Goal: Transaction & Acquisition: Purchase product/service

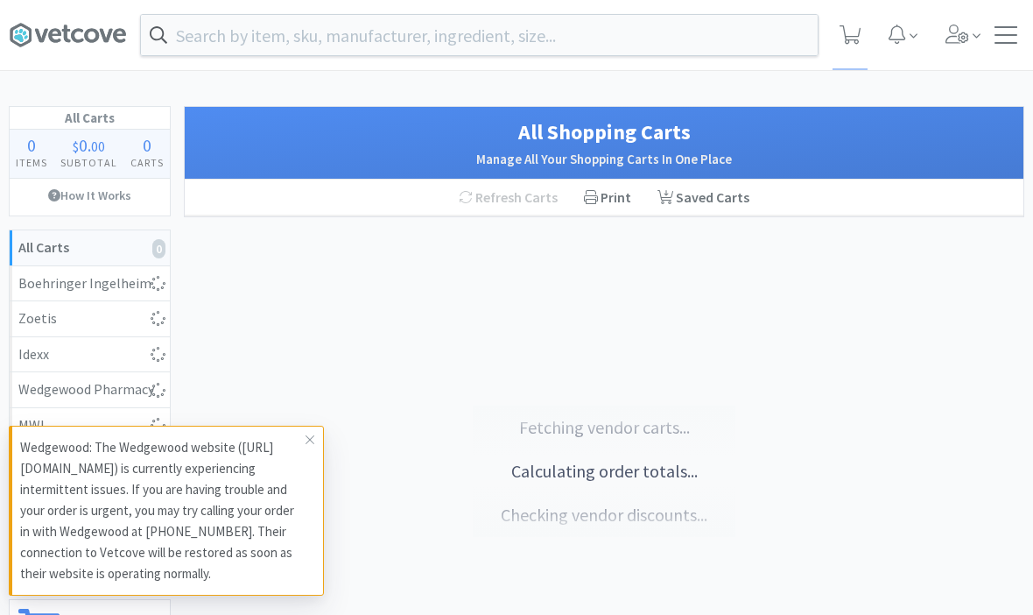
scroll to position [1, 0]
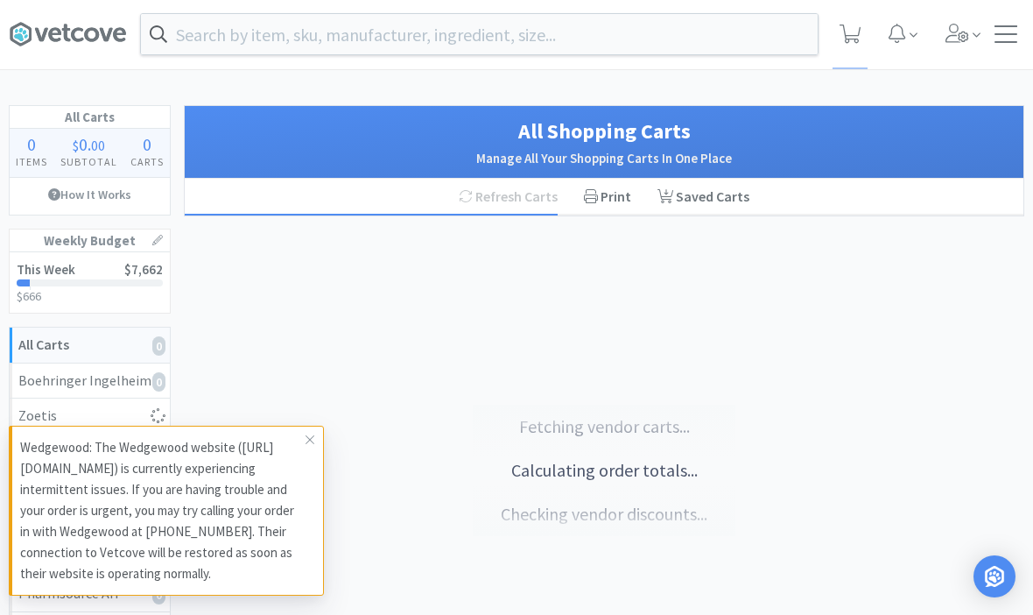
select select "1"
select select "5"
select select "1"
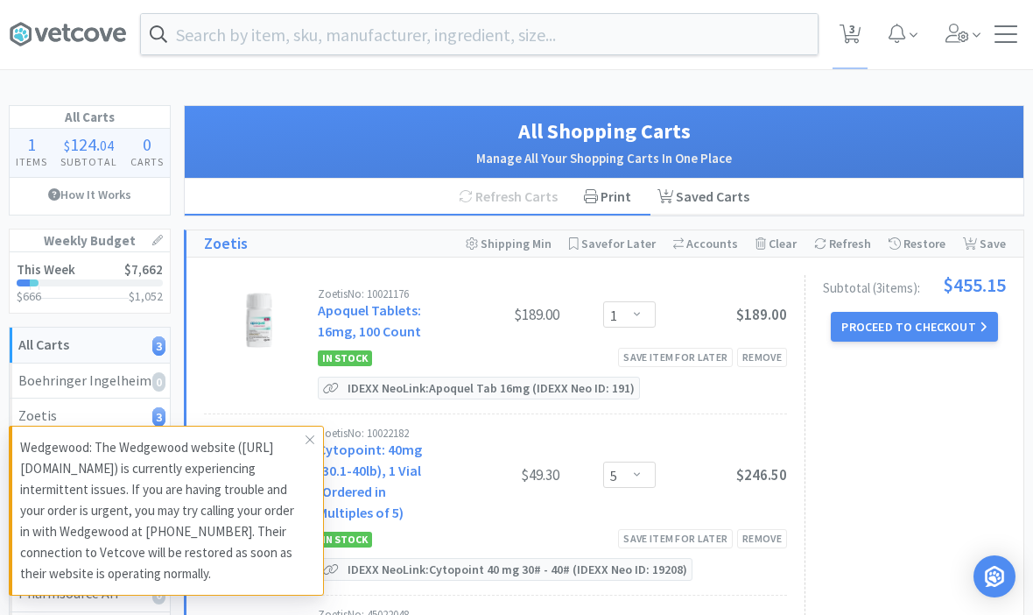
select select "2"
select select "1"
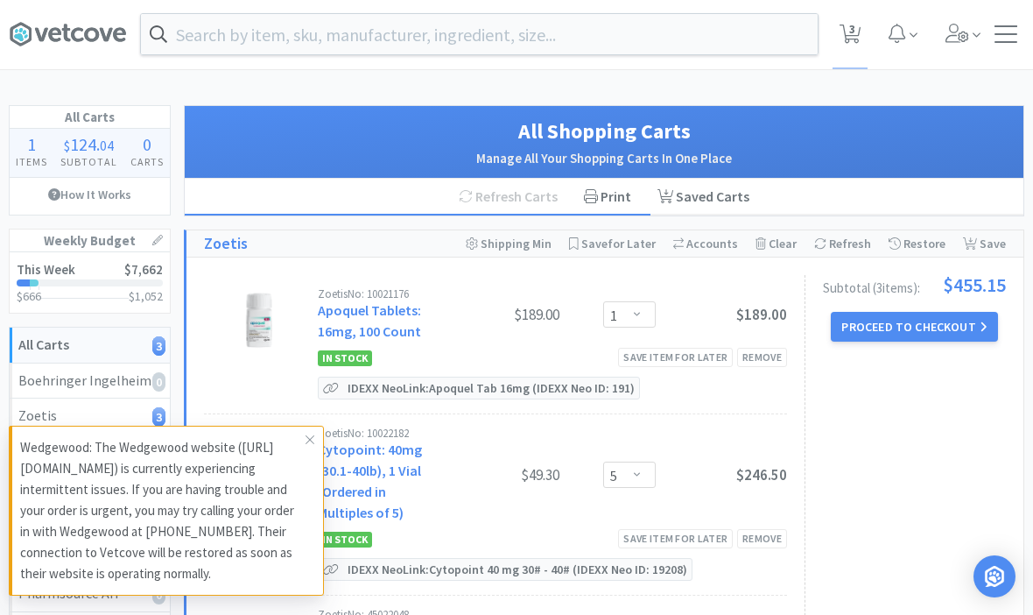
select select "1"
select select "5"
select select "4"
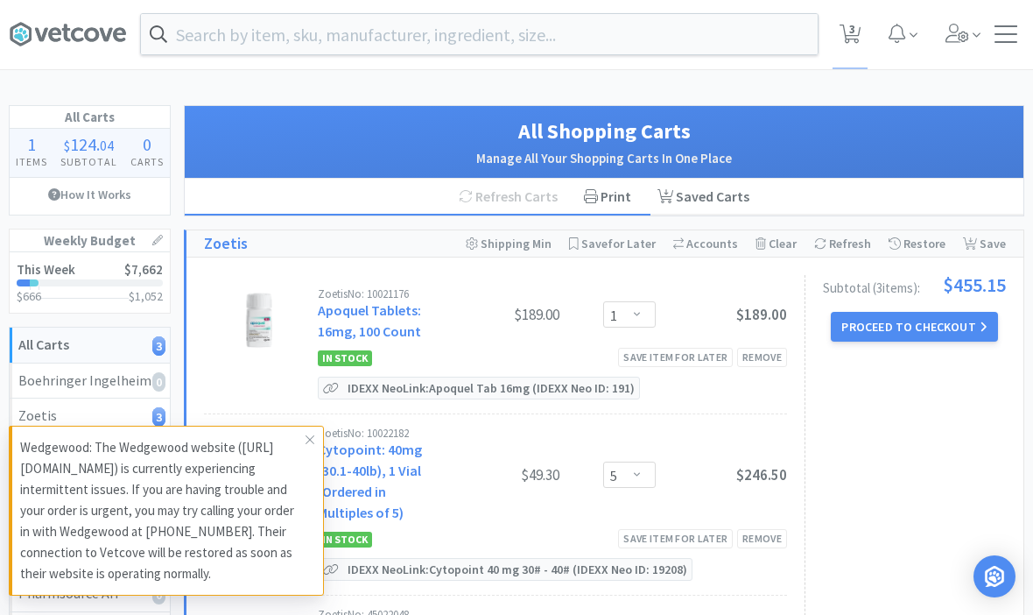
select select "1"
select select "3"
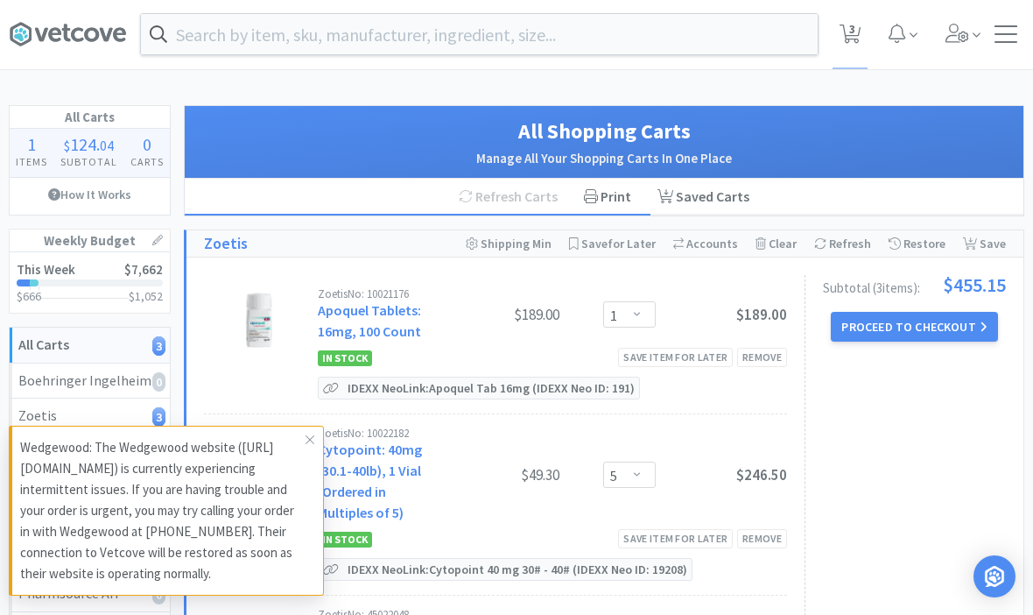
select select "1"
select select "2"
select select "1"
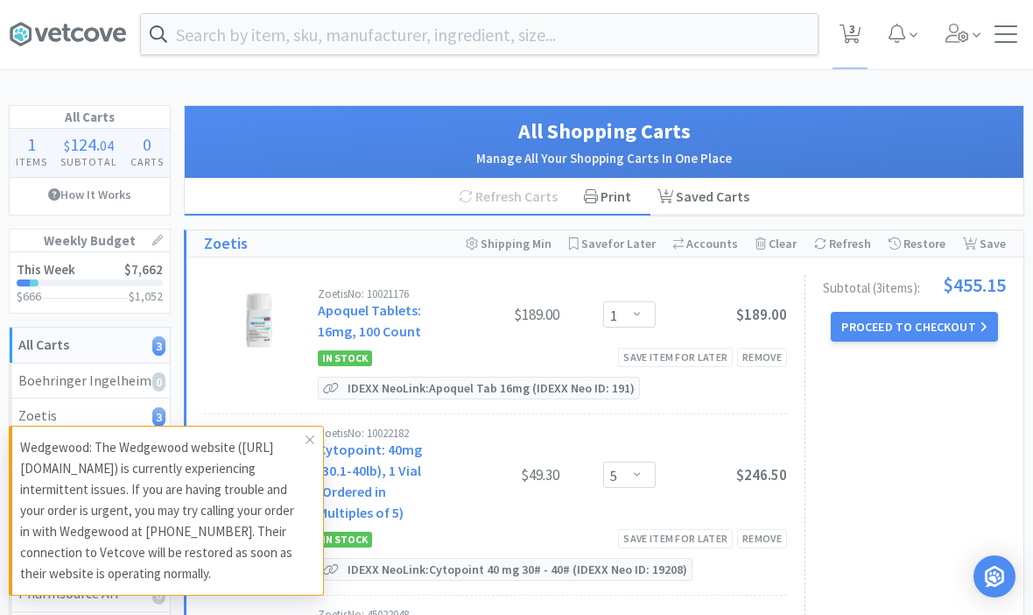
select select "1"
select select "2"
select select "1"
select select "2"
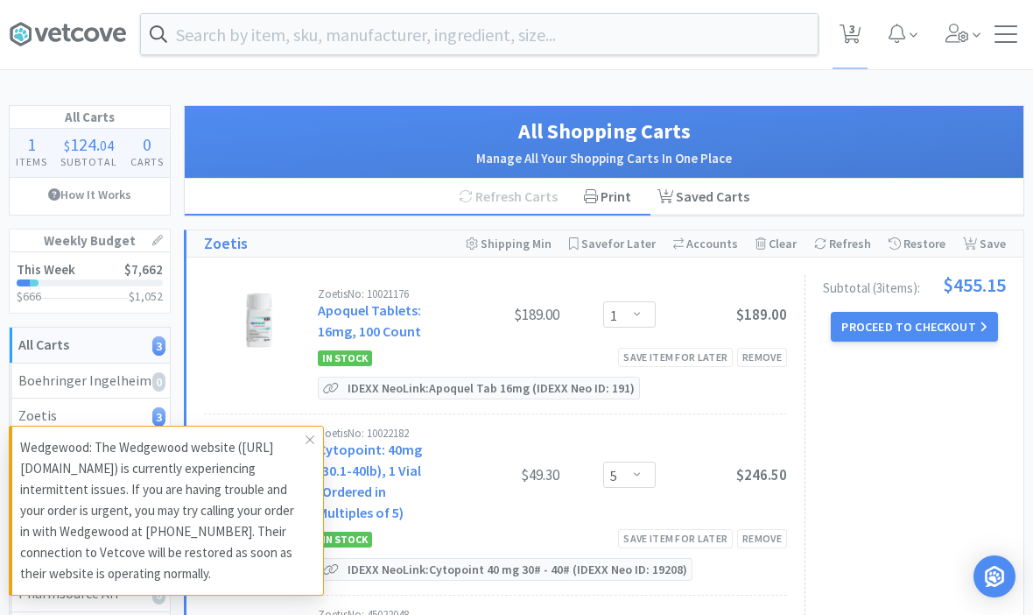
select select "2"
select select "1"
select select "3"
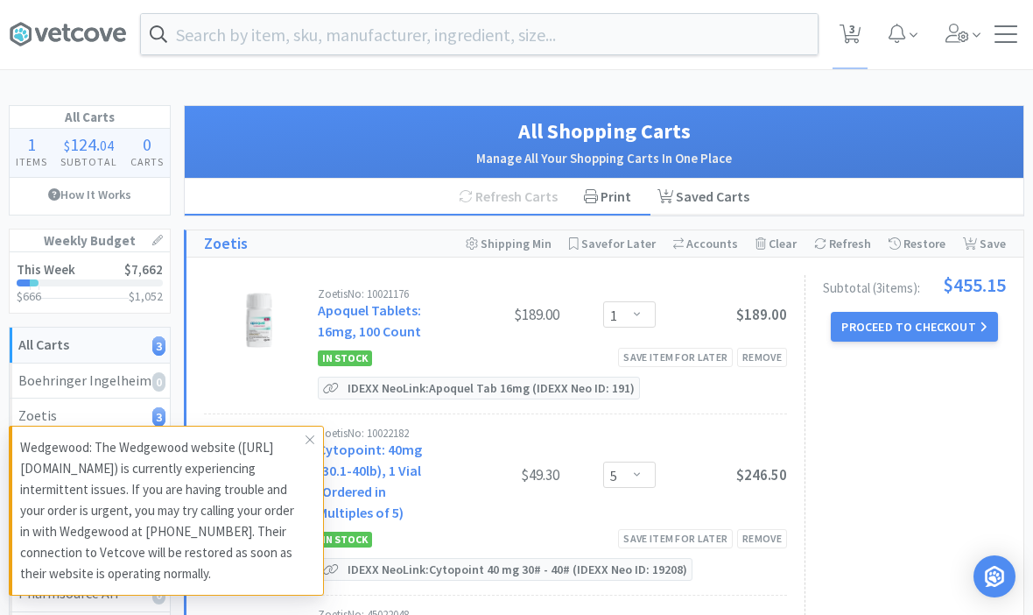
select select "6"
select select "8"
select select "5"
select select "3"
select select "1"
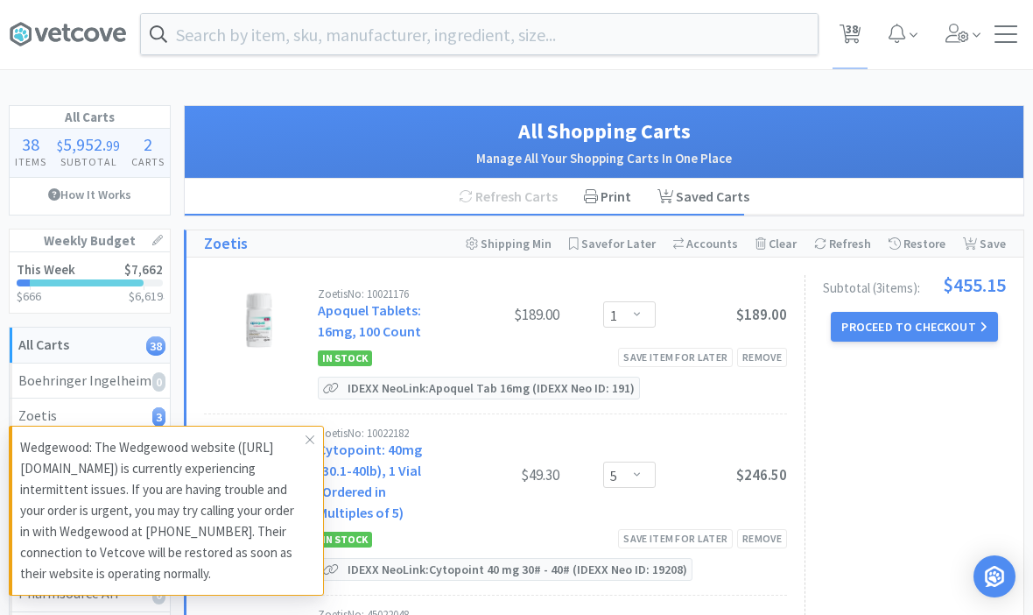
select select "1"
select select "150"
click at [312, 436] on icon at bounding box center [310, 440] width 11 height 14
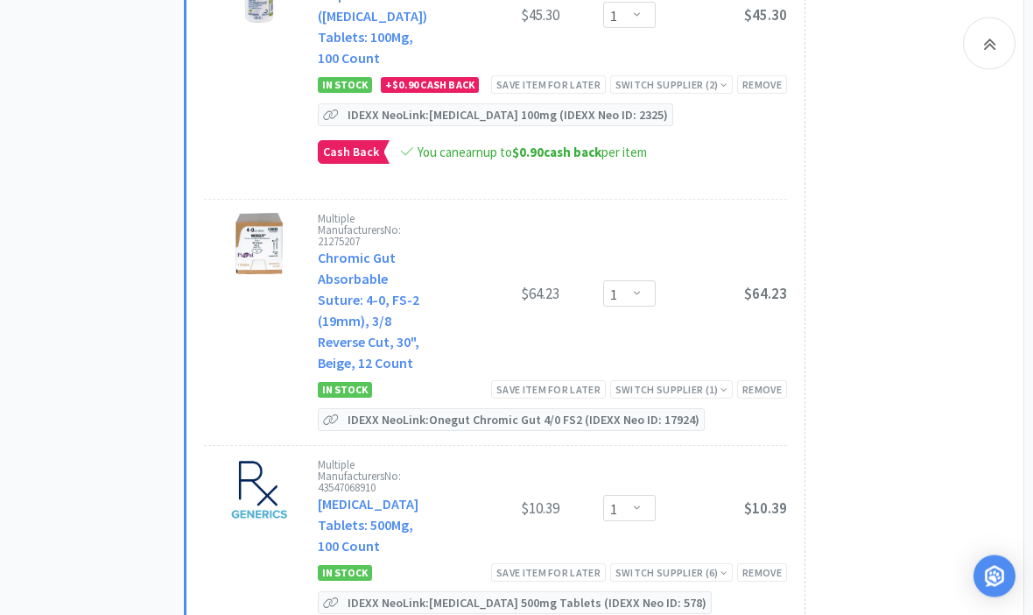
scroll to position [3568, 0]
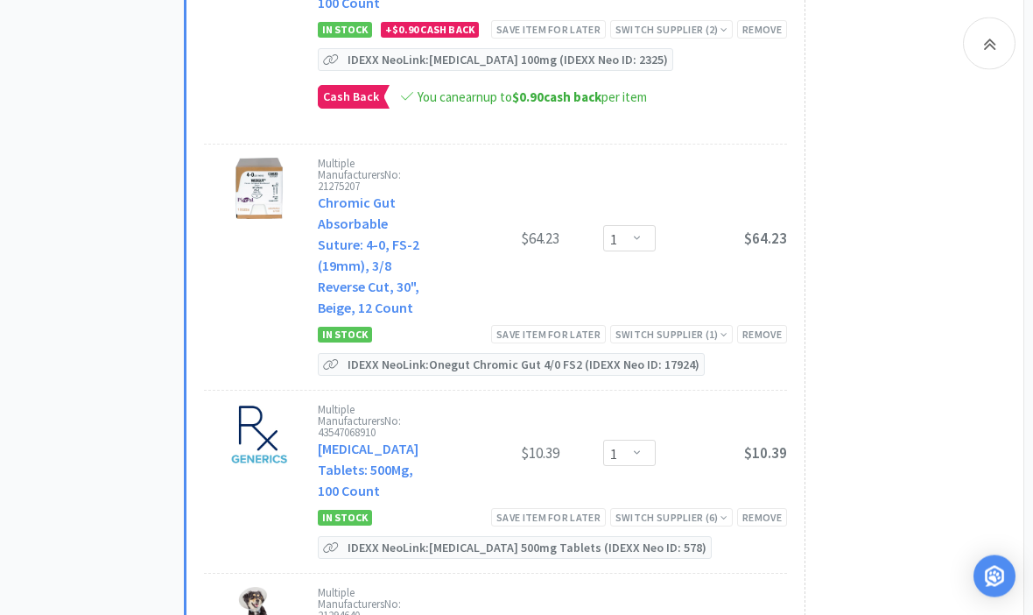
click at [574, 326] on div "Save item for later" at bounding box center [548, 335] width 115 height 18
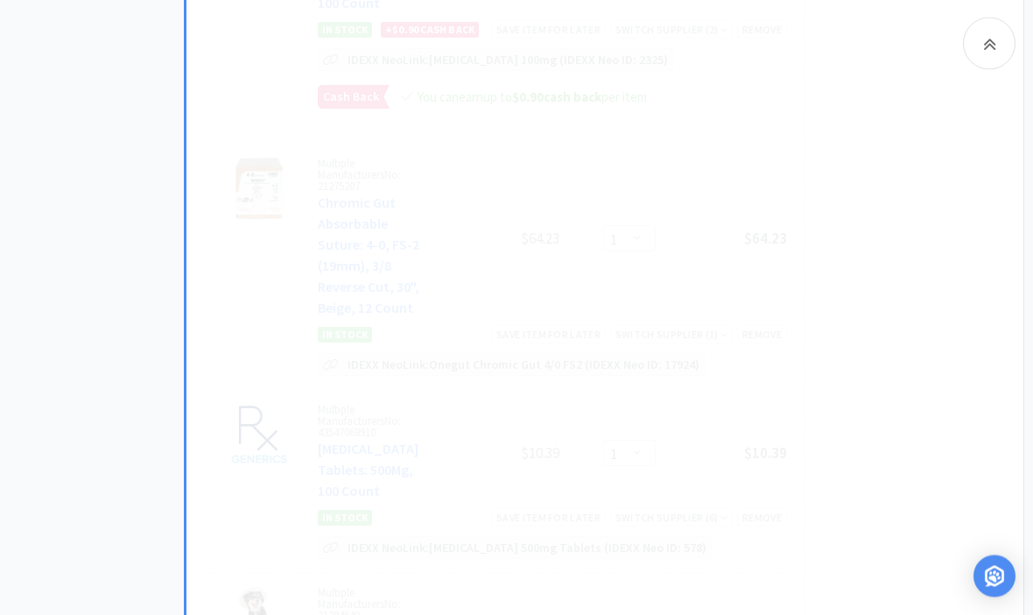
scroll to position [3569, 0]
select select "5"
select select "4"
select select "1"
select select "3"
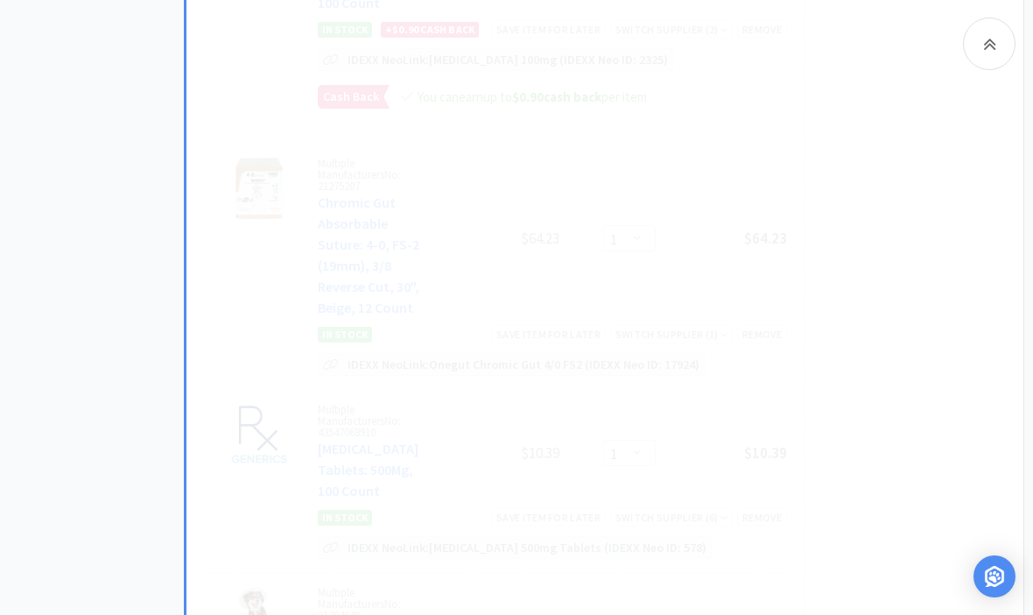
select select "1"
select select "2"
select select "1"
select select "2"
select select "1"
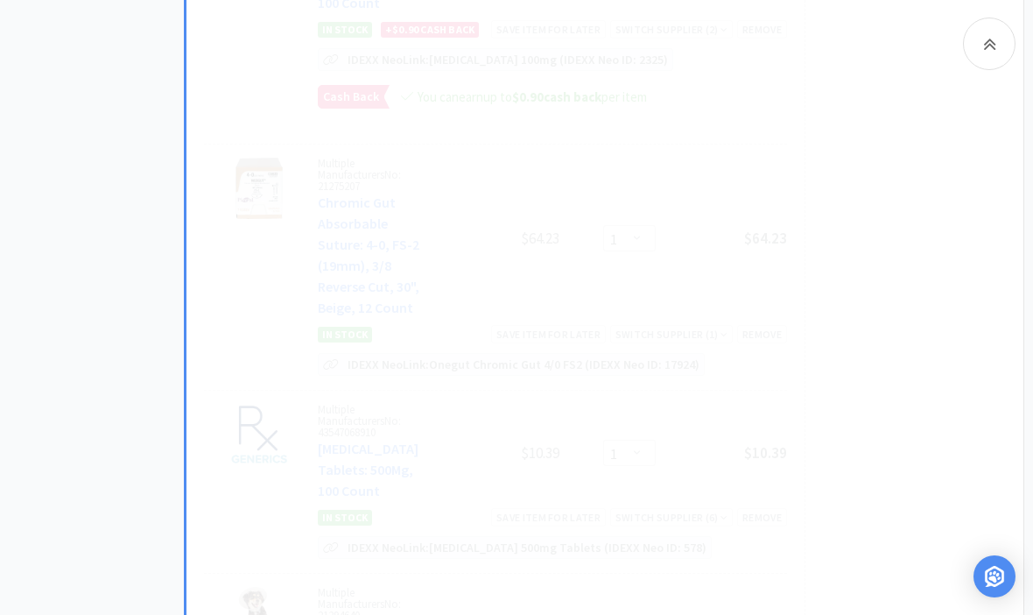
select select "2"
select select "1"
select select "3"
select select "6"
select select "8"
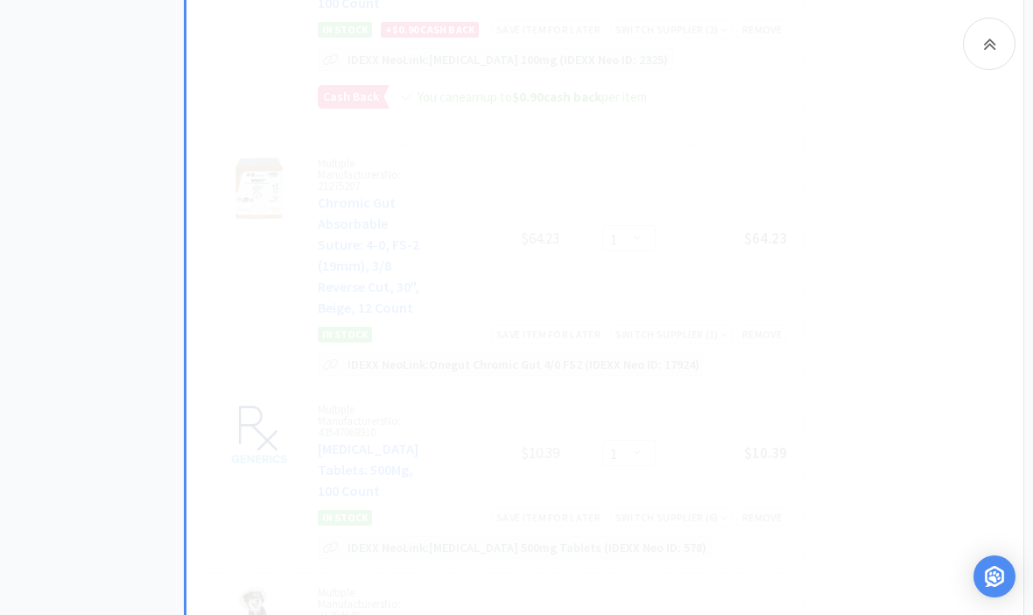
select select "5"
select select "3"
select select "1"
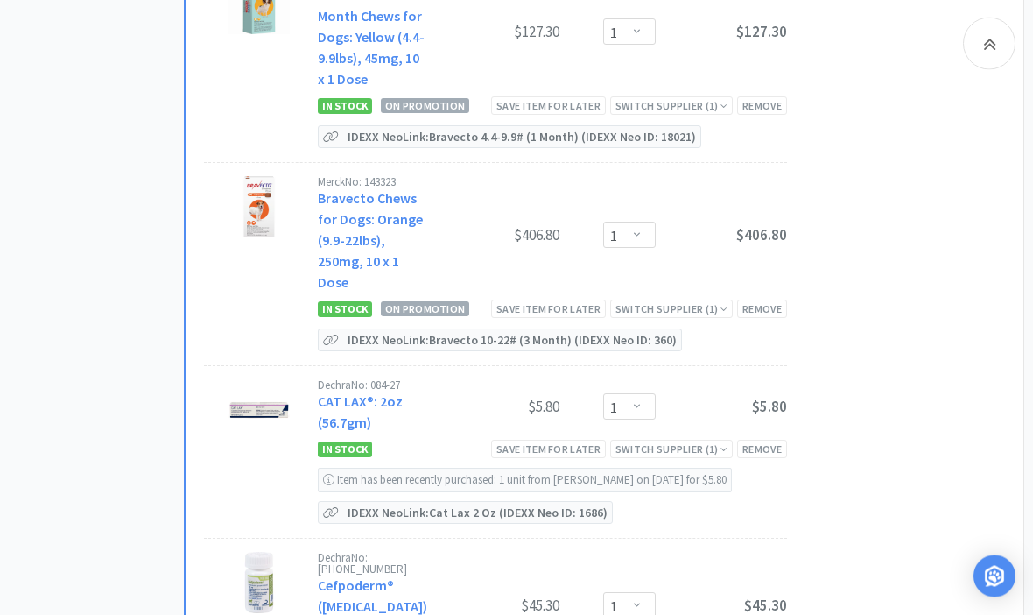
scroll to position [2899, 0]
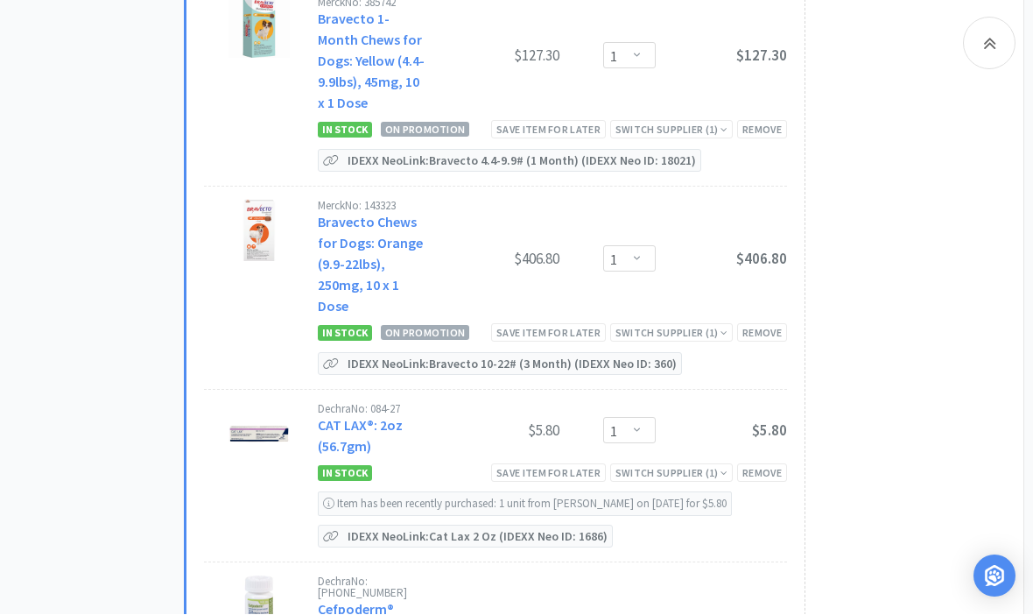
click at [582, 464] on div "Save item for later" at bounding box center [548, 473] width 115 height 18
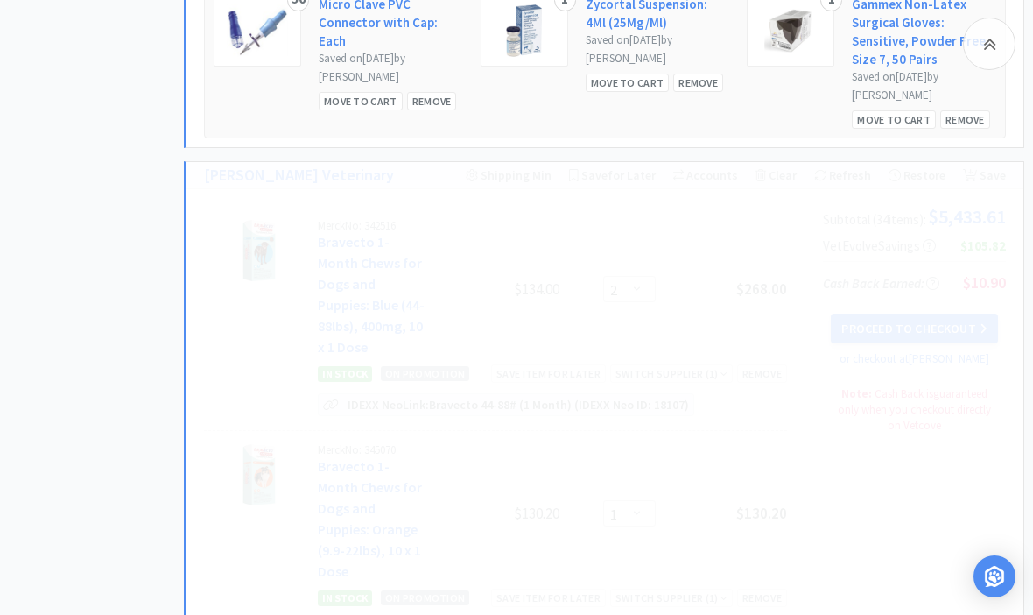
select select "5"
select select "4"
select select "1"
select select "3"
select select "1"
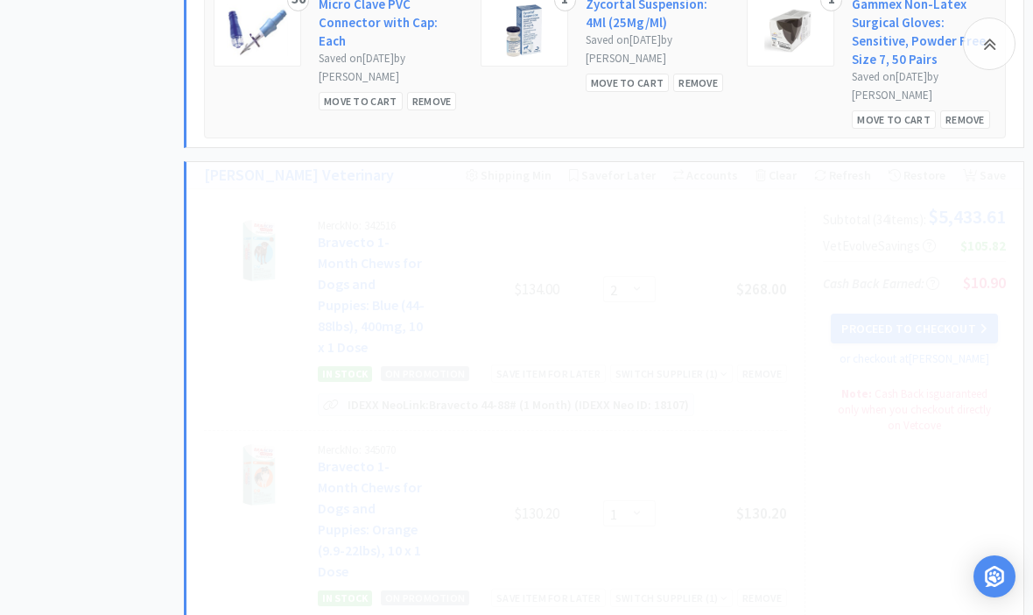
select select "2"
select select "1"
select select "2"
select select "1"
select select "2"
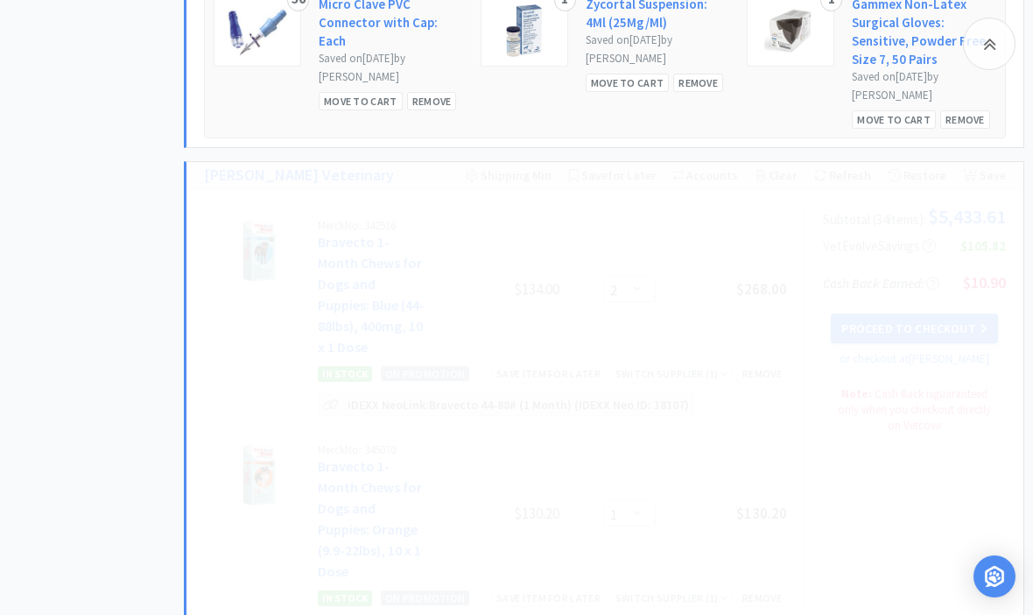
select select "1"
select select "3"
select select "6"
select select "8"
select select "5"
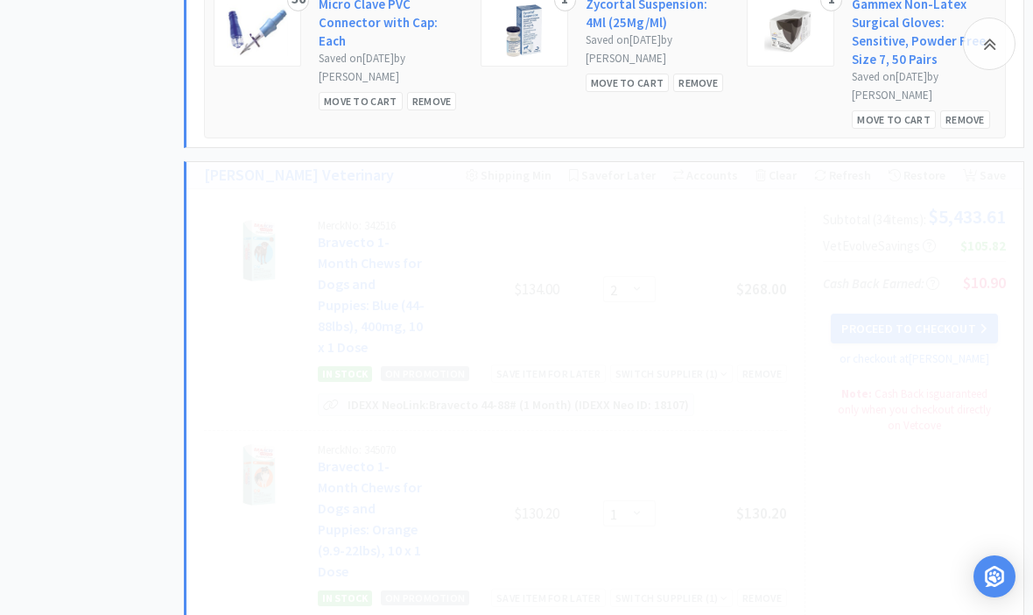
select select "3"
select select "1"
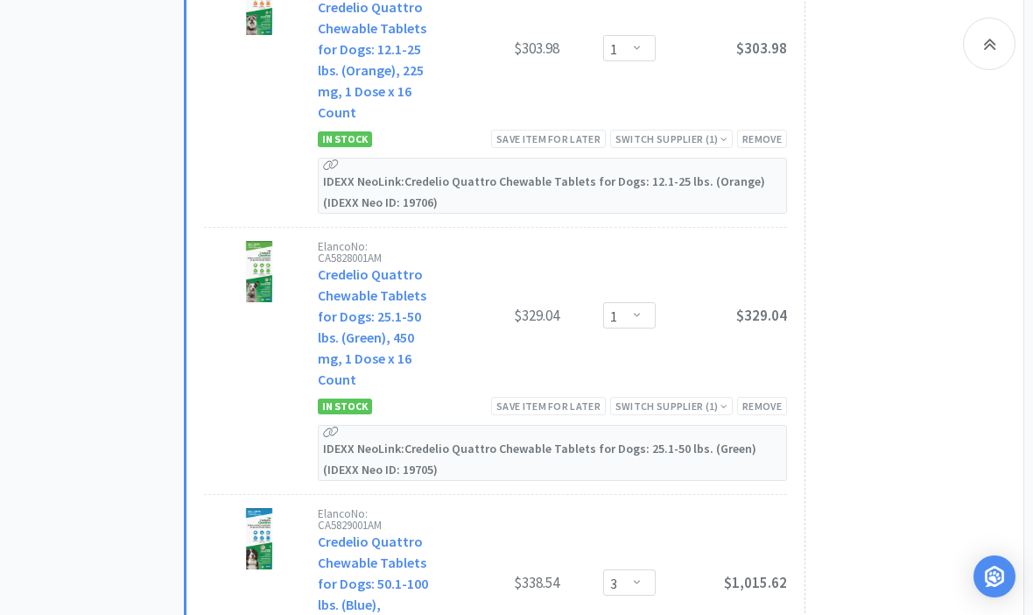
scroll to position [4507, 0]
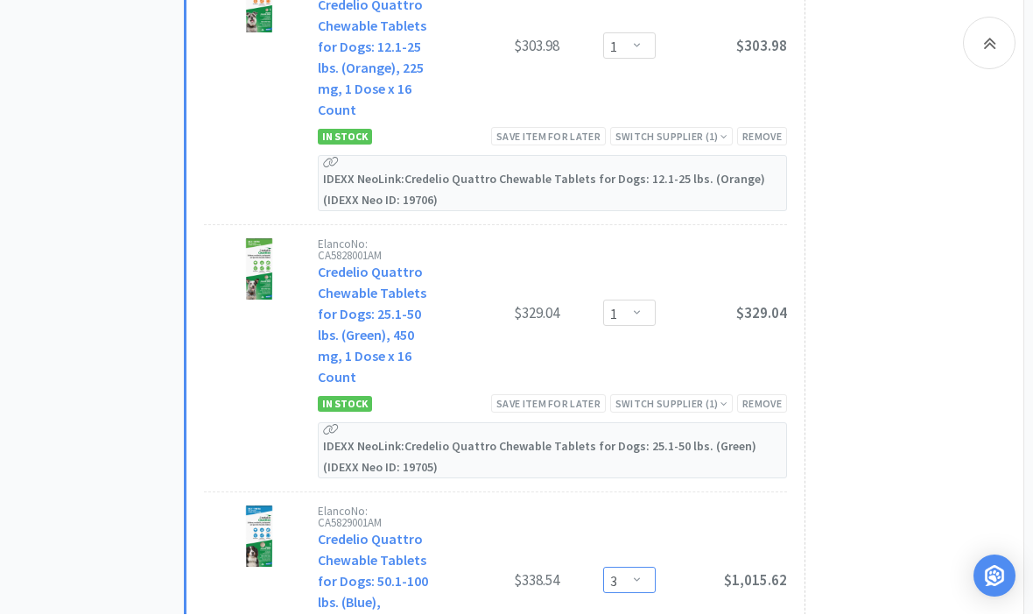
click at [614, 568] on select "Enter Quantity 1 2 3 4 5 6 7 8 9 10 11 12 13 14 15 16 17 18 19 20 Enter Quantity" at bounding box center [629, 581] width 53 height 26
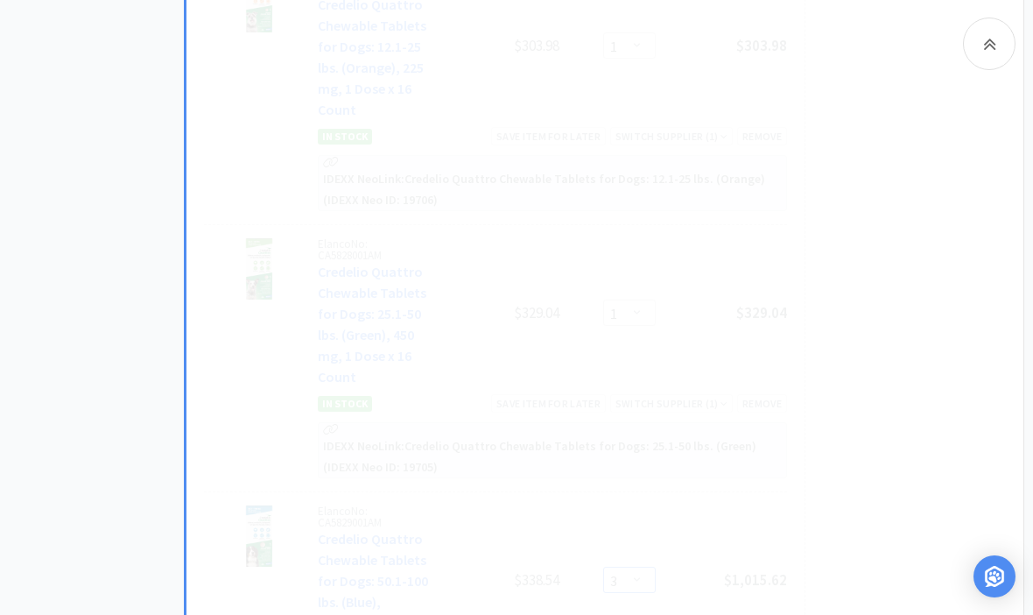
select select "2"
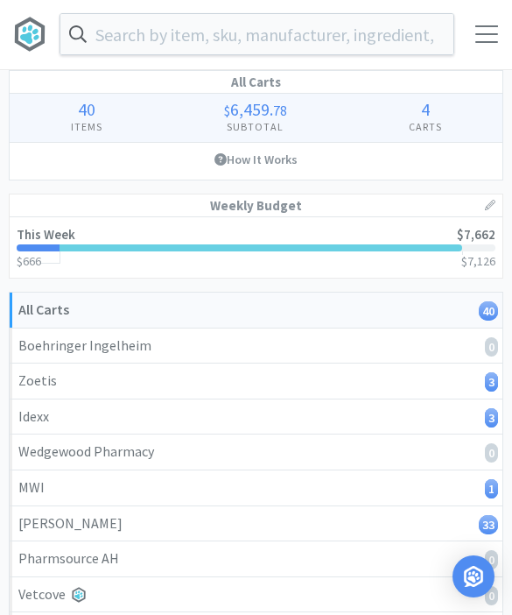
scroll to position [0, 0]
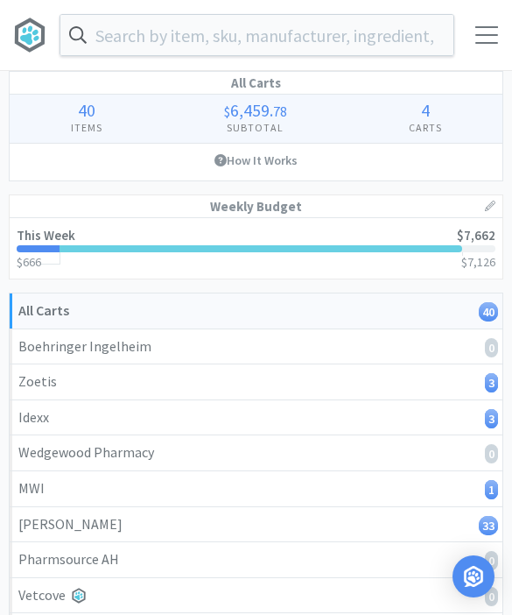
click at [343, 47] on input "text" at bounding box center [256, 35] width 393 height 40
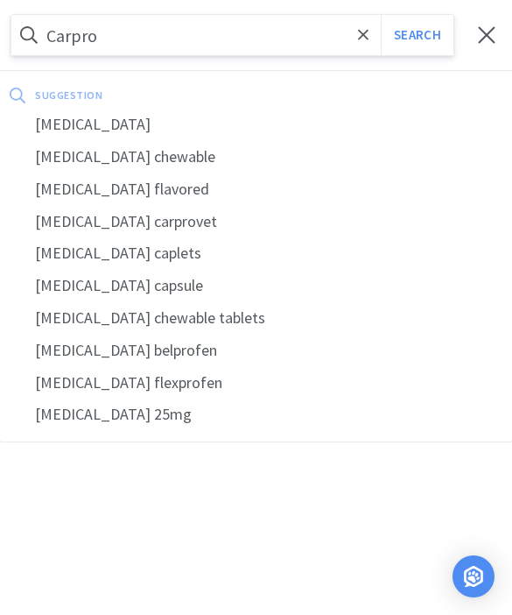
type input "Carpro"
click at [94, 134] on div "[MEDICAL_DATA]" at bounding box center [256, 125] width 512 height 32
select select "1"
select select "2"
select select "1"
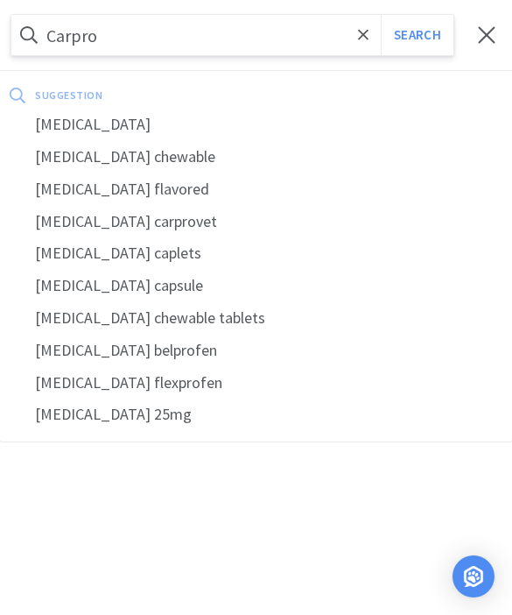
select select "1"
select select "5"
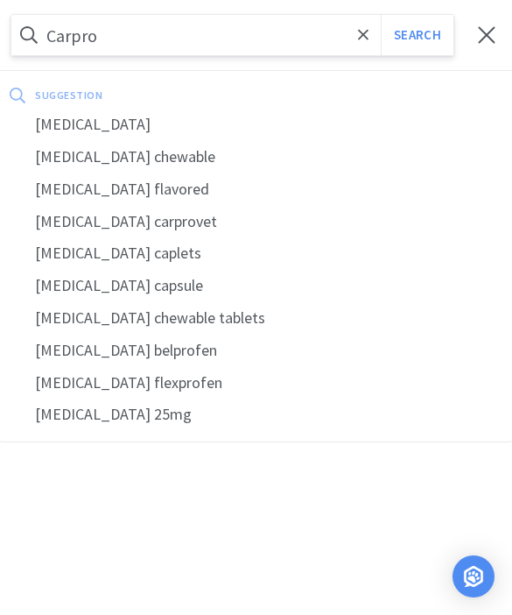
select select "4"
select select "1"
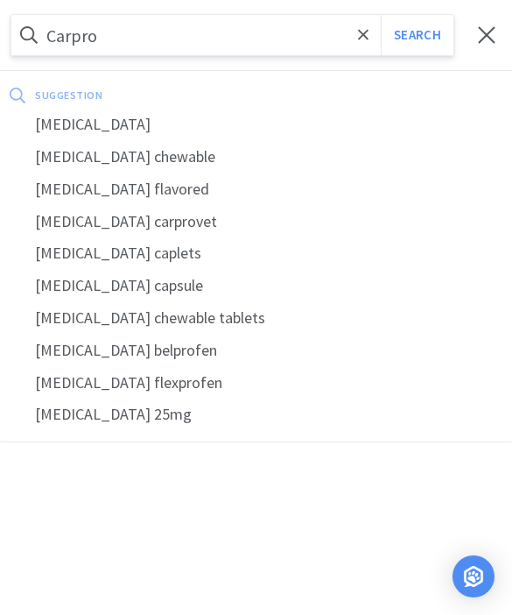
select select "2"
select select "1"
select select "2"
select select "1"
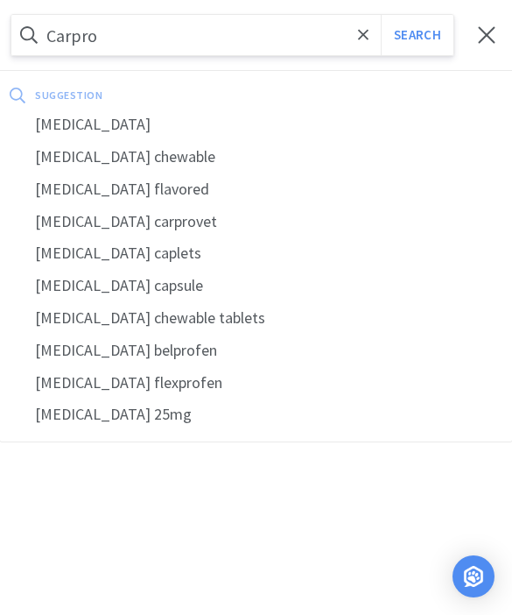
select select "1"
select select "2"
select select "1"
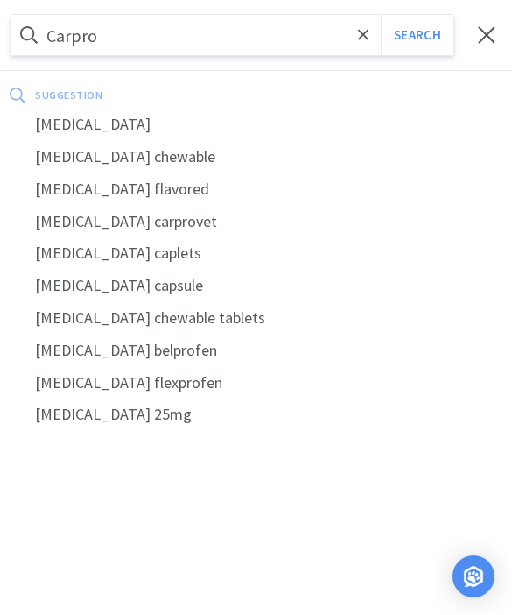
select select "2"
select select "1"
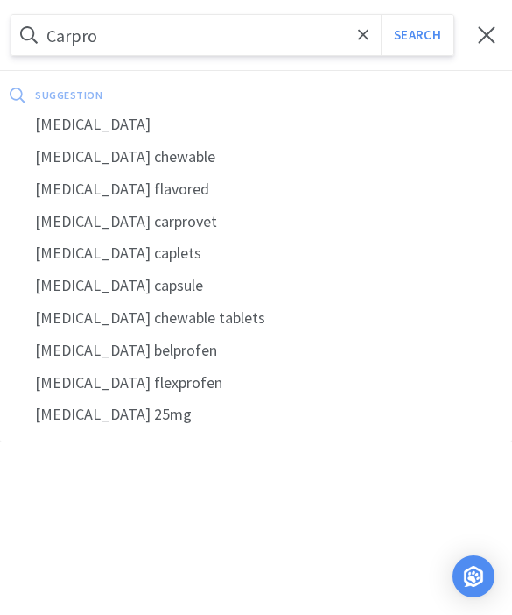
select select "3"
select select "6"
select select "8"
select select "5"
select select "3"
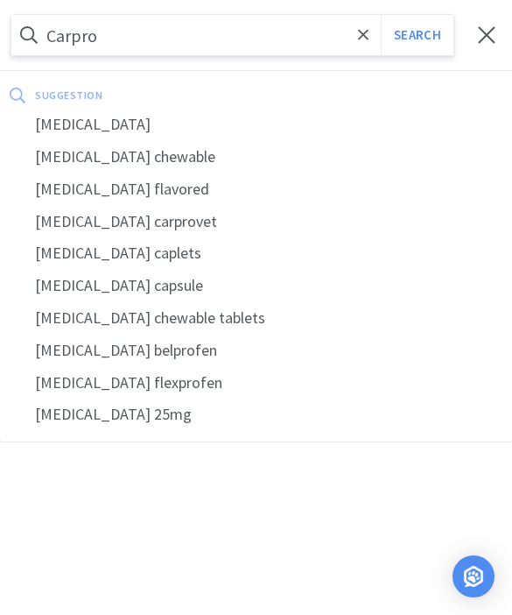
select select "1"
select select "150"
select select "1"
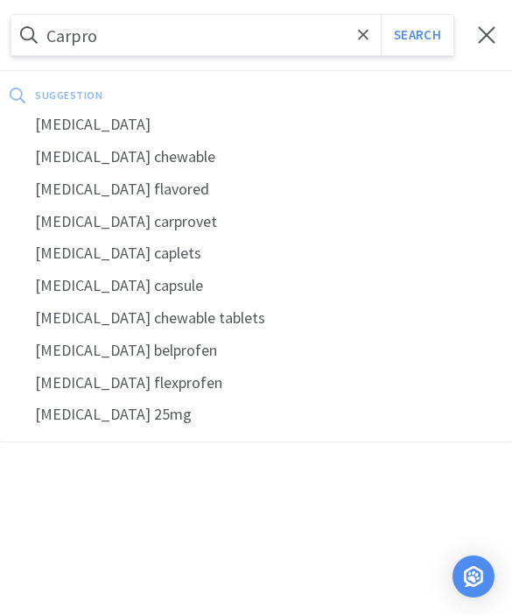
select select "5"
select select "1"
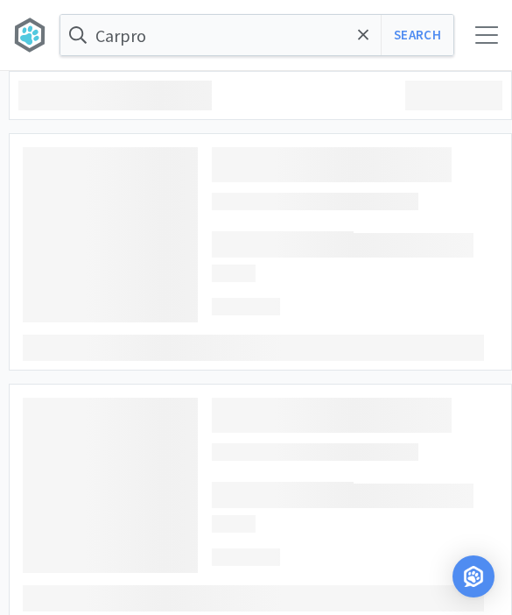
type input "[MEDICAL_DATA]"
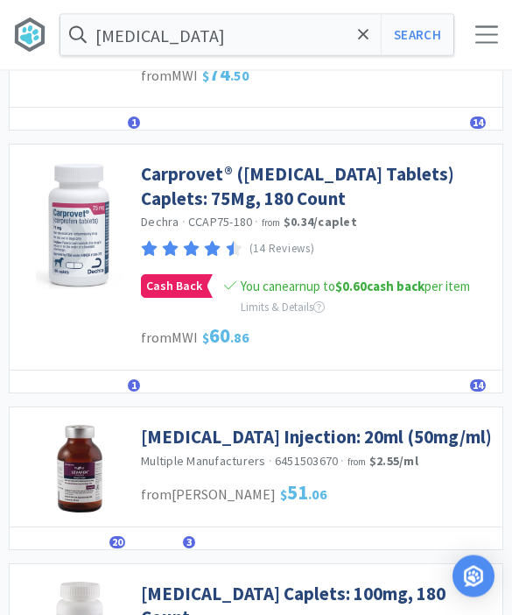
scroll to position [551, 0]
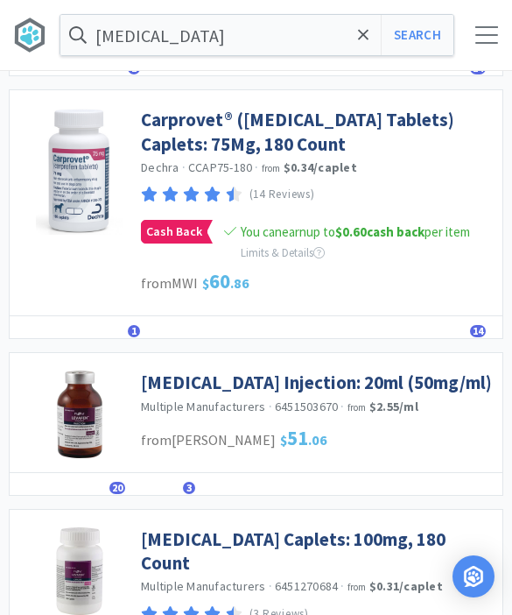
click at [383, 386] on link "[MEDICAL_DATA] Injection: 20ml (50mg/ml)" at bounding box center [316, 382] width 351 height 24
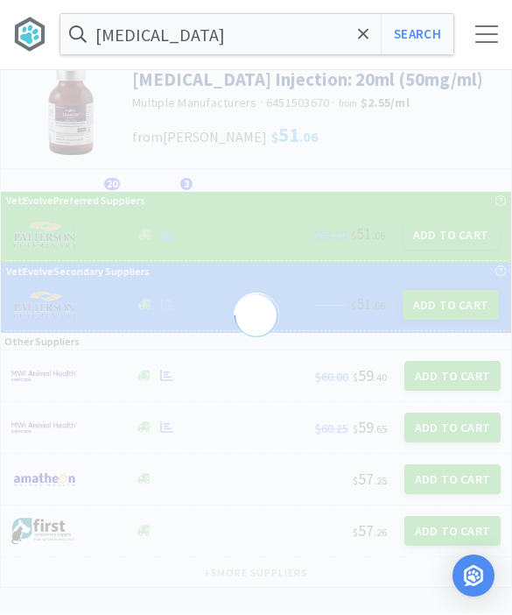
scroll to position [24, 0]
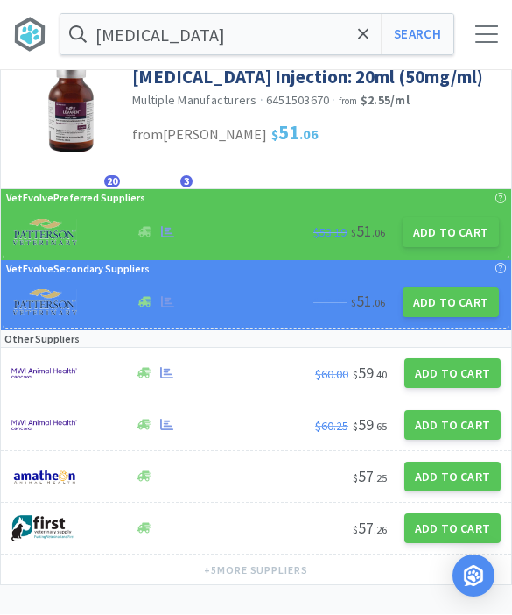
click at [452, 243] on button "Add to Cart" at bounding box center [451, 233] width 96 height 30
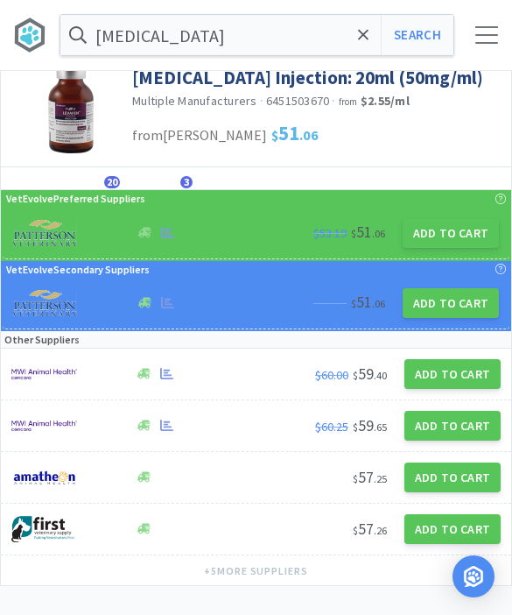
select select "1"
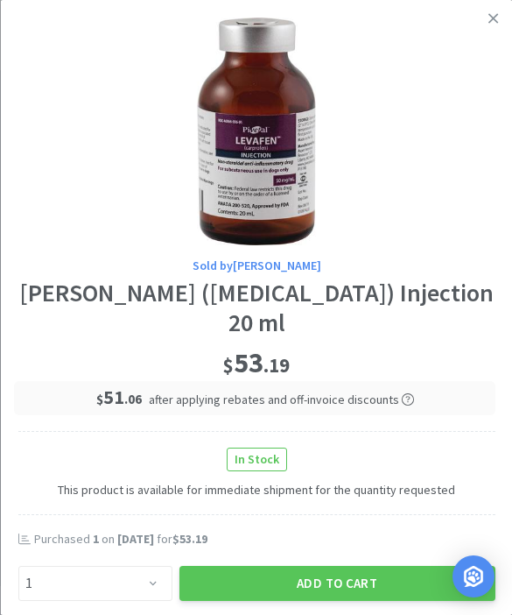
click at [355, 566] on button "Add to Cart" at bounding box center [337, 583] width 316 height 35
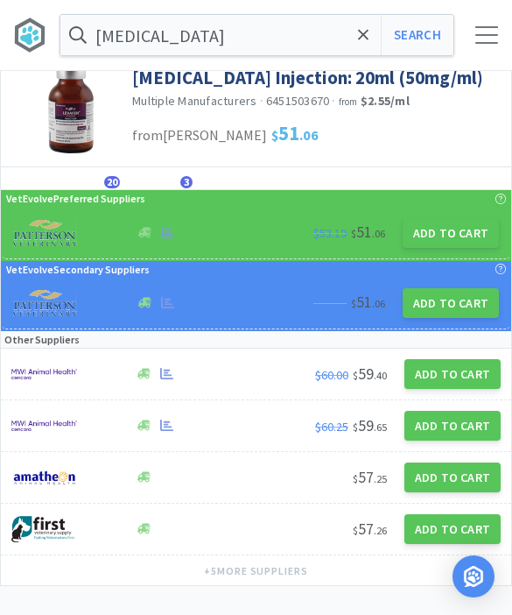
scroll to position [0, 0]
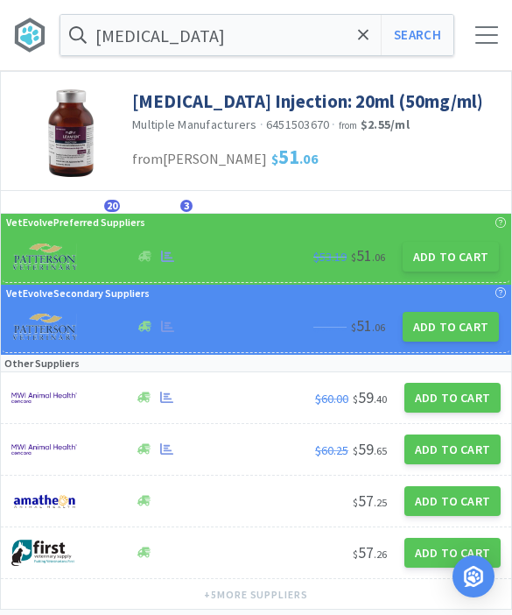
click at [360, 43] on icon at bounding box center [363, 35] width 11 height 18
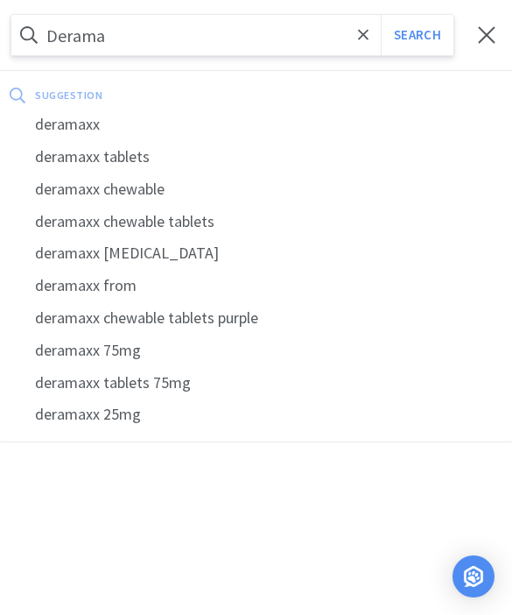
click at [109, 123] on div "deramaxx" at bounding box center [256, 125] width 512 height 32
type input "deramaxx"
select select "1"
select select "2"
select select "1"
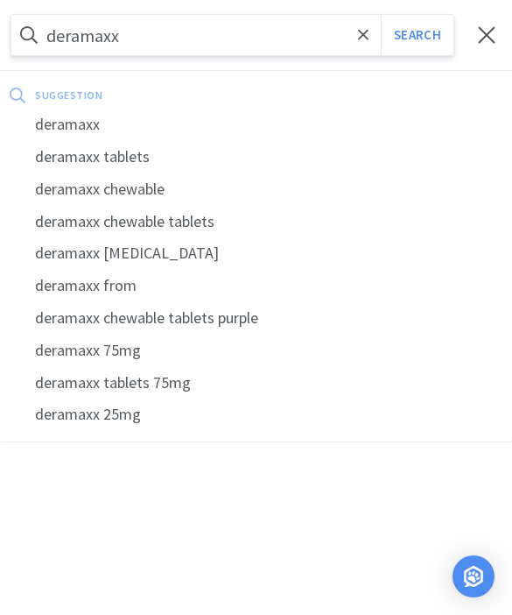
select select "1"
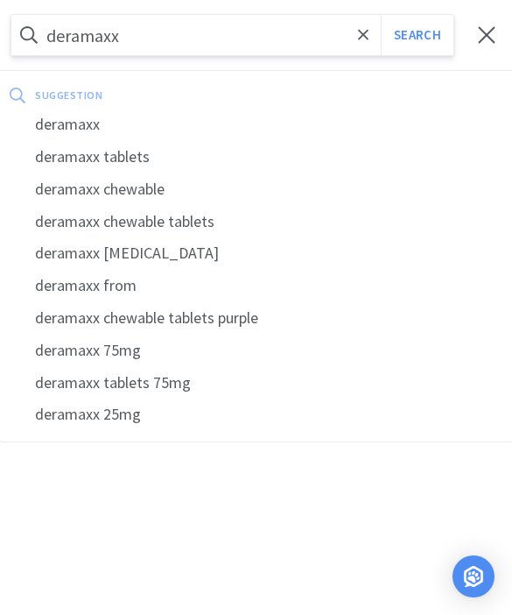
select select "5"
select select "4"
select select "1"
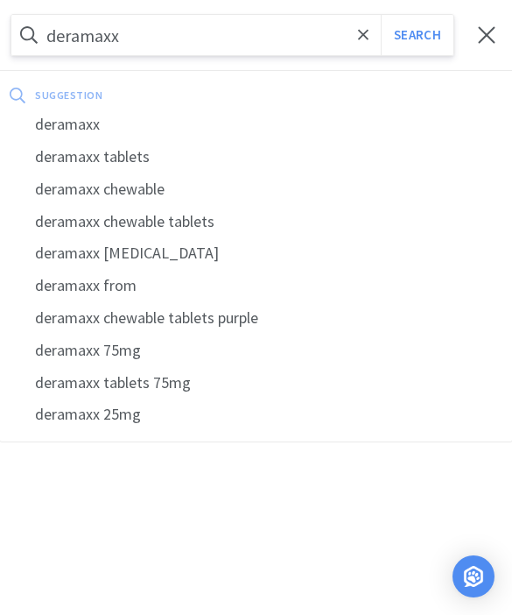
select select "1"
select select "2"
select select "1"
select select "2"
select select "1"
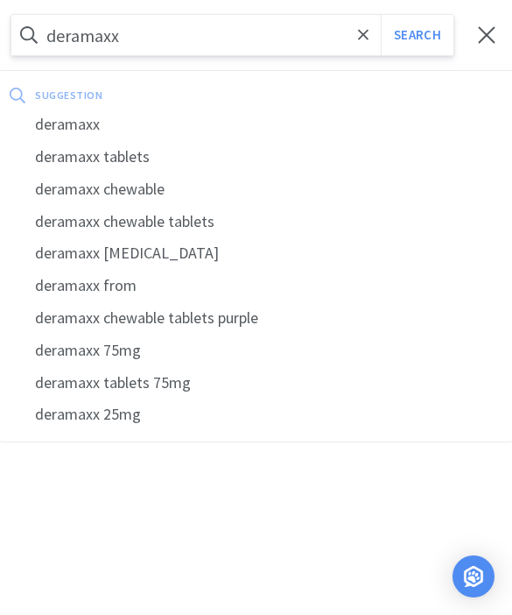
select select "1"
select select "2"
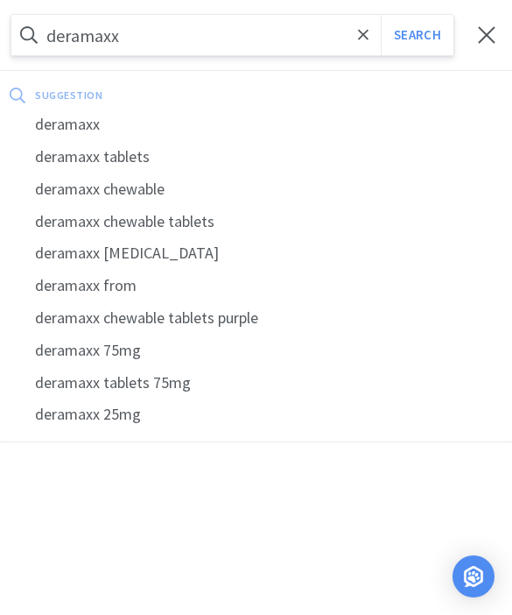
select select "1"
select select "2"
select select "1"
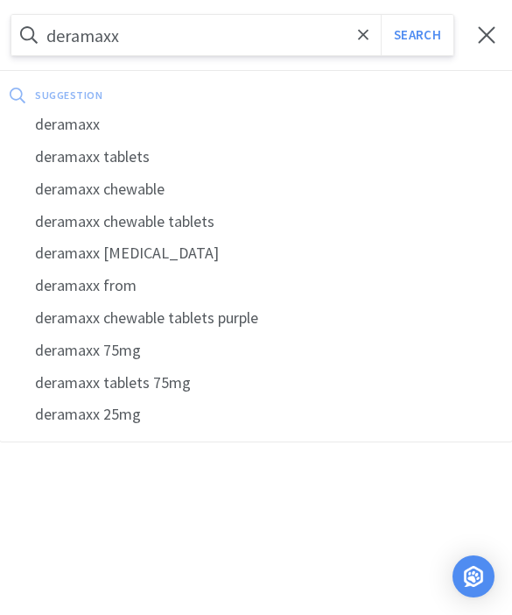
select select "1"
select select "3"
select select "6"
select select "8"
select select "5"
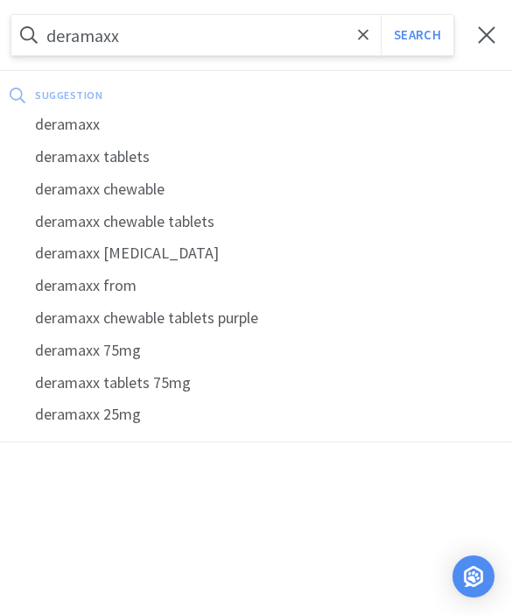
select select "3"
select select "1"
select select "150"
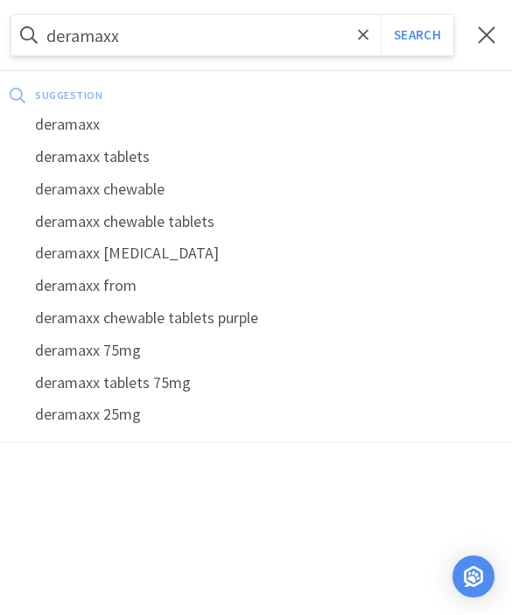
select select "1"
select select "5"
select select "1"
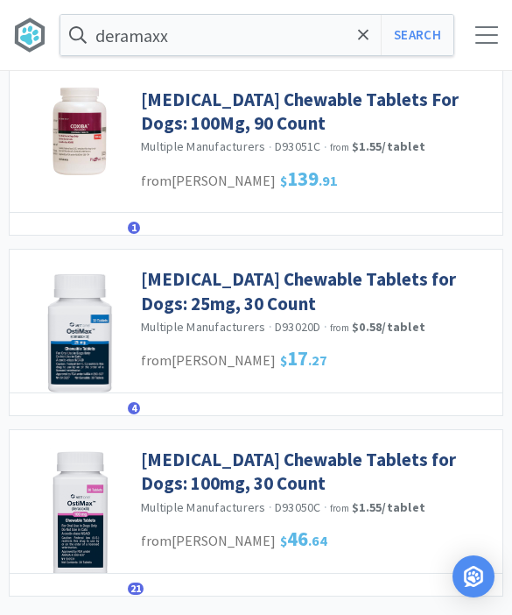
scroll to position [3054, 0]
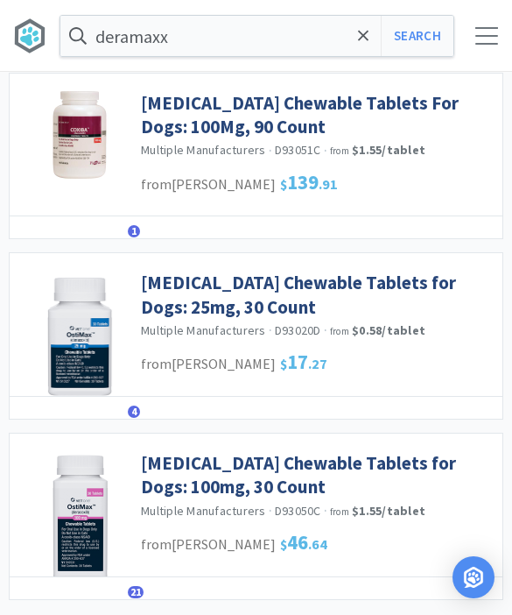
click at [384, 450] on link "[MEDICAL_DATA] Chewable Tablets for Dogs: 100mg, 30 Count" at bounding box center [317, 474] width 353 height 48
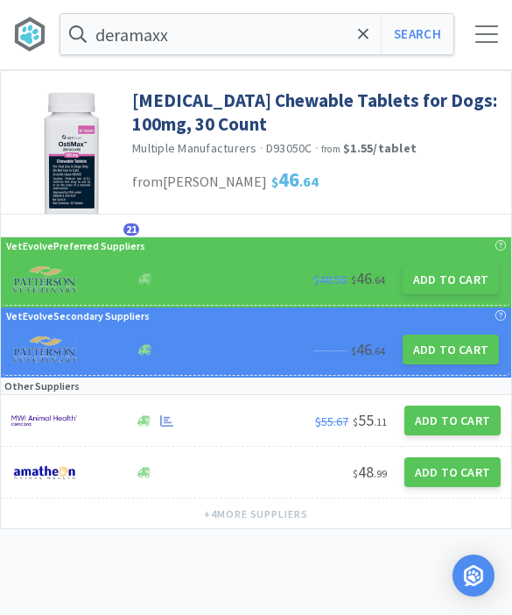
click at [445, 289] on button "Add to Cart" at bounding box center [451, 280] width 96 height 30
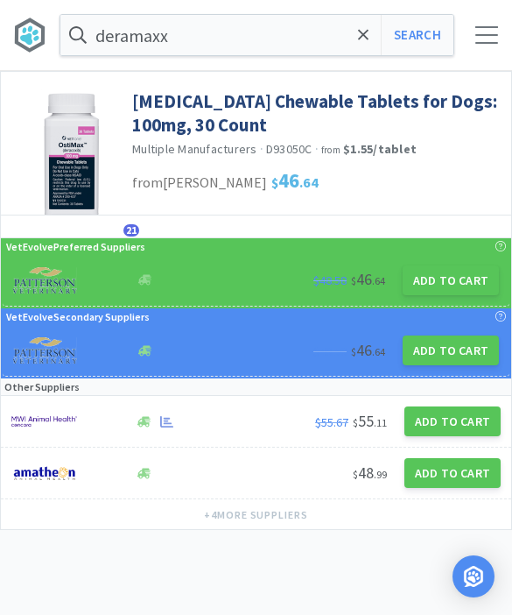
select select "1"
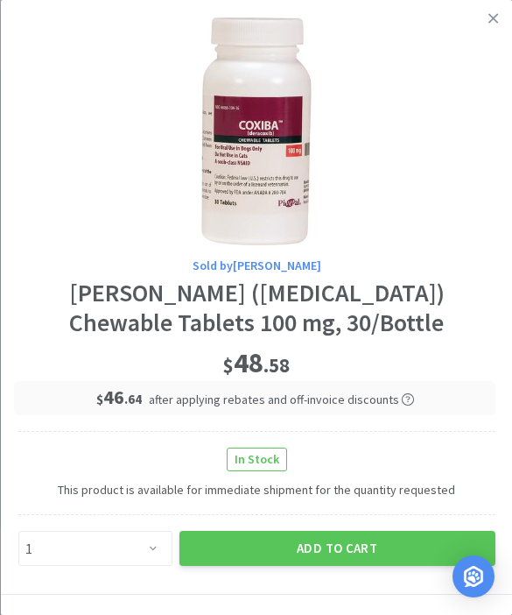
click at [310, 539] on button "Add to Cart" at bounding box center [337, 548] width 316 height 35
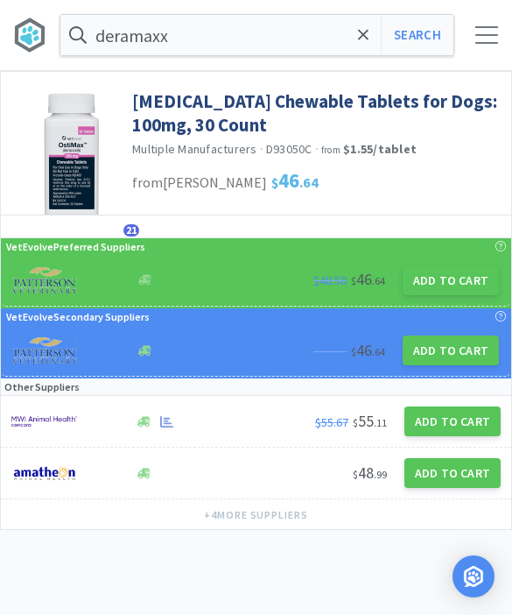
click at [483, 33] on div at bounding box center [487, 35] width 23 height 18
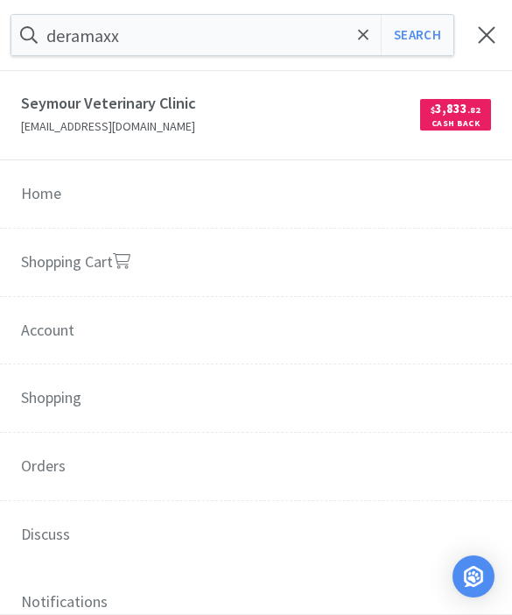
click at [215, 275] on link "Shopping Cart" at bounding box center [256, 263] width 512 height 69
select select "1"
select select "5"
select select "1"
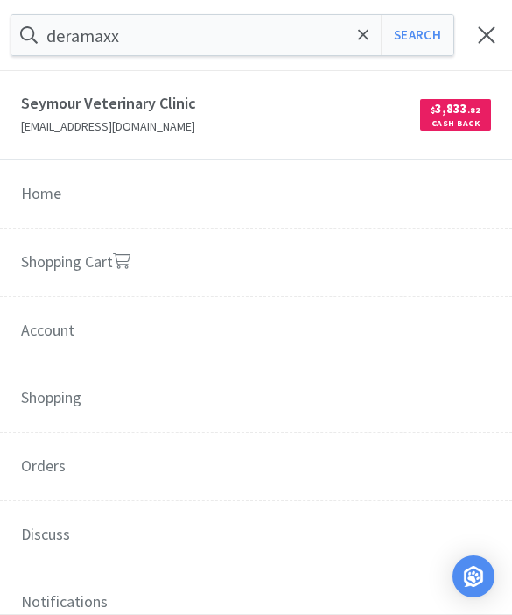
select select "1"
select select "150"
select select "1"
select select "2"
select select "1"
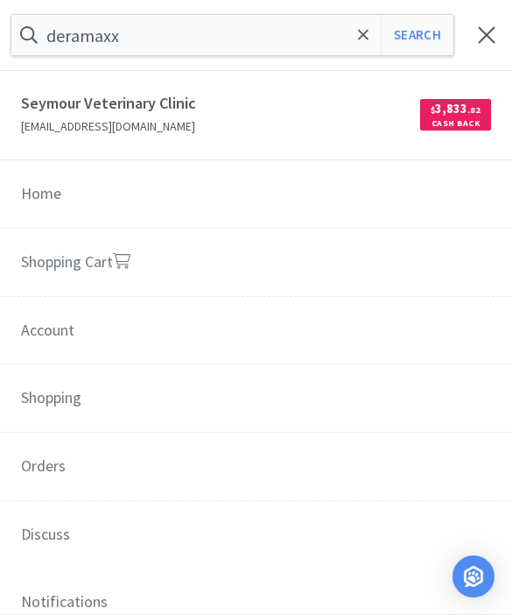
select select "1"
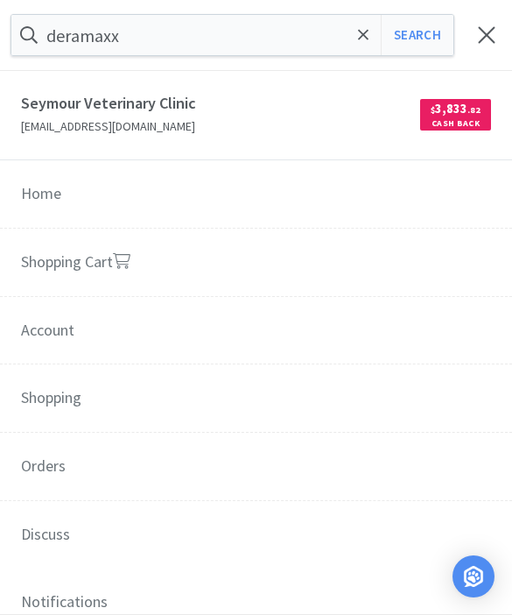
select select "5"
select select "4"
select select "1"
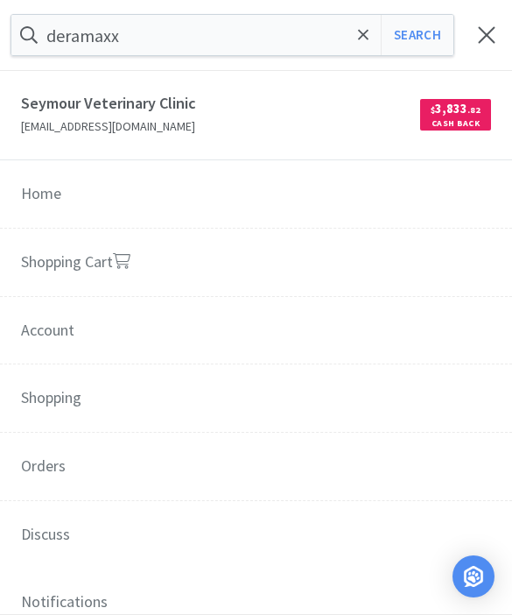
select select "1"
select select "2"
select select "1"
select select "2"
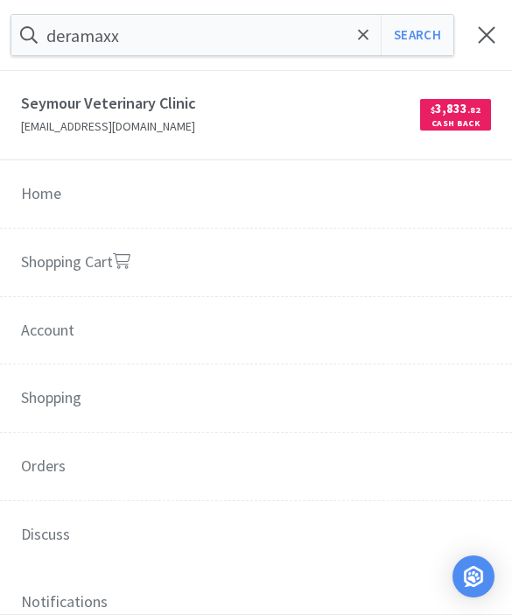
select select "1"
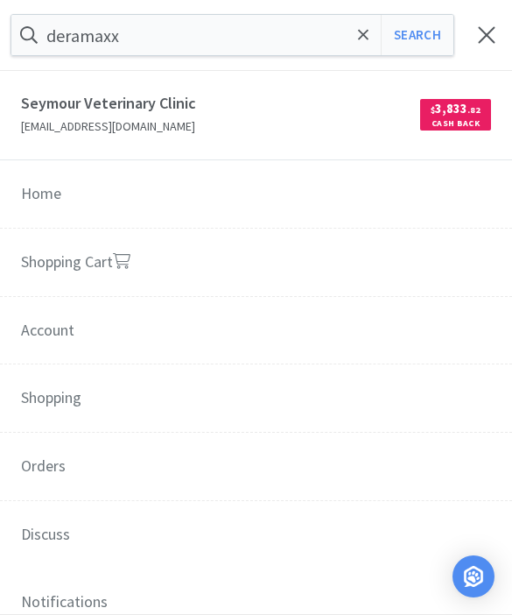
select select "2"
select select "1"
select select "2"
select select "1"
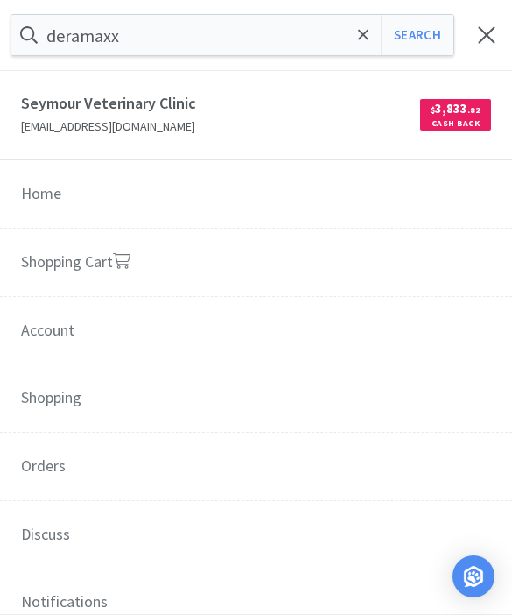
select select "1"
select select "3"
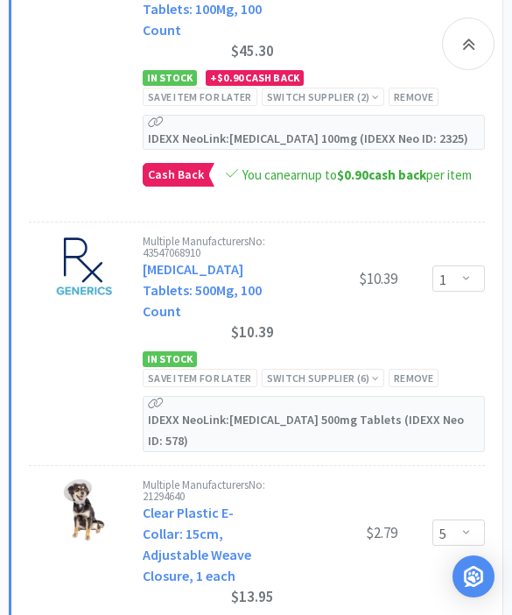
scroll to position [5908, 0]
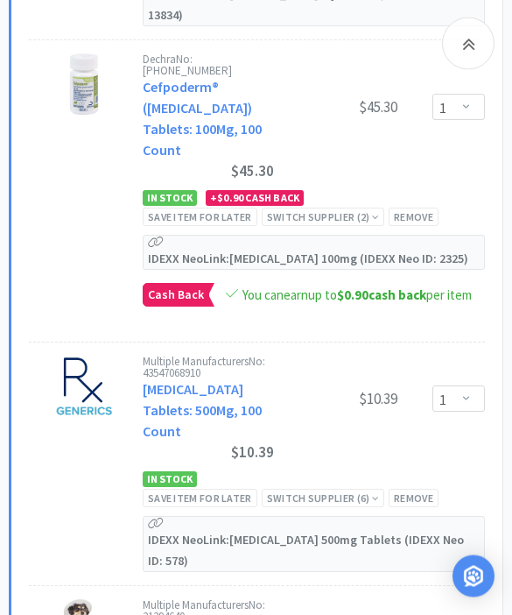
click at [485, 60] on div at bounding box center [468, 44] width 53 height 53
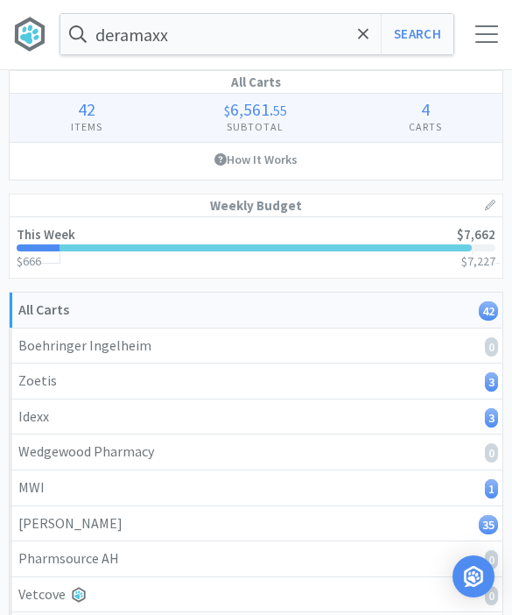
scroll to position [0, 0]
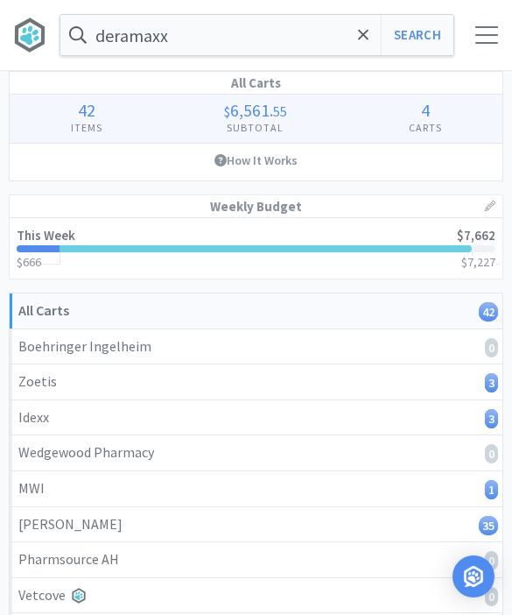
click at [358, 46] on span at bounding box center [364, 35] width 20 height 37
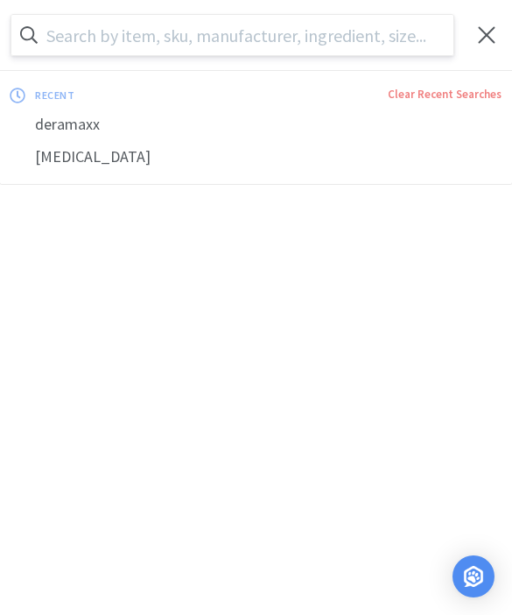
scroll to position [1, 0]
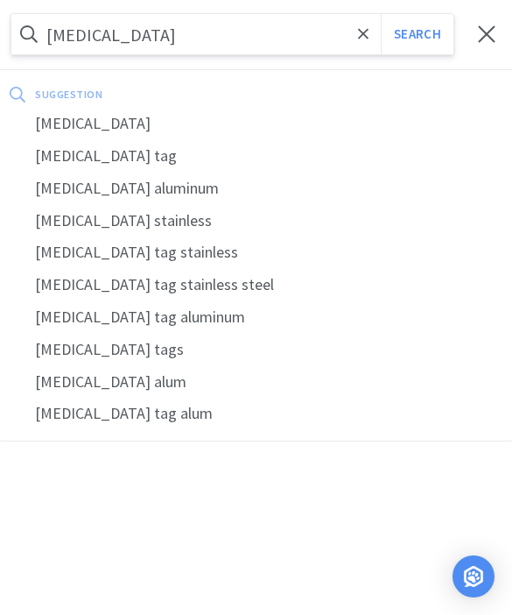
click at [111, 121] on div "[MEDICAL_DATA]" at bounding box center [256, 124] width 512 height 32
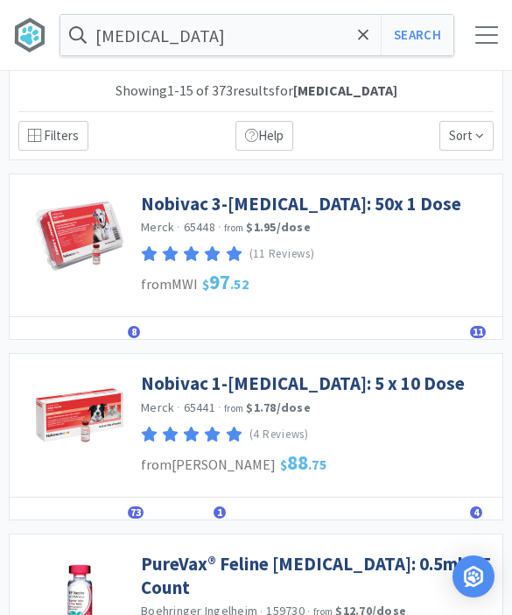
click at [344, 201] on link "Nobivac 3-[MEDICAL_DATA]: 50x 1 Dose" at bounding box center [301, 204] width 321 height 24
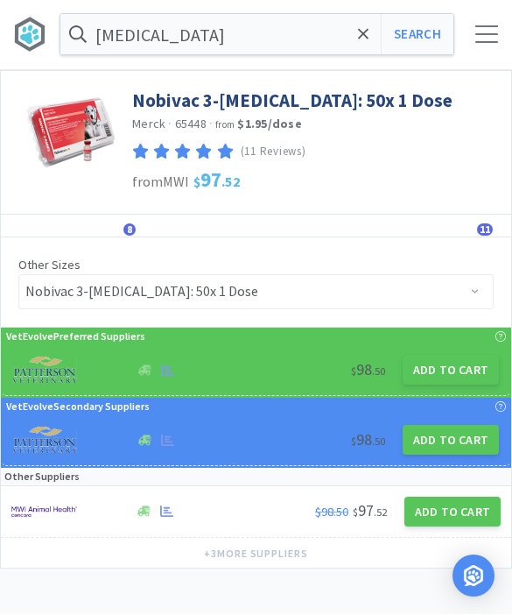
click at [437, 373] on button "Add to Cart" at bounding box center [451, 371] width 96 height 30
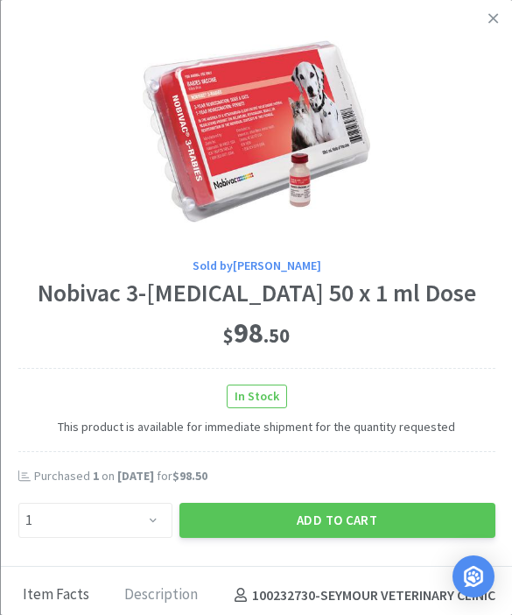
click at [279, 518] on button "Add to Cart" at bounding box center [337, 520] width 316 height 35
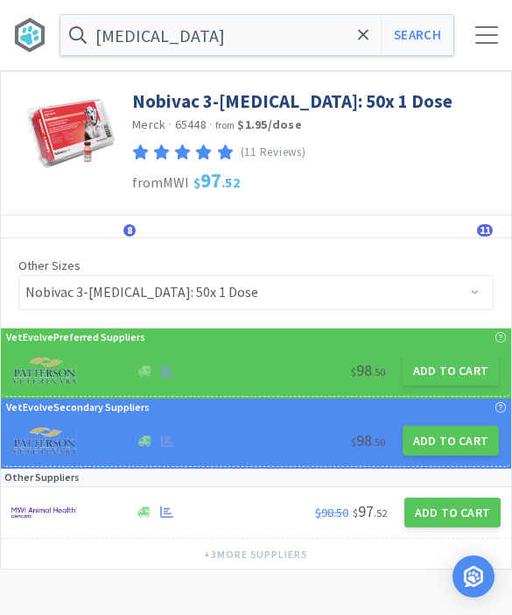
click at [361, 41] on icon at bounding box center [363, 35] width 11 height 18
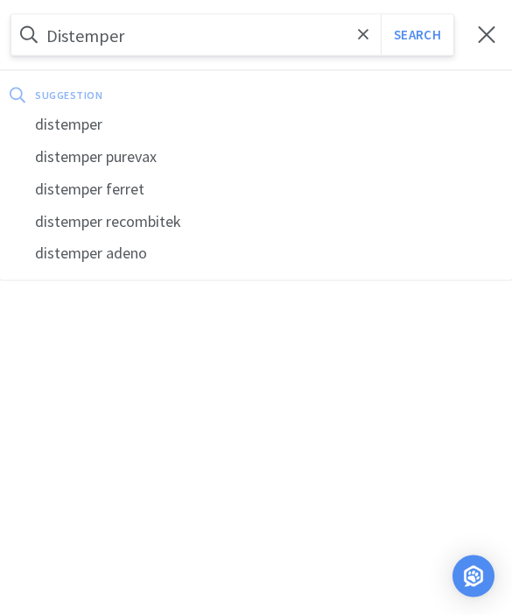
click at [417, 35] on button "Search" at bounding box center [417, 35] width 73 height 40
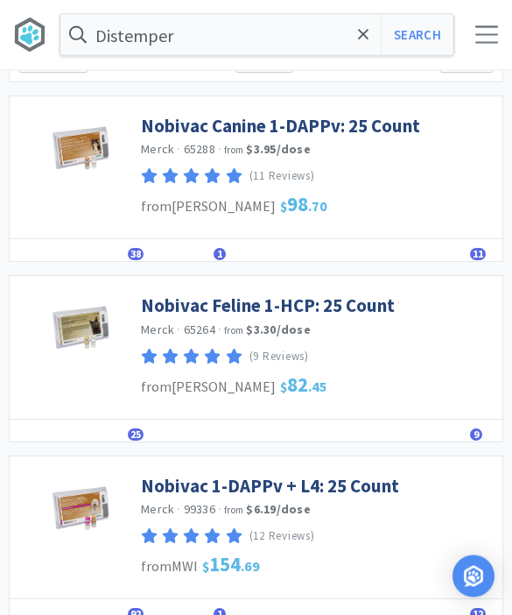
scroll to position [79, 0]
click at [318, 490] on link "Nobivac 1-DAPPv + L4: 25 Count" at bounding box center [270, 486] width 258 height 24
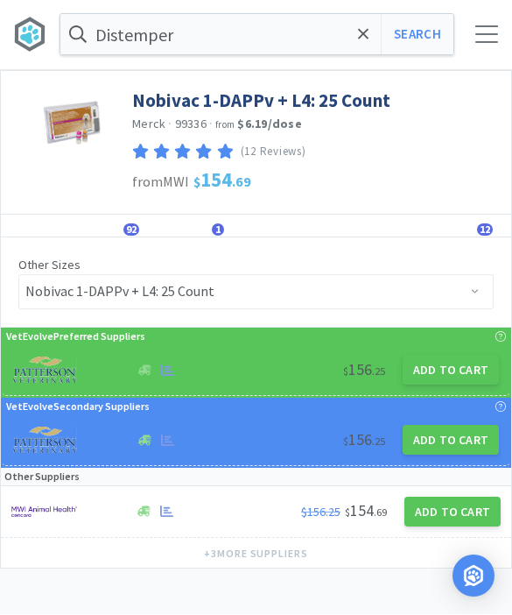
click at [452, 377] on button "Add to Cart" at bounding box center [451, 371] width 96 height 30
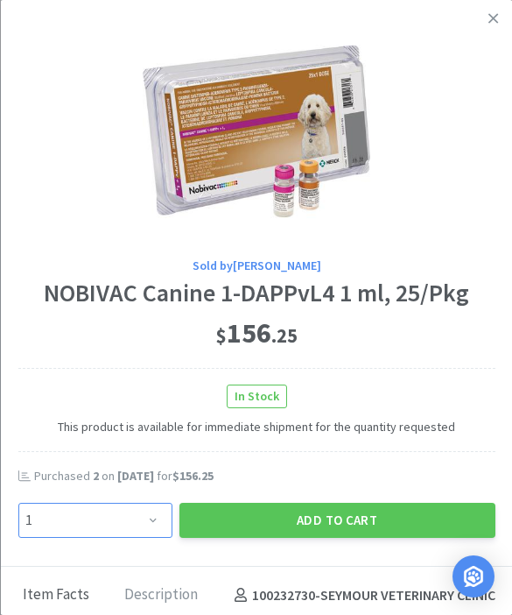
click at [145, 511] on select "Enter Quantity 1 2 3 4 5 6 7 8 9 10 11 12 13 14 15 16 17 18 19 20 Enter Quantity" at bounding box center [95, 520] width 154 height 35
click at [376, 515] on button "Add to Cart" at bounding box center [337, 520] width 316 height 35
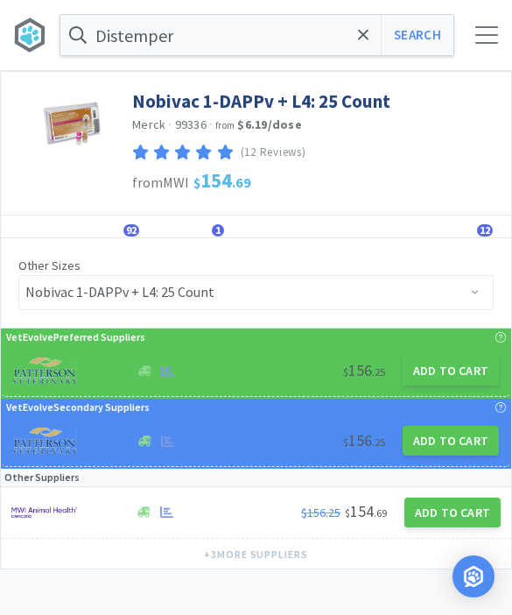
click at [362, 37] on icon at bounding box center [363, 34] width 11 height 11
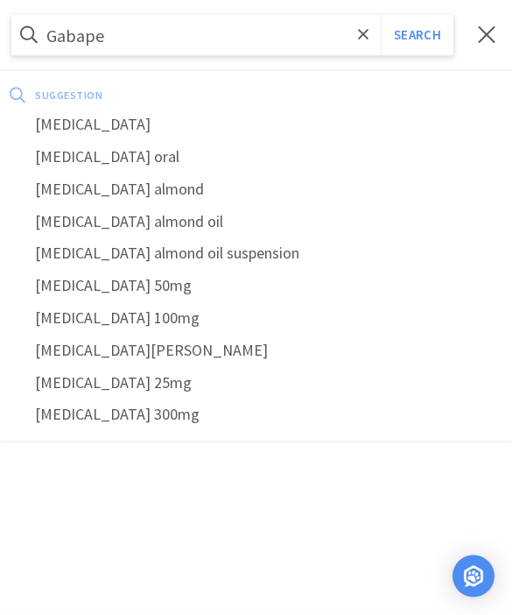
click at [152, 138] on div "[MEDICAL_DATA]" at bounding box center [256, 125] width 512 height 32
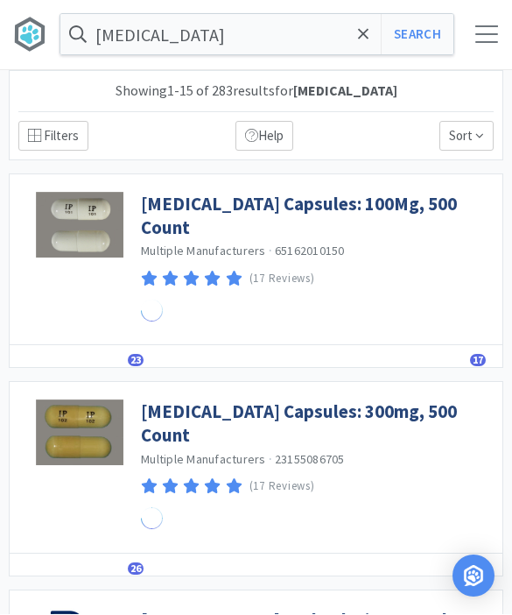
scroll to position [1, 0]
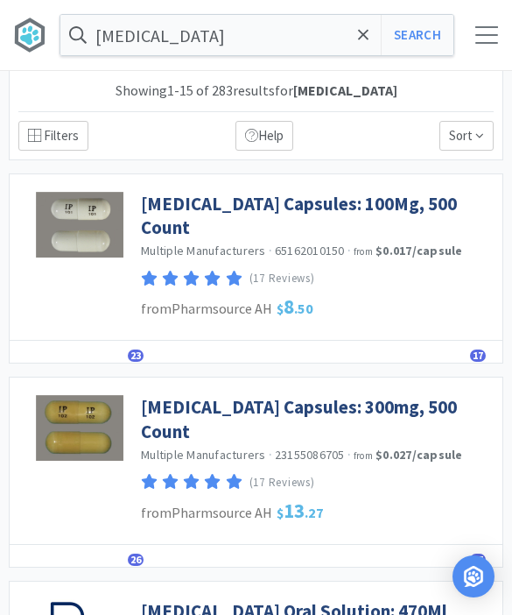
click at [362, 395] on link "[MEDICAL_DATA] Capsules: 300mg, 500 Count" at bounding box center [317, 419] width 353 height 48
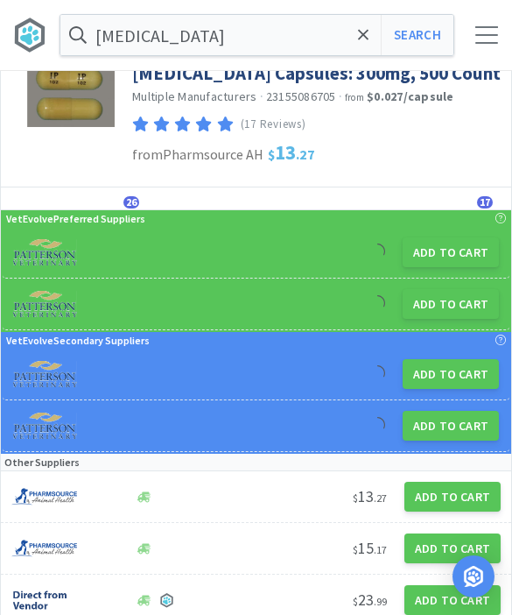
scroll to position [33, 0]
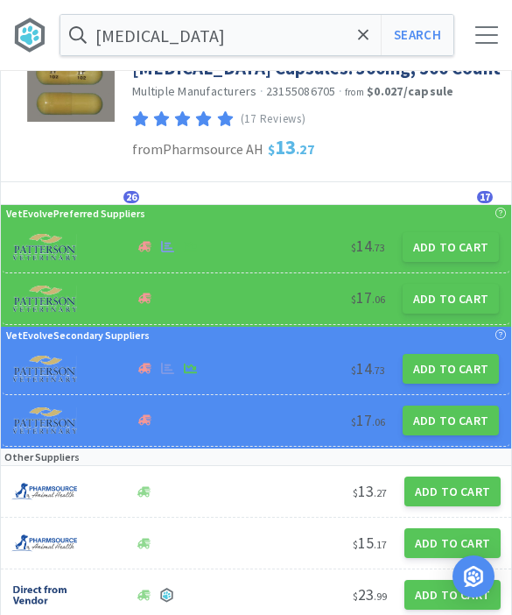
click at [445, 256] on button "Add to Cart" at bounding box center [451, 247] width 96 height 30
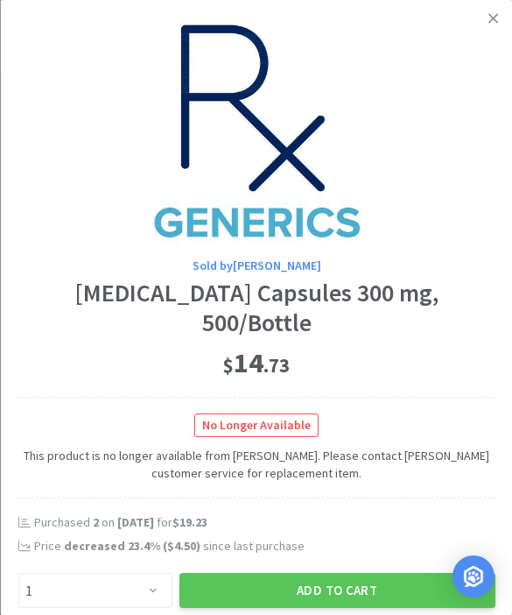
click at [478, 18] on link at bounding box center [493, 19] width 31 height 38
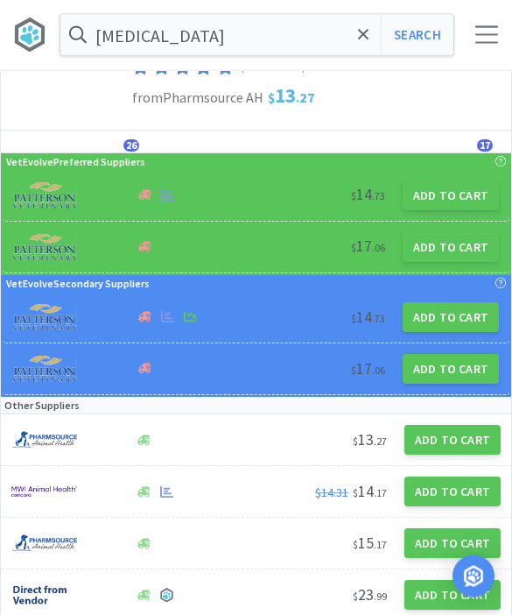
scroll to position [85, 0]
click at [470, 489] on button "Add to Cart" at bounding box center [453, 491] width 96 height 30
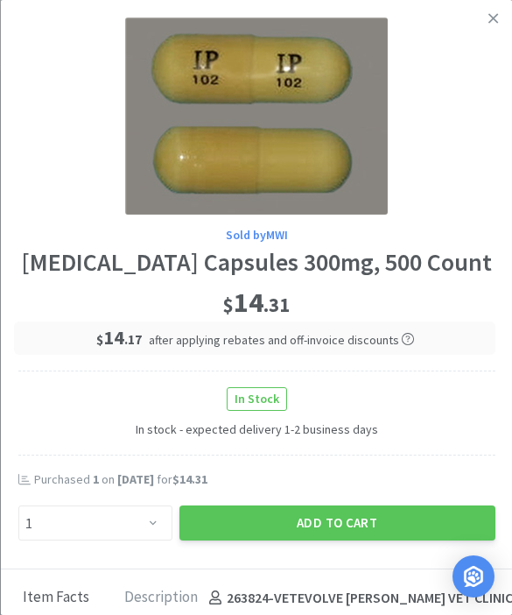
scroll to position [0, 0]
click at [494, 30] on link at bounding box center [493, 19] width 31 height 38
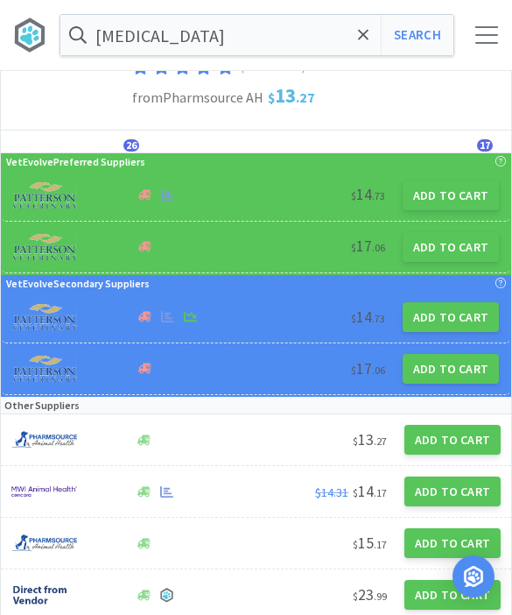
click at [368, 37] on icon at bounding box center [363, 35] width 11 height 18
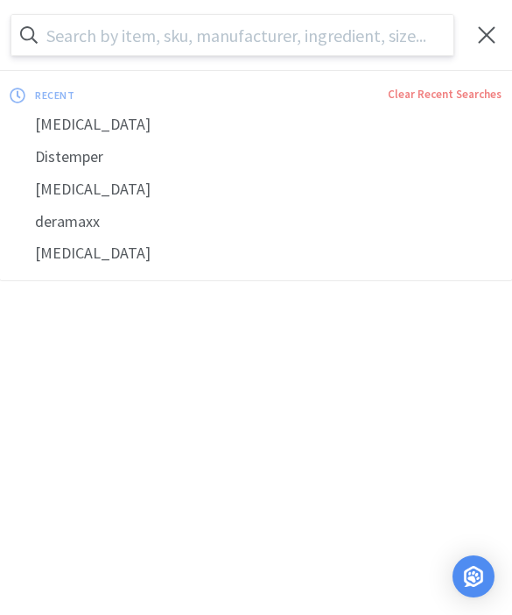
scroll to position [84, 0]
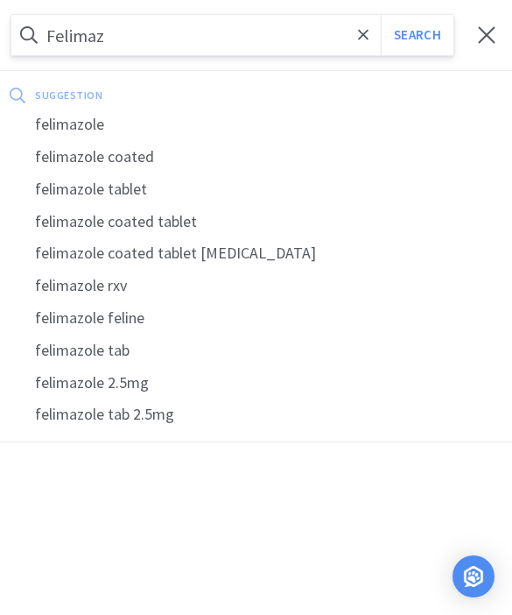
click at [133, 130] on div "felimazole" at bounding box center [256, 125] width 512 height 32
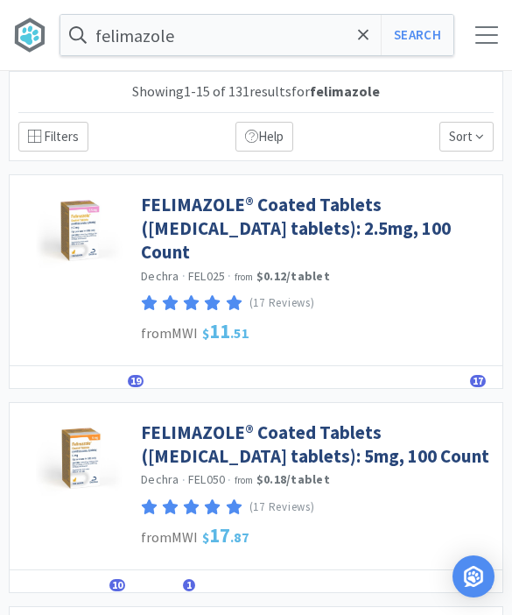
click at [353, 424] on link "FELIMAZOLE® Coated Tablets ([MEDICAL_DATA] tablets): 5mg, 100 Count" at bounding box center [317, 444] width 353 height 48
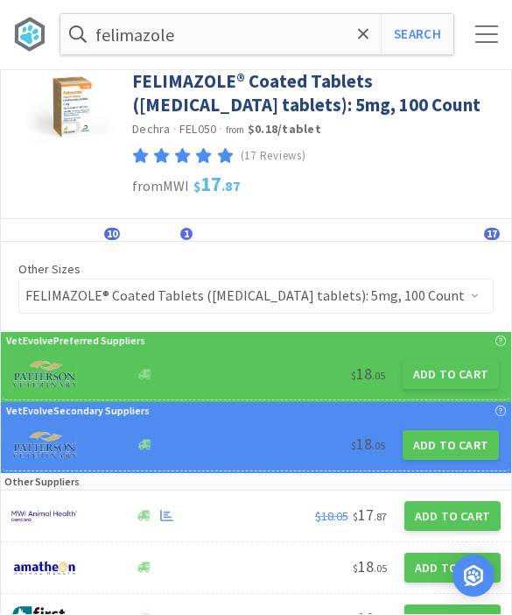
scroll to position [20, 0]
click at [448, 374] on button "Add to Cart" at bounding box center [451, 374] width 96 height 30
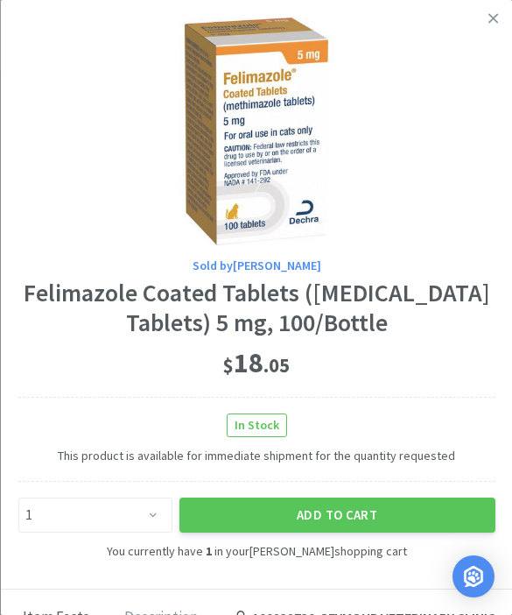
scroll to position [0, 0]
click at [504, 15] on link at bounding box center [493, 19] width 31 height 38
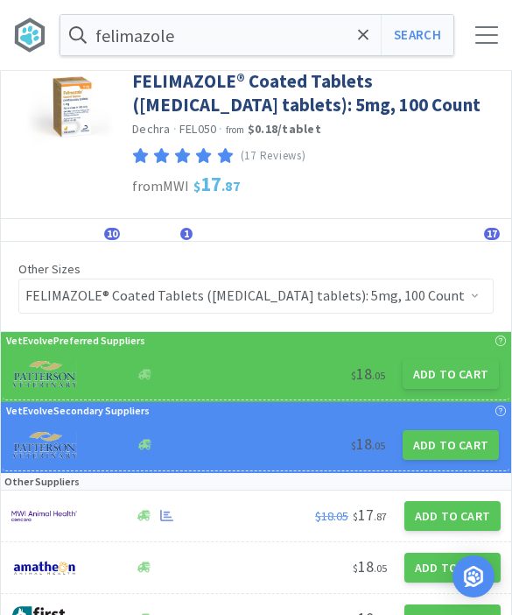
click at [357, 43] on span at bounding box center [364, 35] width 20 height 37
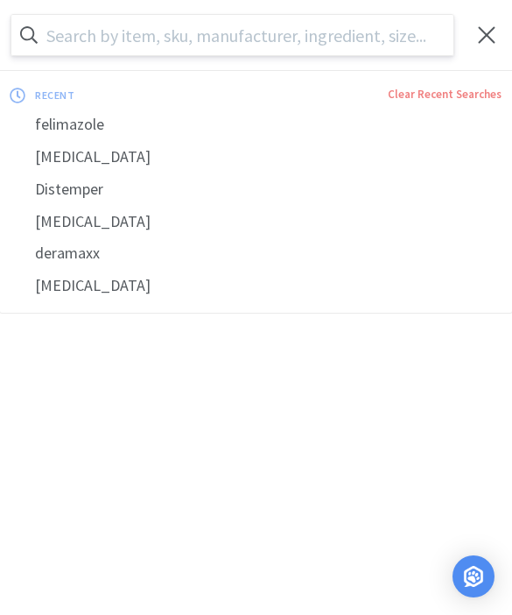
scroll to position [19, 0]
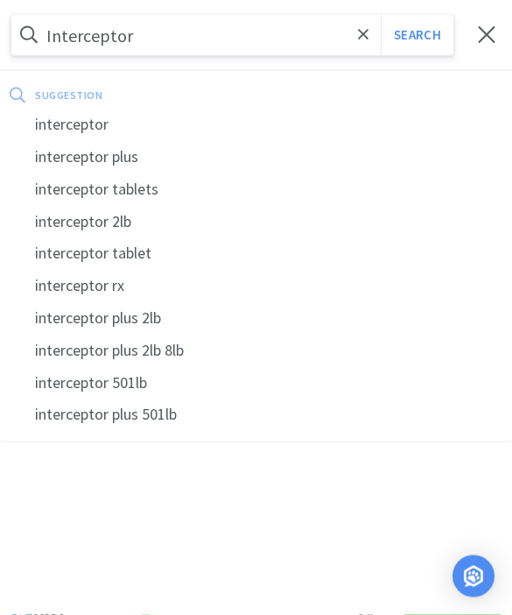
click at [164, 165] on div "interceptor plus" at bounding box center [256, 157] width 512 height 32
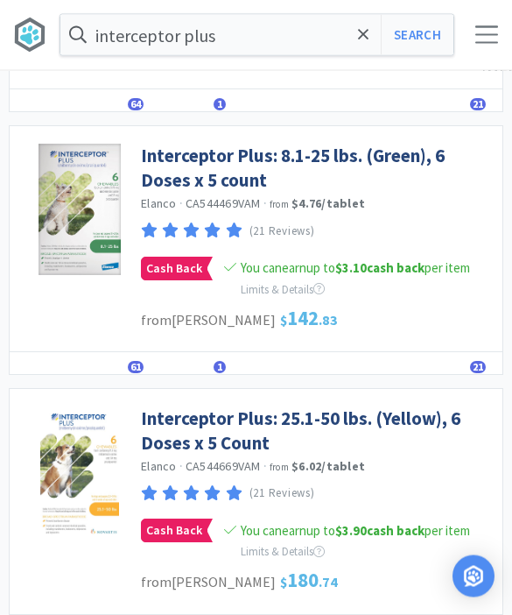
scroll to position [311, 0]
click at [434, 431] on link "Interceptor Plus: 25.1-50 lbs. (Yellow), 6 Doses x 5 Count" at bounding box center [317, 430] width 353 height 48
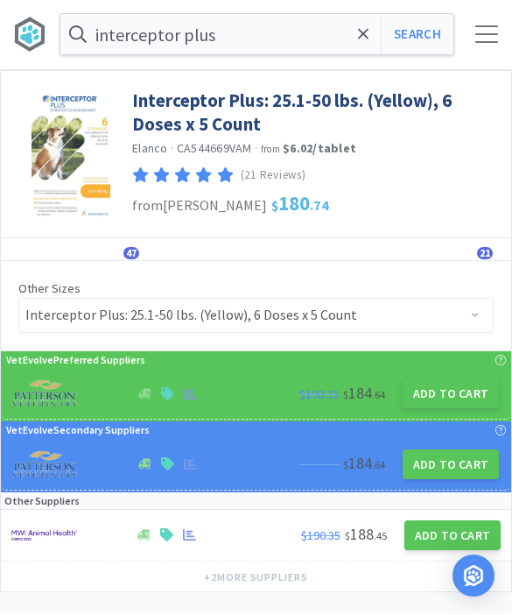
scroll to position [1, 0]
click at [454, 391] on button "Add to Cart" at bounding box center [451, 393] width 96 height 30
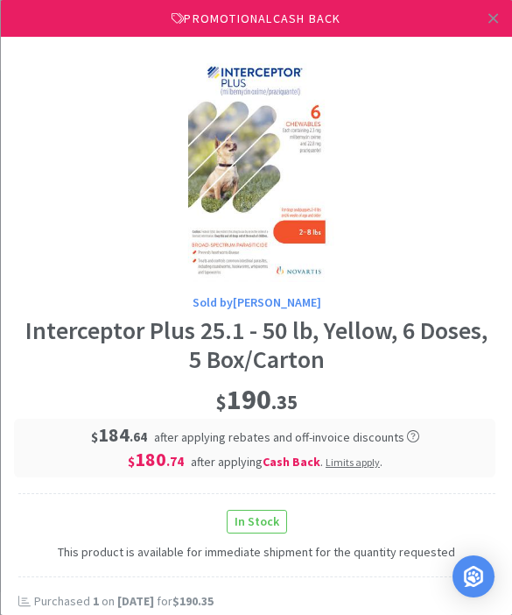
scroll to position [0, 0]
click at [490, 18] on icon at bounding box center [494, 19] width 10 height 16
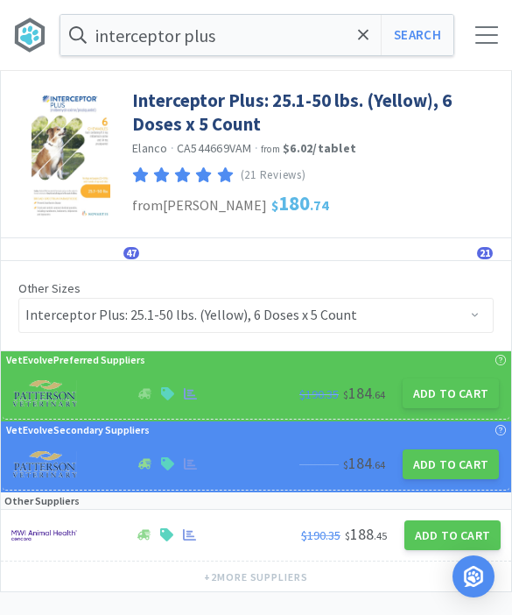
click at [359, 45] on span at bounding box center [364, 35] width 20 height 37
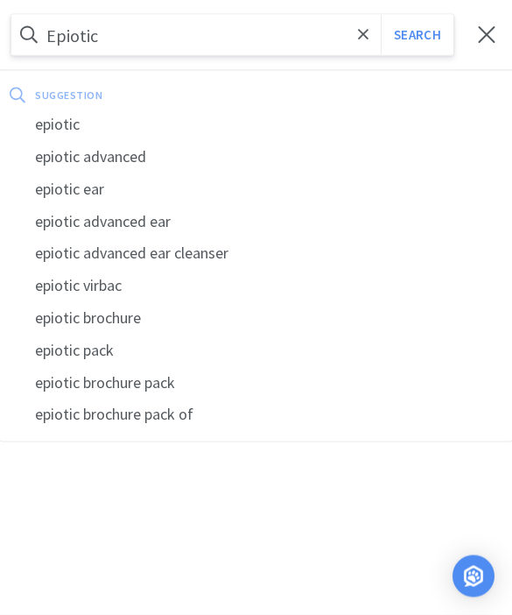
click at [175, 129] on div "epiotic" at bounding box center [256, 125] width 512 height 32
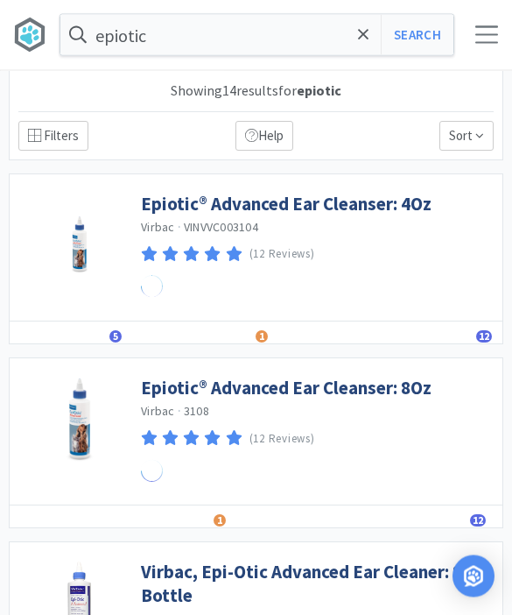
scroll to position [1, 0]
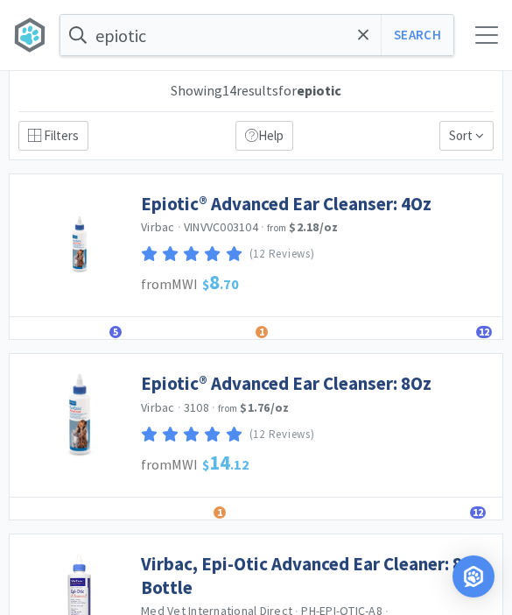
click at [369, 209] on link "Epiotic® Advanced Ear Cleanser: 4Oz" at bounding box center [286, 204] width 291 height 24
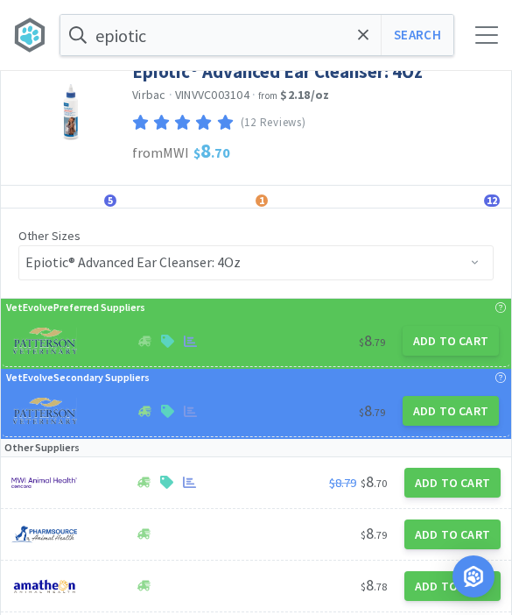
scroll to position [77, 0]
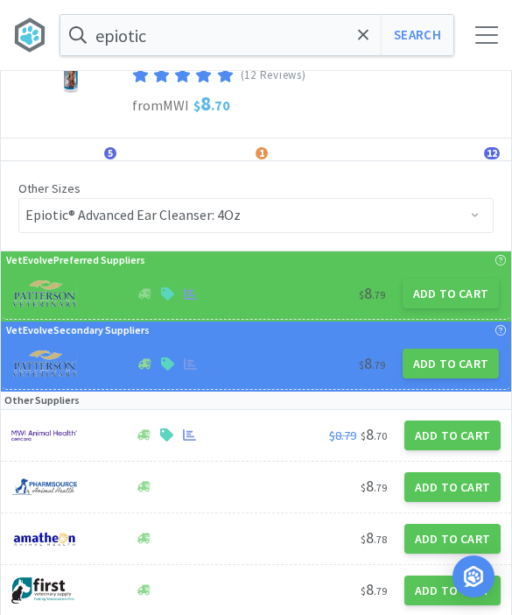
click at [460, 297] on button "Add to Cart" at bounding box center [451, 294] width 96 height 30
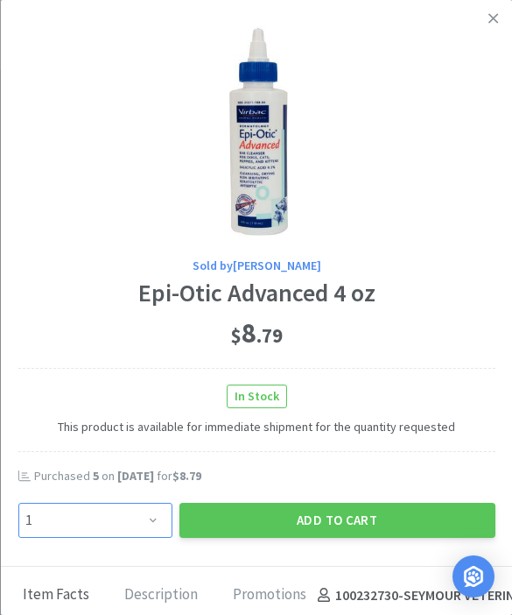
click at [145, 517] on select "Enter Quantity 1 2 3 4 5 6 7 8 9 10 11 12 13 14 15 16 17 18 19 20 Enter Quantity" at bounding box center [95, 520] width 154 height 35
click at [365, 512] on button "Add to Cart" at bounding box center [337, 520] width 316 height 35
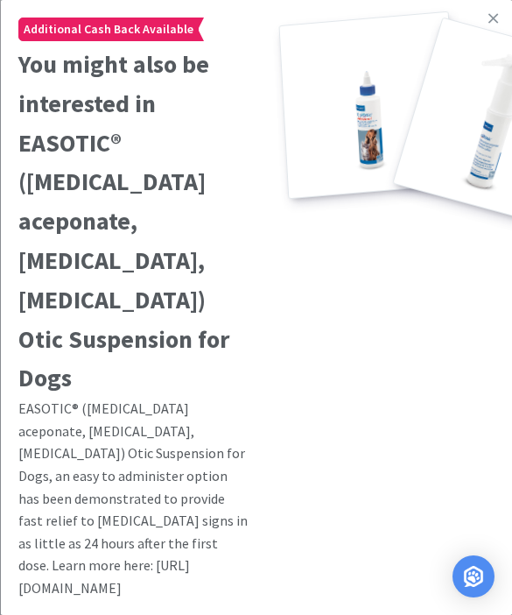
click at [496, 15] on icon at bounding box center [494, 19] width 10 height 16
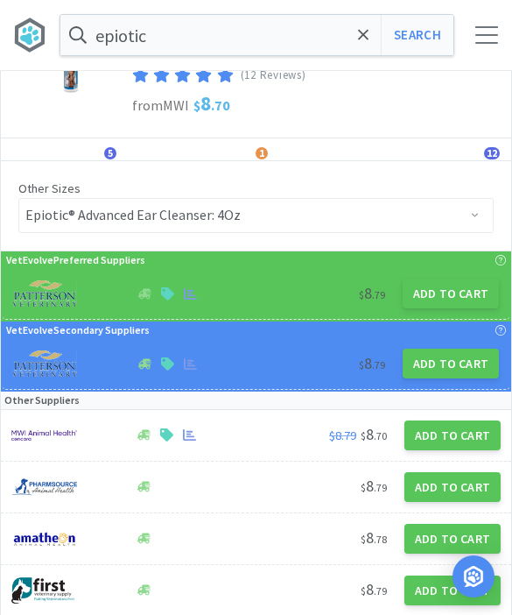
click at [486, 39] on div at bounding box center [487, 35] width 23 height 18
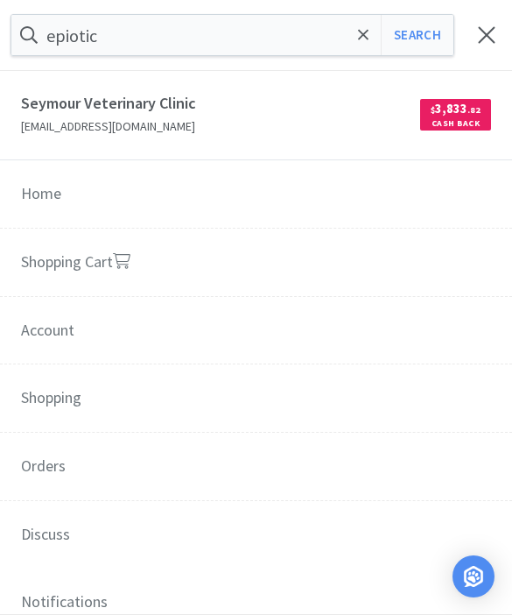
click at [378, 269] on link "Shopping Cart" at bounding box center [256, 263] width 512 height 69
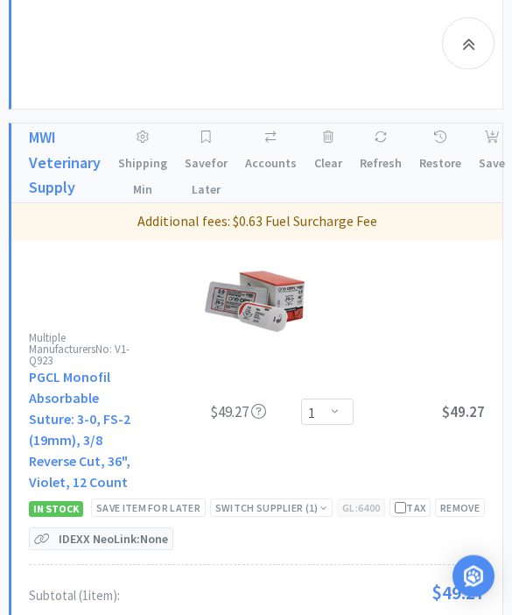
scroll to position [3002, 0]
click at [469, 49] on icon at bounding box center [468, 43] width 13 height 21
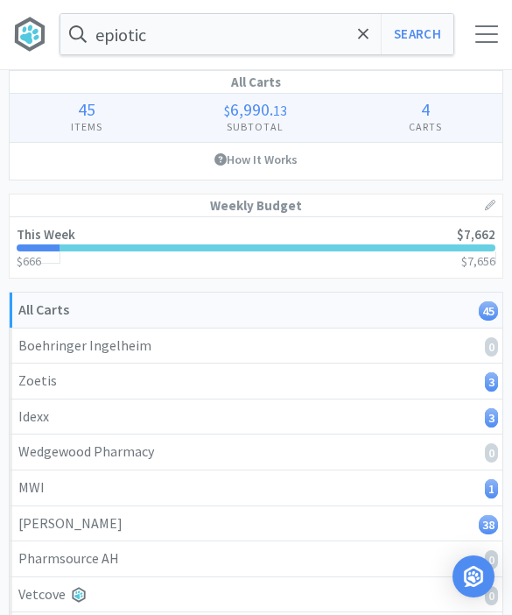
scroll to position [0, 0]
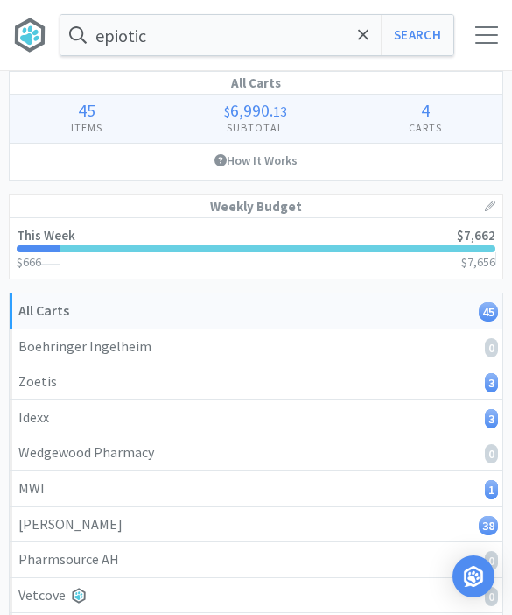
click at [364, 46] on span at bounding box center [364, 35] width 20 height 37
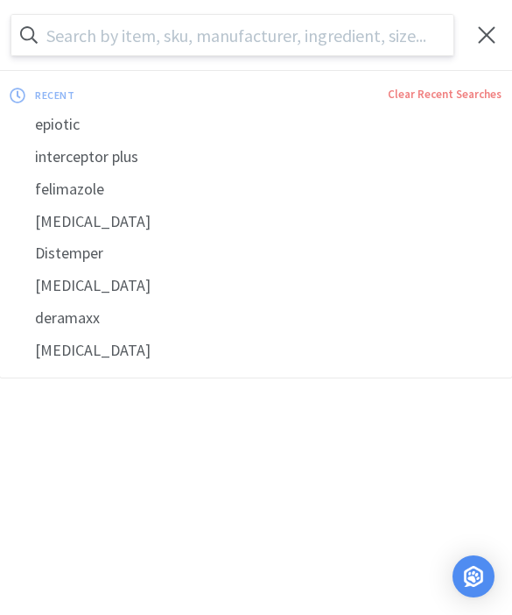
scroll to position [1, 0]
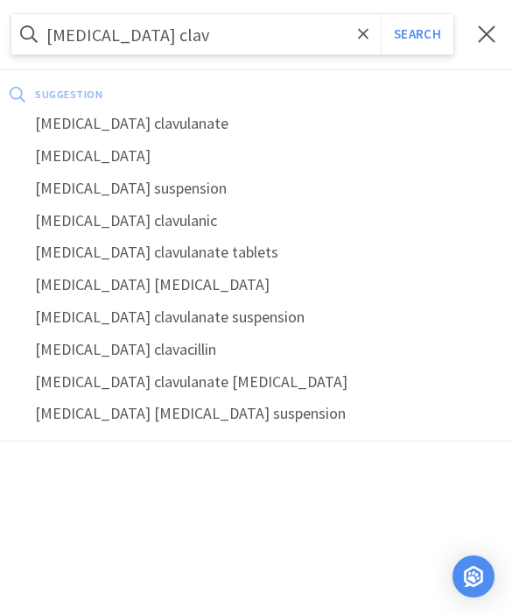
click at [255, 121] on div "[MEDICAL_DATA] clavulanate" at bounding box center [256, 124] width 512 height 32
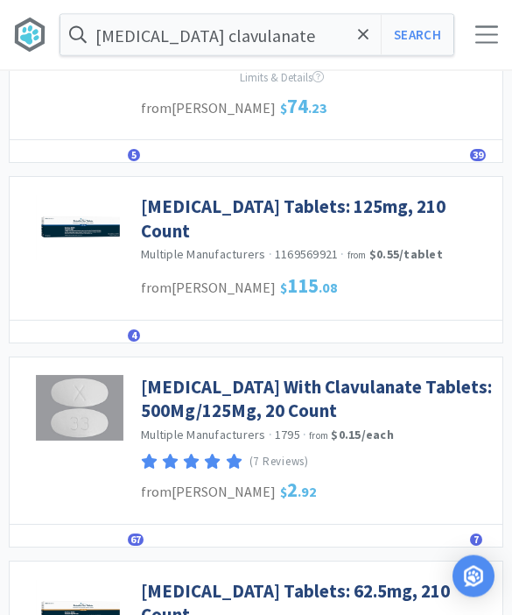
scroll to position [544, 0]
click at [303, 423] on link "[MEDICAL_DATA] With Clavulanate Tablets: 500Mg/125Mg, 20 Count" at bounding box center [317, 399] width 353 height 48
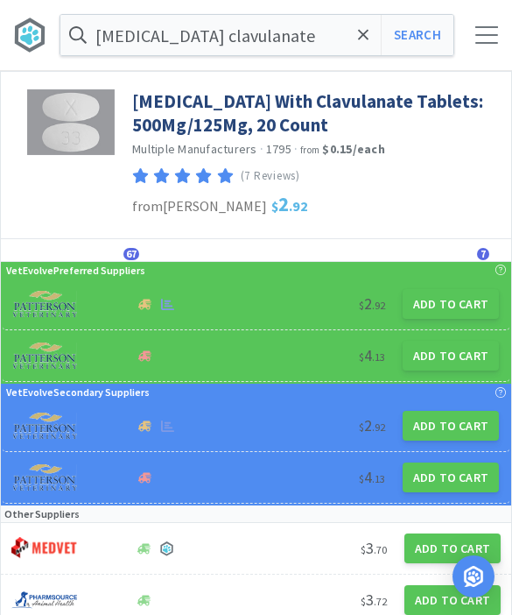
scroll to position [1, 0]
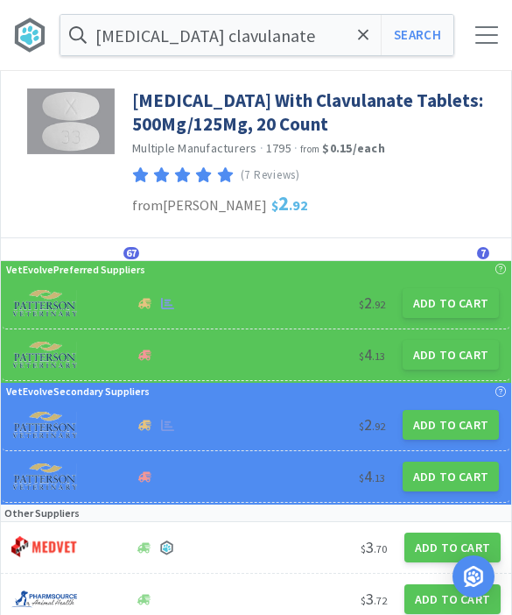
click at [435, 306] on button "Add to Cart" at bounding box center [451, 303] width 96 height 30
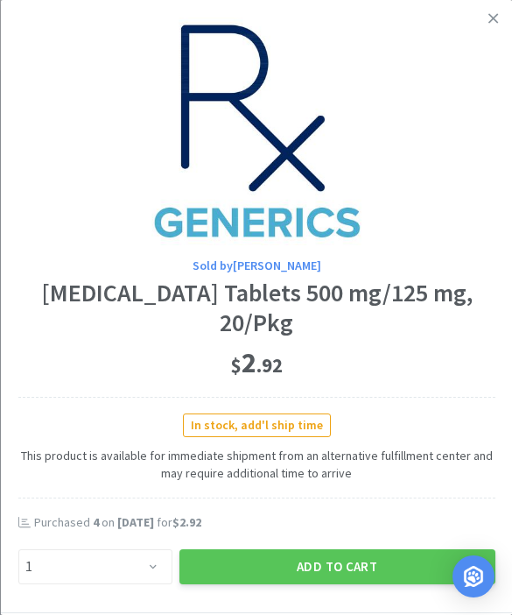
click at [507, 11] on link at bounding box center [493, 19] width 31 height 38
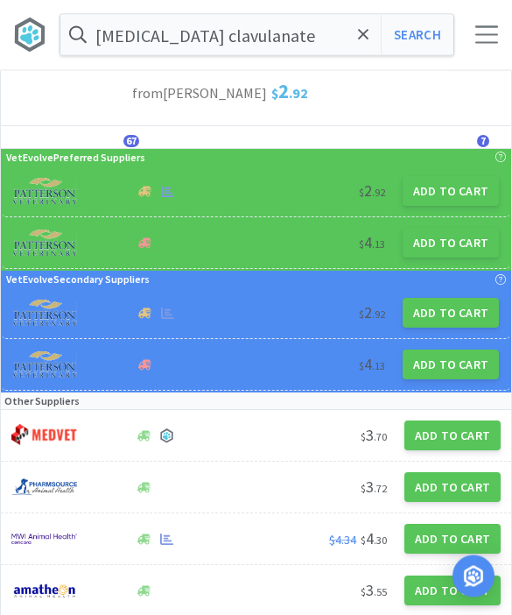
click at [452, 547] on button "Add to Cart" at bounding box center [453, 540] width 96 height 30
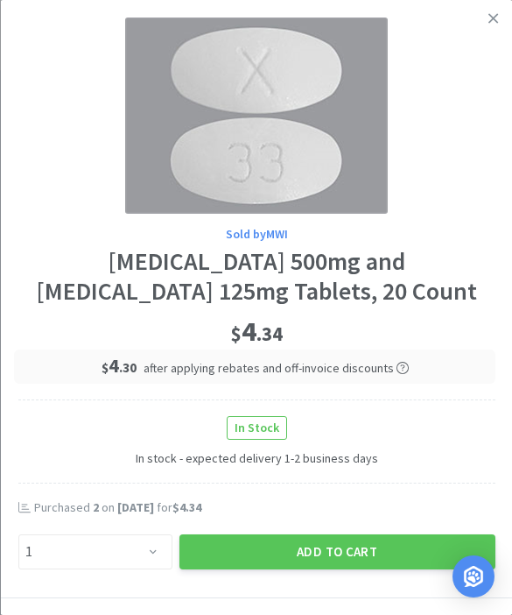
click at [492, 25] on icon at bounding box center [494, 19] width 10 height 16
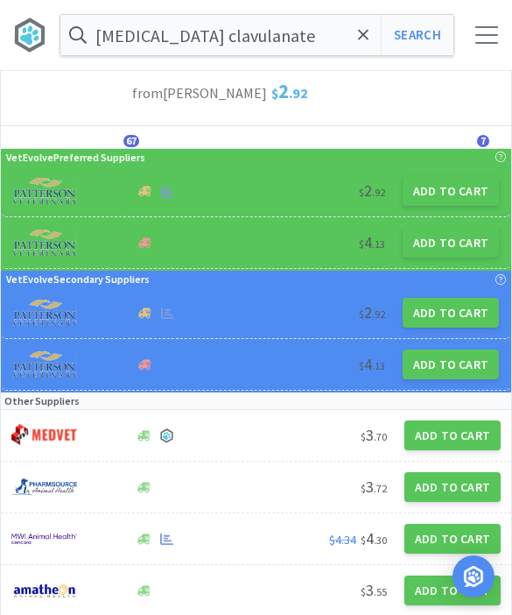
click at [507, 35] on div at bounding box center [487, 35] width 51 height 18
click at [489, 35] on div at bounding box center [487, 35] width 23 height 18
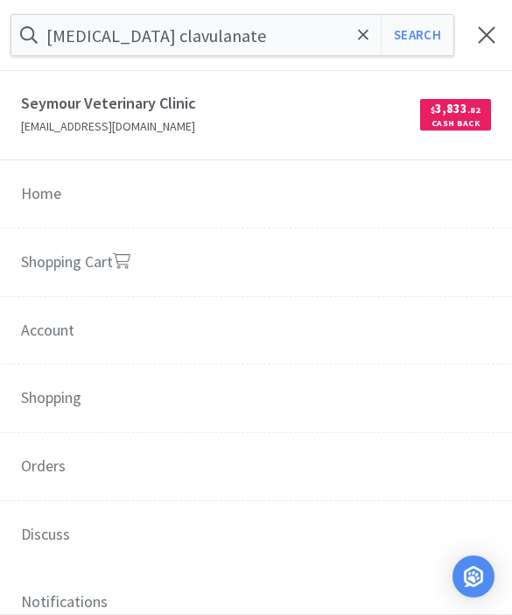
click at [265, 276] on link "Shopping Cart" at bounding box center [256, 263] width 512 height 69
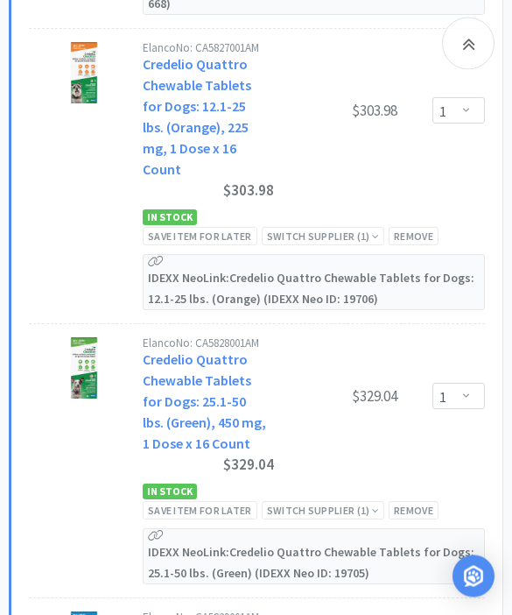
scroll to position [7194, 0]
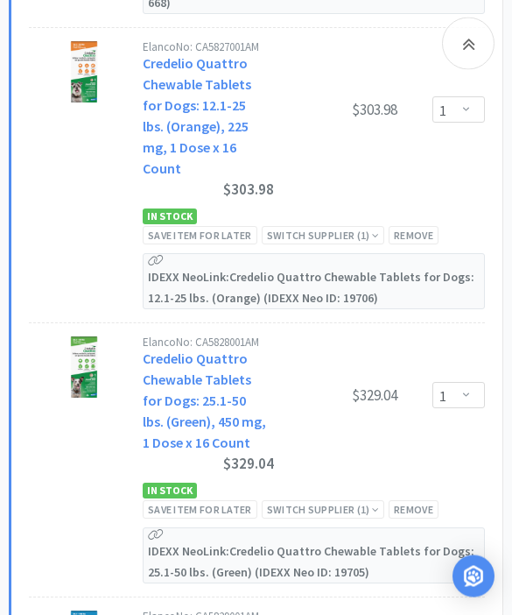
click at [231, 501] on div "Save item for later" at bounding box center [200, 510] width 115 height 18
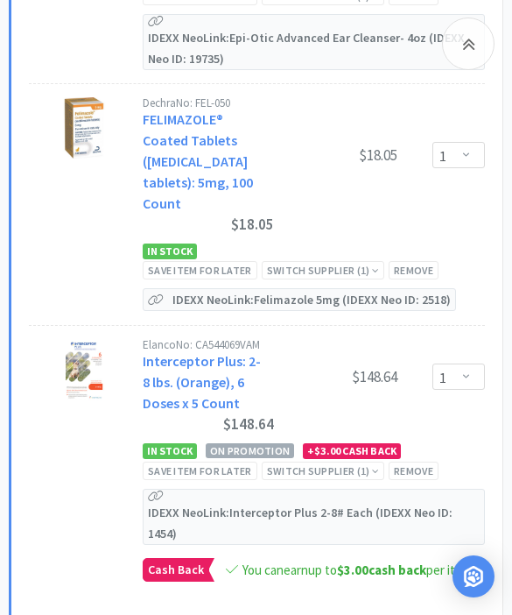
scroll to position [8584, 0]
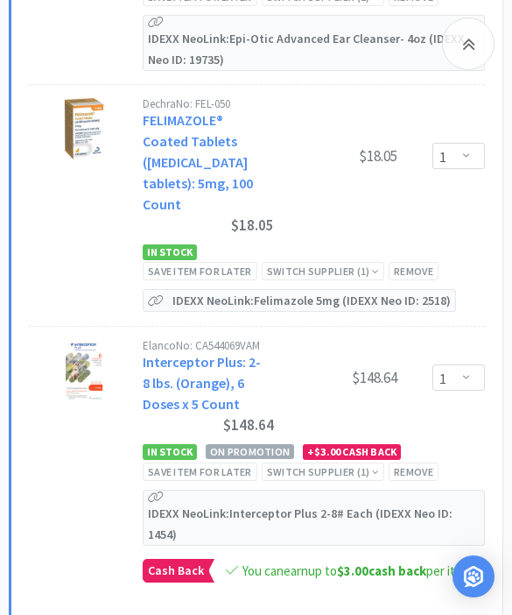
click at [223, 462] on div "Save item for later" at bounding box center [200, 471] width 115 height 18
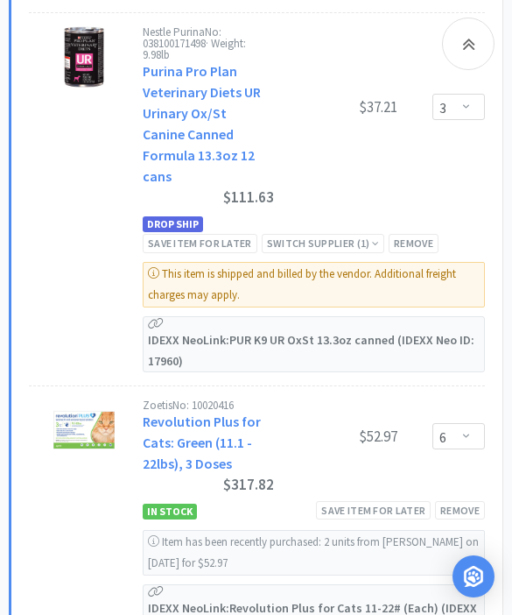
scroll to position [11996, 0]
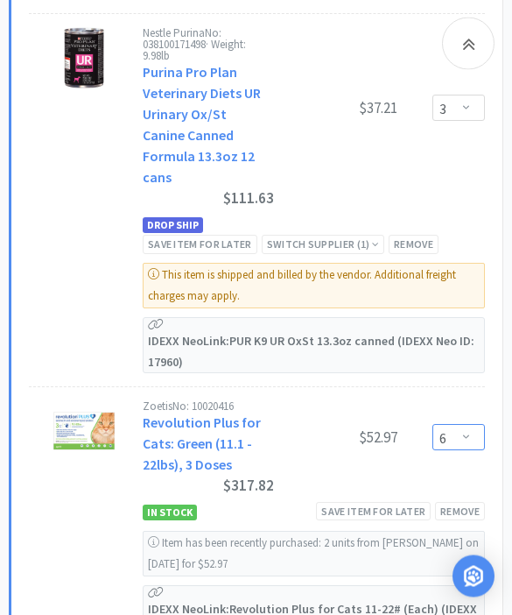
click at [469, 425] on select "Enter Quantity 1 2 3 4 5 6 7 8 9 10 11 12 13 14 15 16 17 18 19 20 Enter Quantity" at bounding box center [459, 438] width 53 height 26
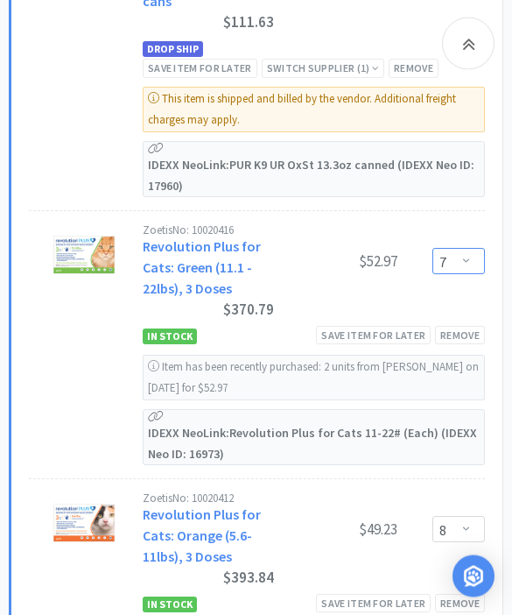
scroll to position [12213, 0]
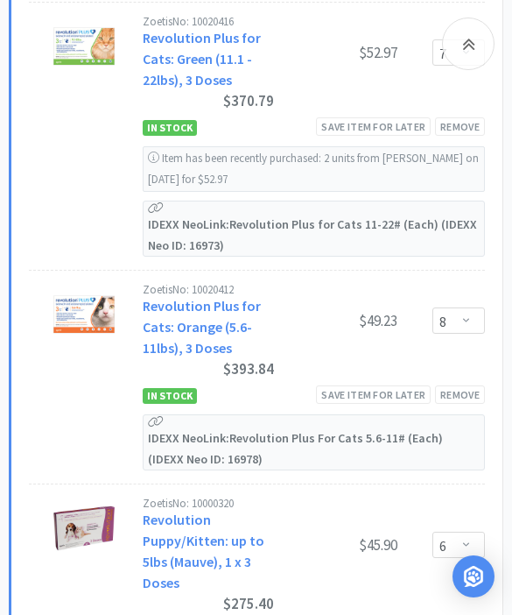
click at [476, 45] on div at bounding box center [468, 44] width 53 height 53
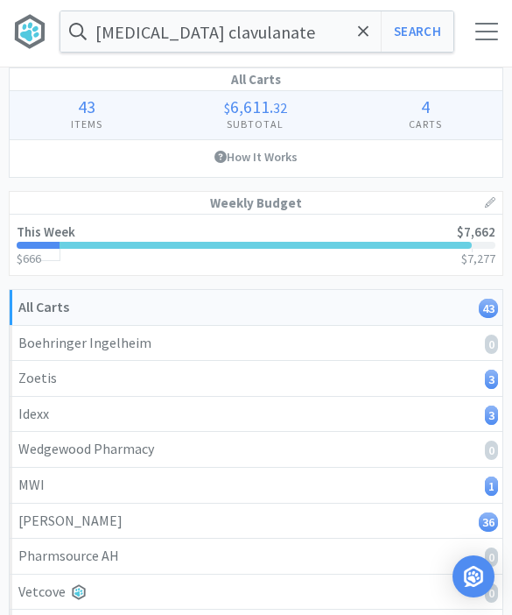
scroll to position [0, 0]
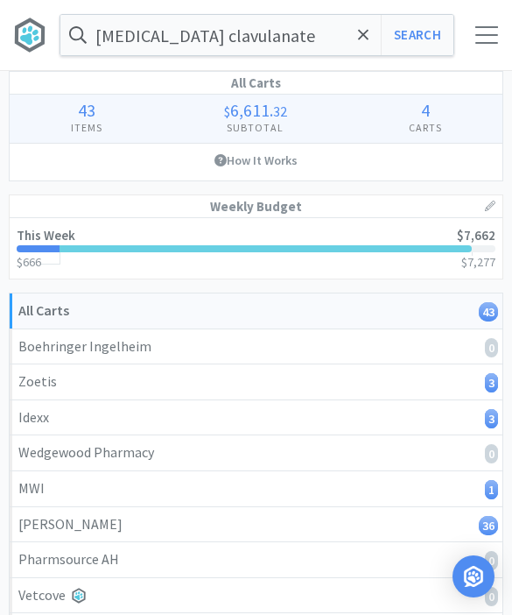
click at [365, 37] on icon at bounding box center [363, 34] width 11 height 11
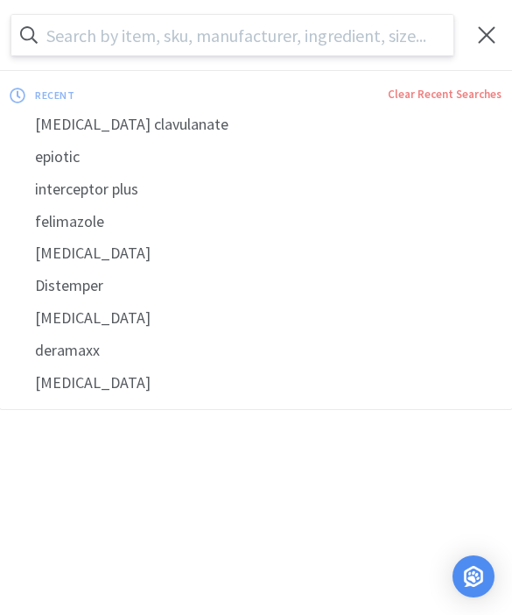
scroll to position [1, 0]
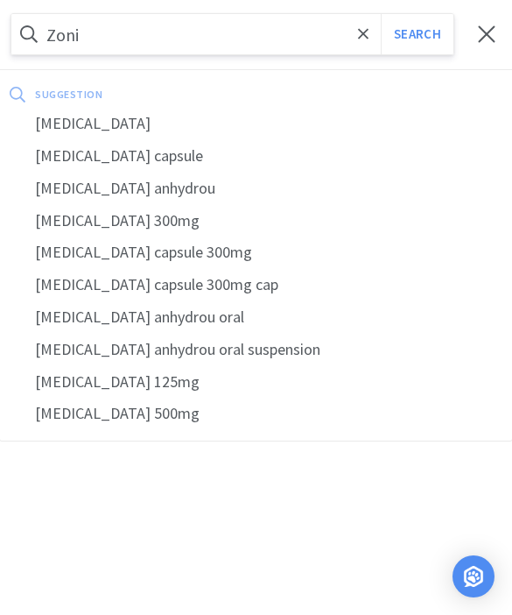
click at [138, 138] on div "[MEDICAL_DATA]" at bounding box center [256, 124] width 512 height 32
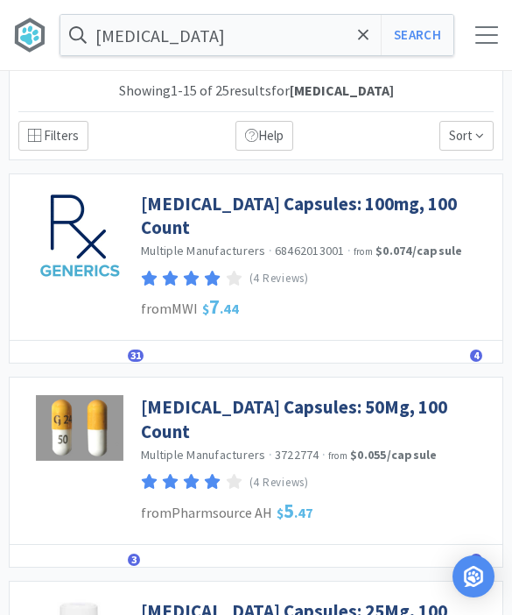
click at [410, 205] on link "[MEDICAL_DATA] Capsules: 100mg, 100 Count" at bounding box center [317, 216] width 353 height 48
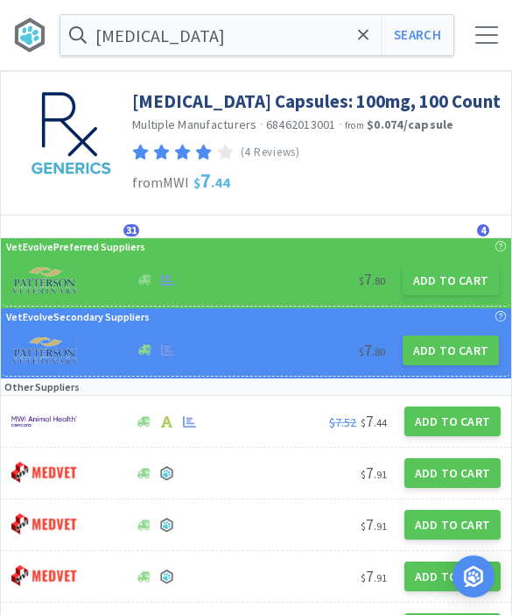
click at [442, 286] on button "Add to Cart" at bounding box center [451, 280] width 96 height 30
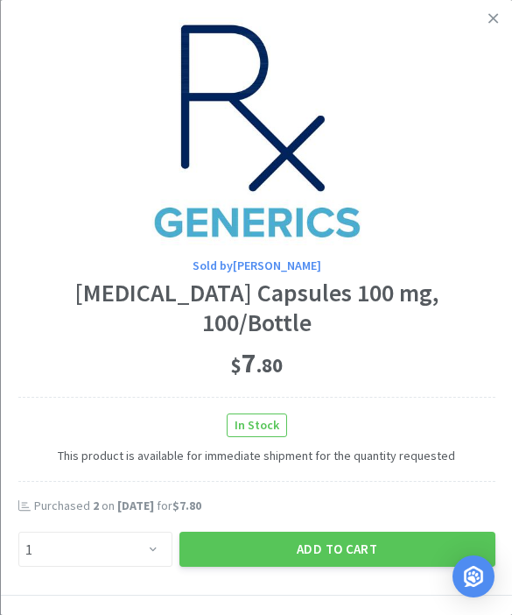
click at [503, 27] on link at bounding box center [493, 19] width 31 height 38
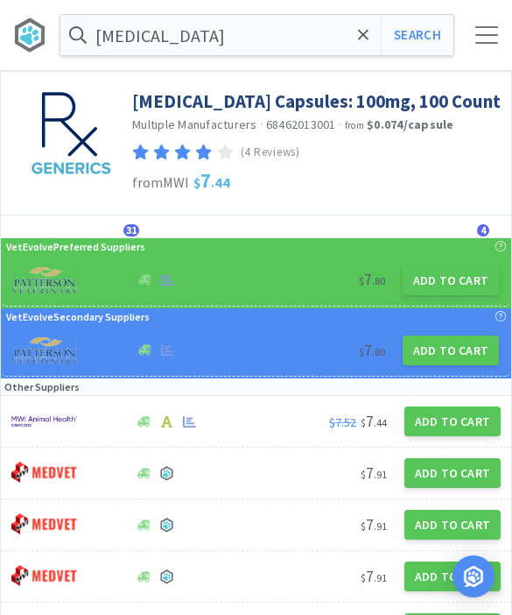
click at [138, 231] on span "31" at bounding box center [131, 230] width 16 height 12
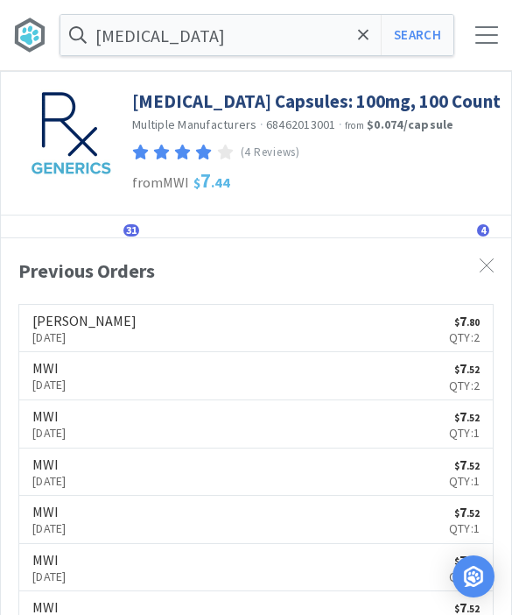
click at [127, 226] on span "31" at bounding box center [131, 230] width 16 height 12
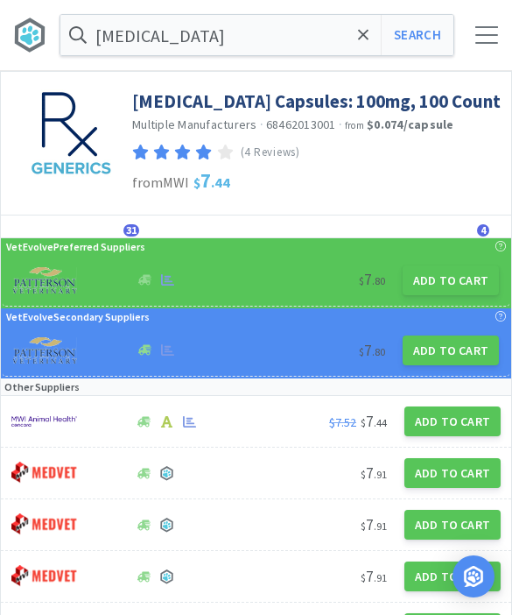
click at [454, 288] on button "Add to Cart" at bounding box center [451, 280] width 96 height 30
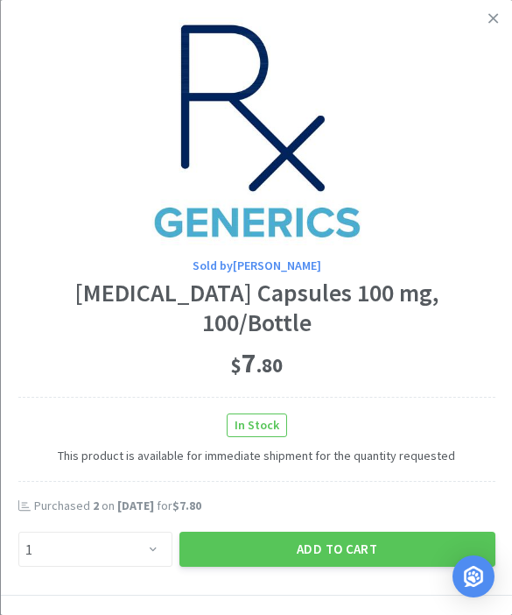
click at [331, 532] on button "Add to Cart" at bounding box center [337, 549] width 316 height 35
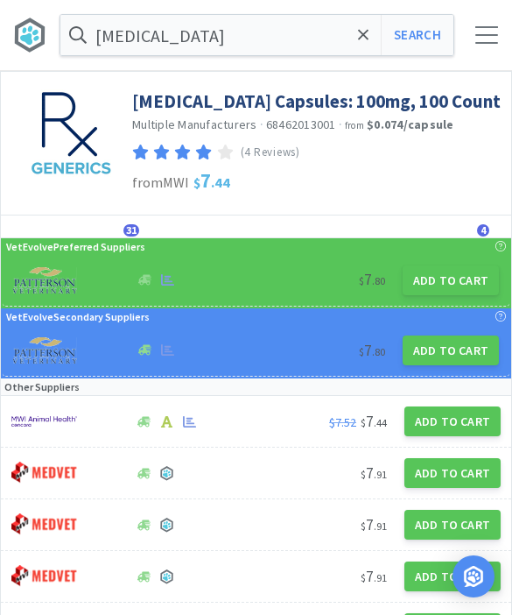
click at [360, 41] on icon at bounding box center [363, 35] width 11 height 18
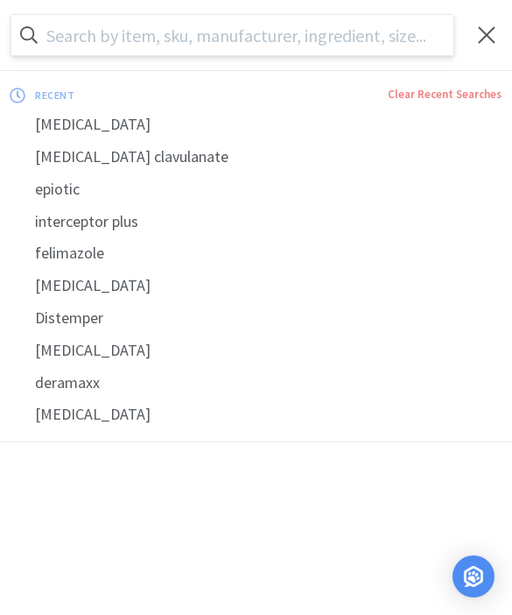
scroll to position [1, 0]
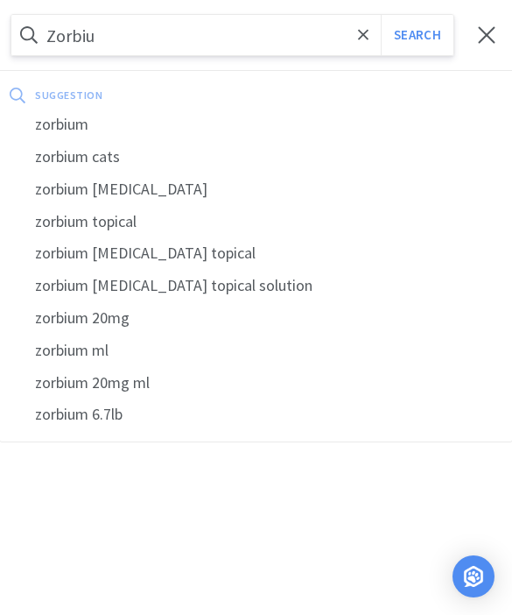
click at [78, 130] on div "zorbium" at bounding box center [256, 125] width 512 height 32
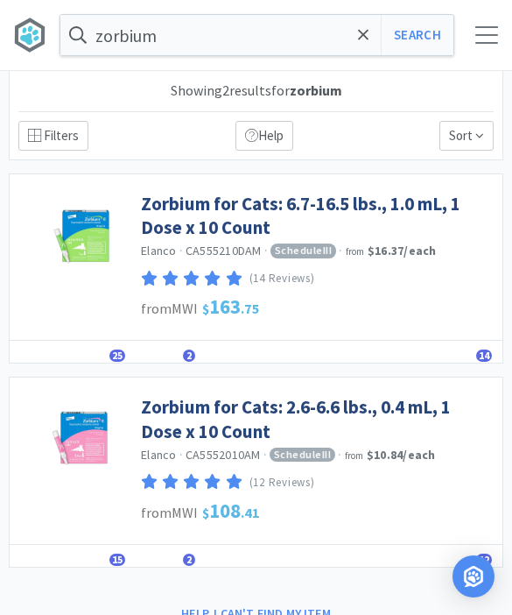
click at [372, 209] on link "Zorbium for Cats: 6.7-16.5 lbs., 1.0 mL, 1 Dose x 10 Count" at bounding box center [317, 216] width 353 height 48
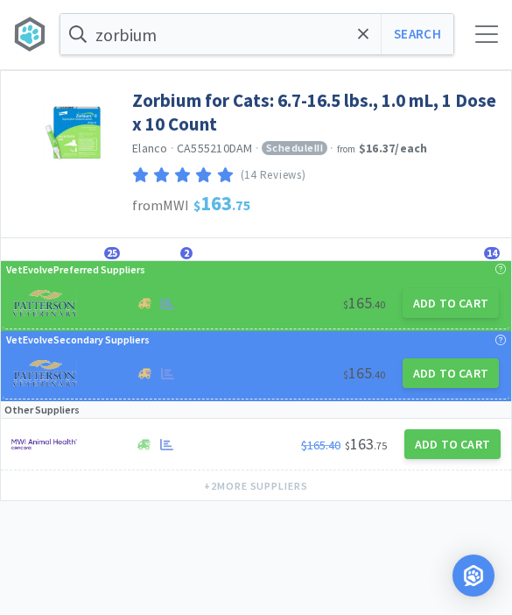
click at [432, 313] on button "Add to Cart" at bounding box center [451, 304] width 96 height 30
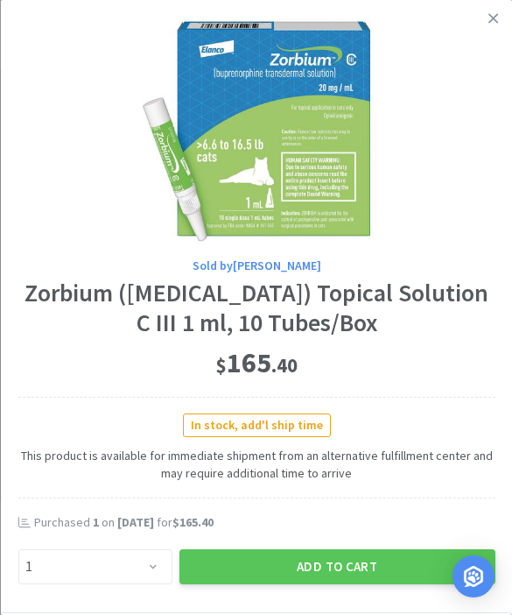
click at [321, 558] on button "Add to Cart" at bounding box center [337, 566] width 316 height 35
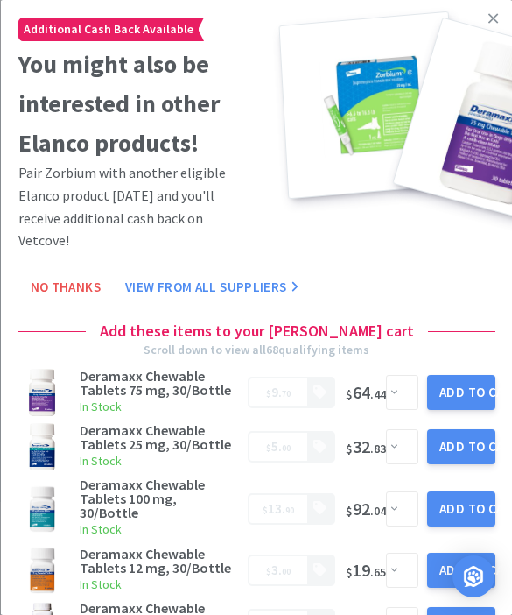
click at [497, 18] on icon at bounding box center [494, 19] width 10 height 16
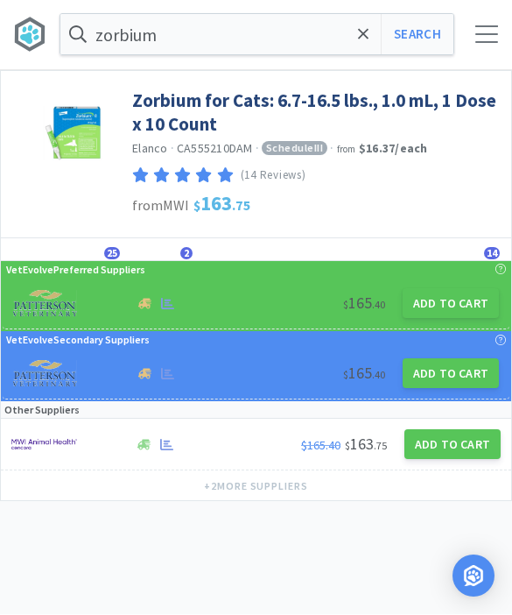
click at [493, 39] on div at bounding box center [487, 35] width 23 height 18
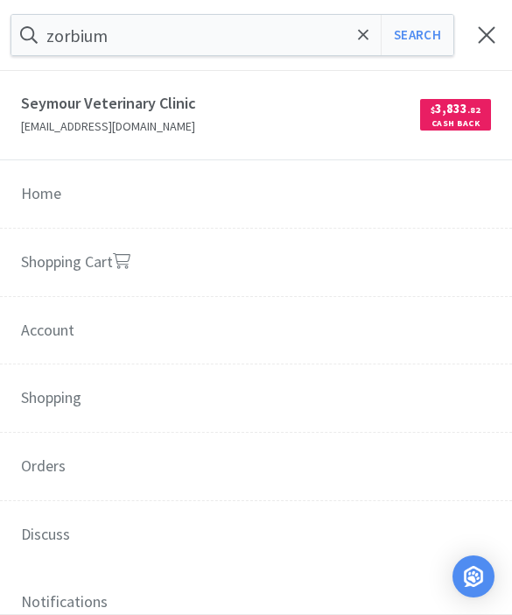
click at [372, 269] on link "Shopping Cart" at bounding box center [256, 263] width 512 height 69
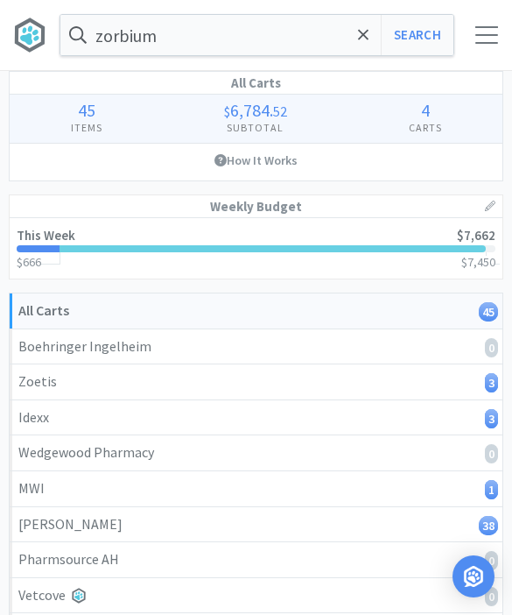
click at [369, 51] on span at bounding box center [364, 35] width 20 height 37
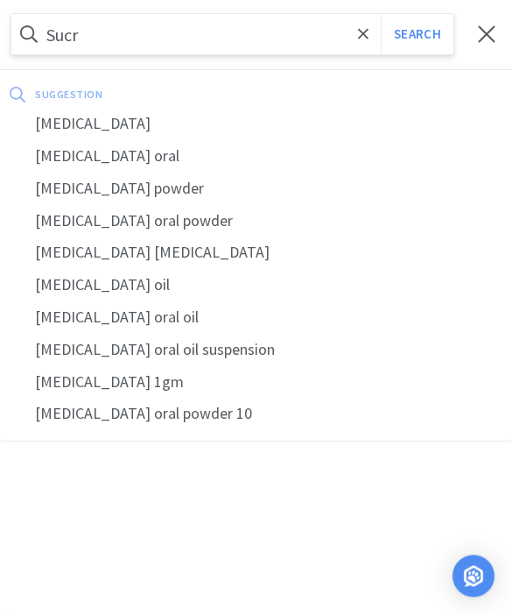
click at [104, 125] on div "[MEDICAL_DATA]" at bounding box center [256, 125] width 512 height 32
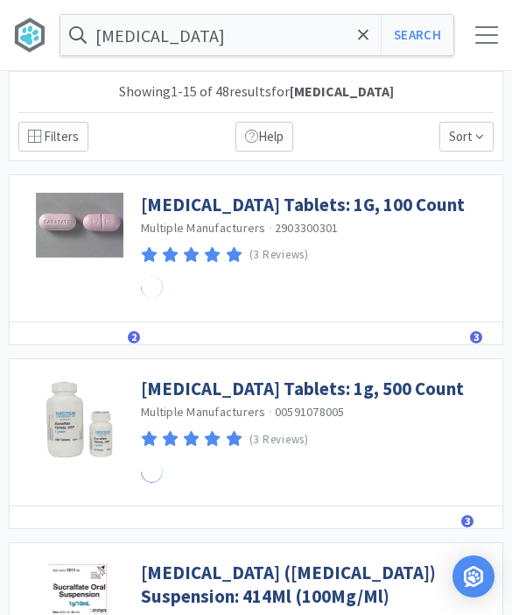
scroll to position [1, 0]
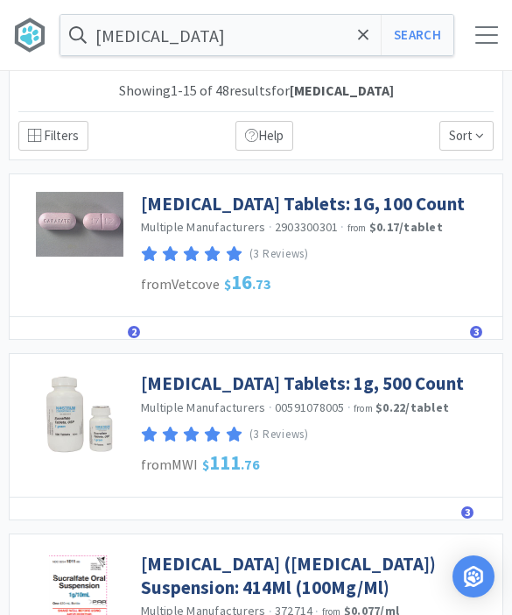
click at [365, 207] on link "[MEDICAL_DATA] Tablets: 1G, 100 Count" at bounding box center [303, 204] width 324 height 24
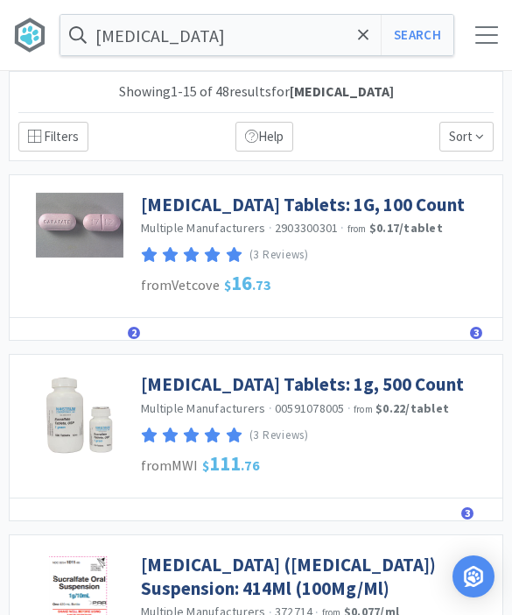
click at [349, 210] on link "[MEDICAL_DATA] Tablets: 1G, 100 Count" at bounding box center [303, 205] width 324 height 24
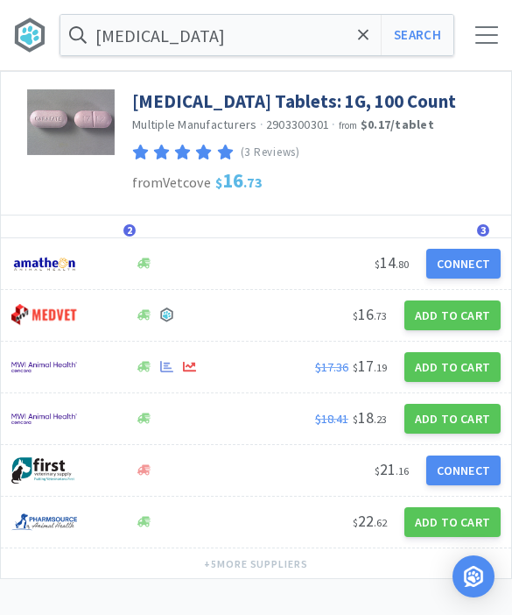
click at [447, 376] on button "Add to Cart" at bounding box center [453, 367] width 96 height 30
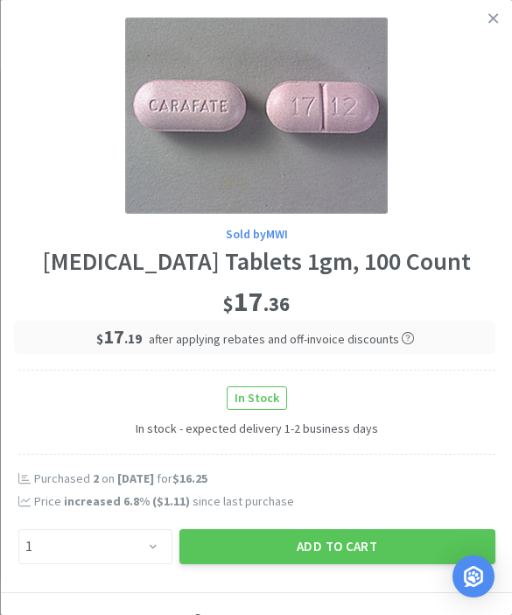
click at [345, 543] on button "Add to Cart" at bounding box center [337, 546] width 316 height 35
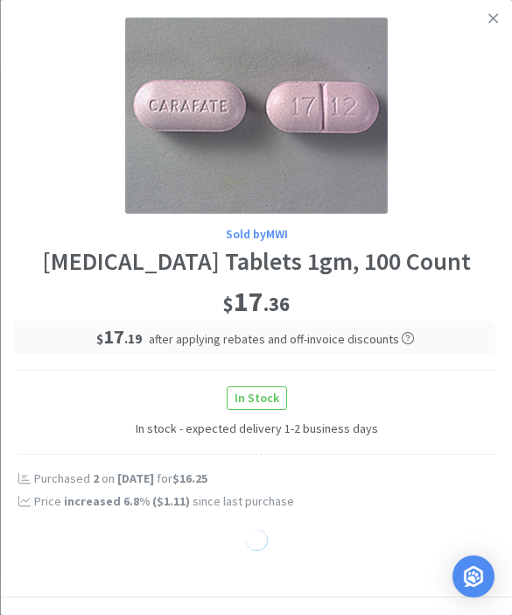
click at [347, 540] on div at bounding box center [256, 543] width 477 height 29
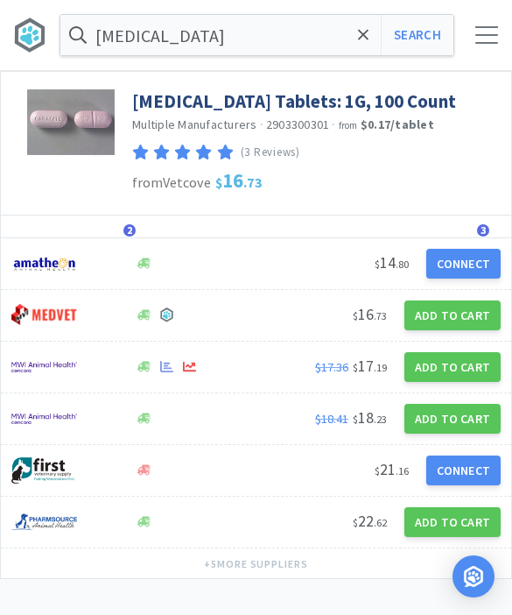
click at [483, 46] on div "[MEDICAL_DATA] Search Orders Shopping Discuss Discuss 46 46" at bounding box center [256, 35] width 512 height 70
click at [487, 36] on div at bounding box center [487, 35] width 23 height 18
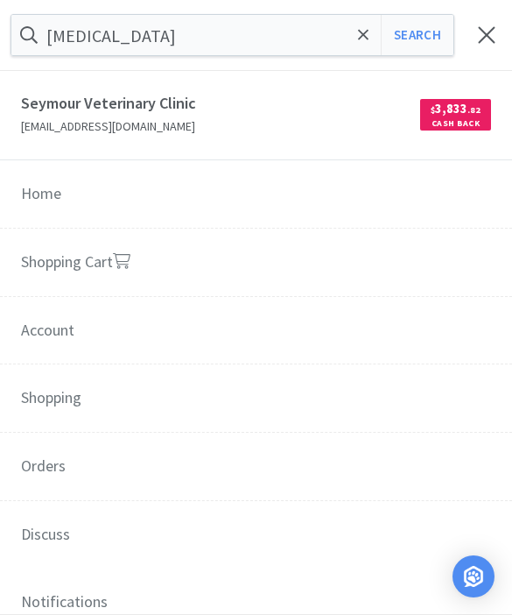
click at [371, 268] on link "Shopping Cart" at bounding box center [256, 263] width 512 height 69
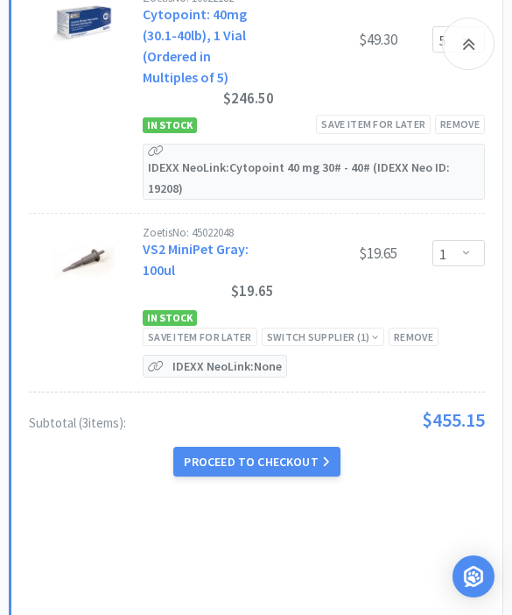
scroll to position [1054, 0]
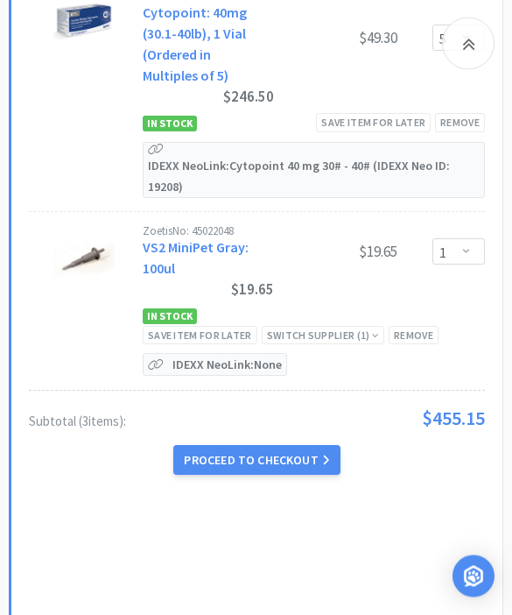
click at [285, 447] on button "Proceed to Checkout" at bounding box center [256, 461] width 166 height 30
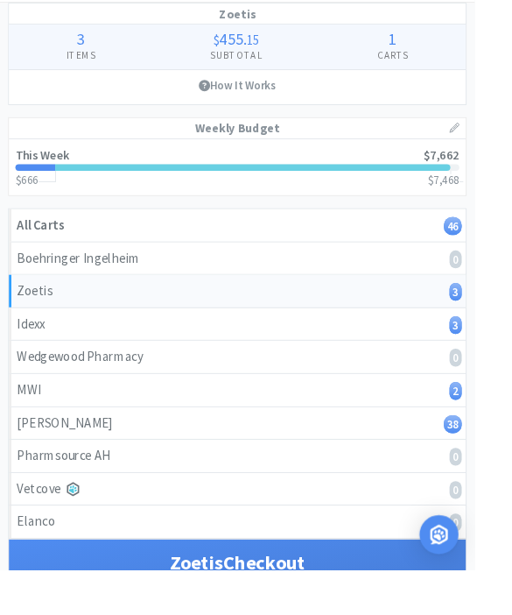
scroll to position [59, 0]
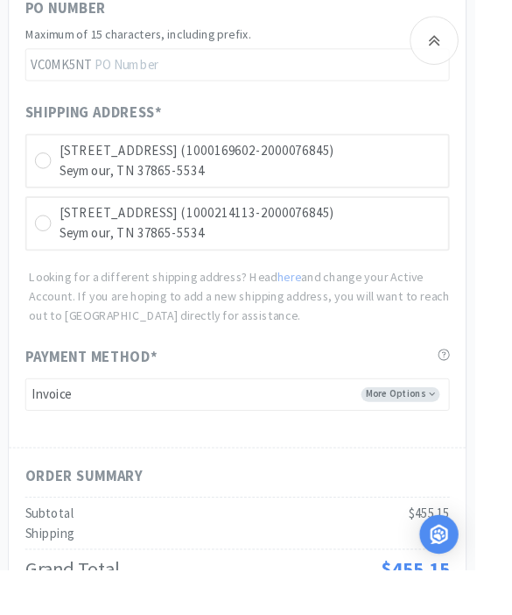
click at [401, 173] on p "Seymour, TN 37865-5534" at bounding box center [269, 184] width 411 height 23
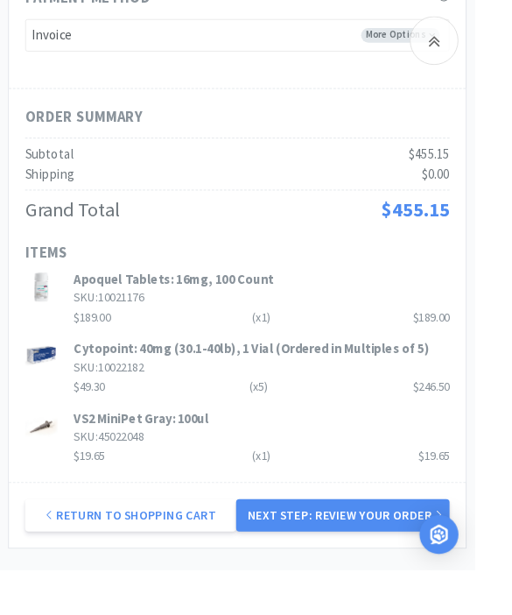
click at [440, 538] on button "Next Step: Review Your Order" at bounding box center [370, 555] width 230 height 35
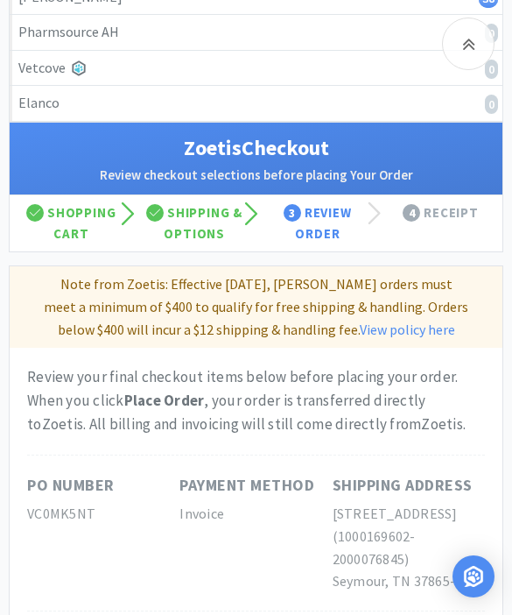
scroll to position [0, 0]
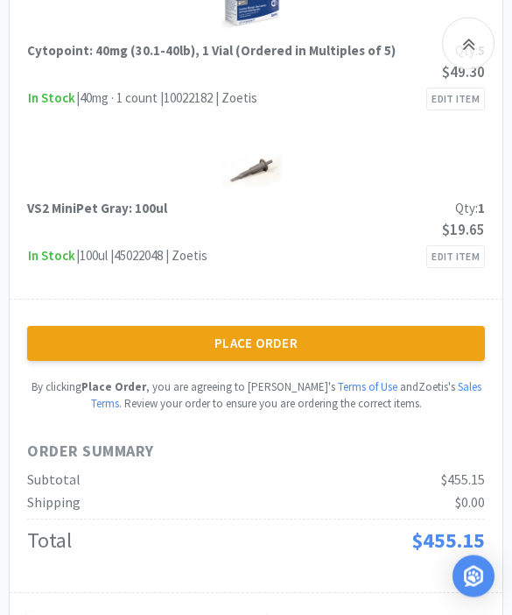
click at [384, 337] on button "Place Order" at bounding box center [256, 344] width 458 height 35
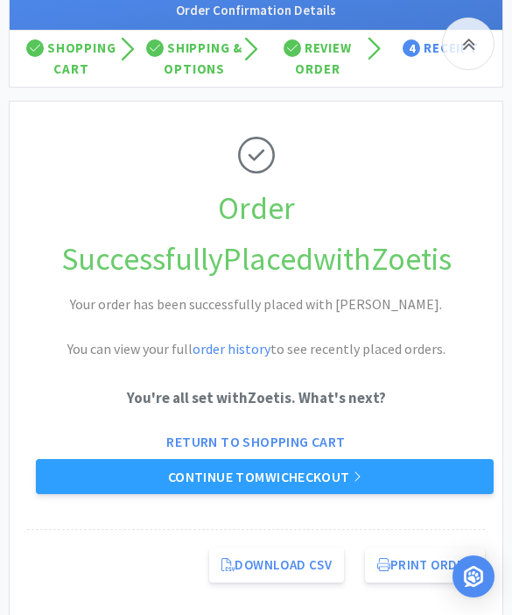
click at [427, 483] on link "Continue to MWI checkout" at bounding box center [265, 476] width 458 height 35
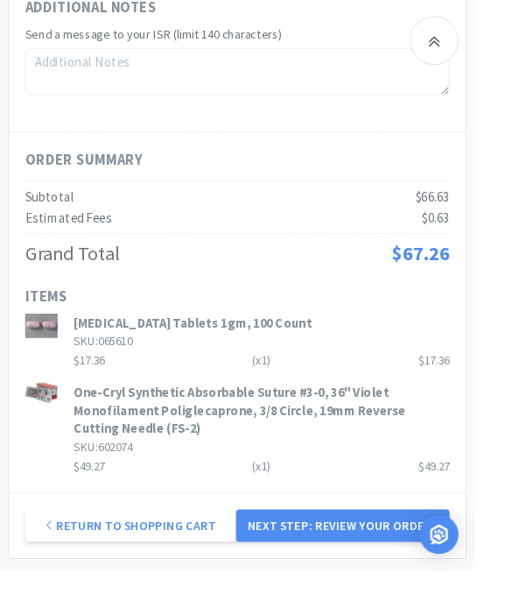
scroll to position [1890, 0]
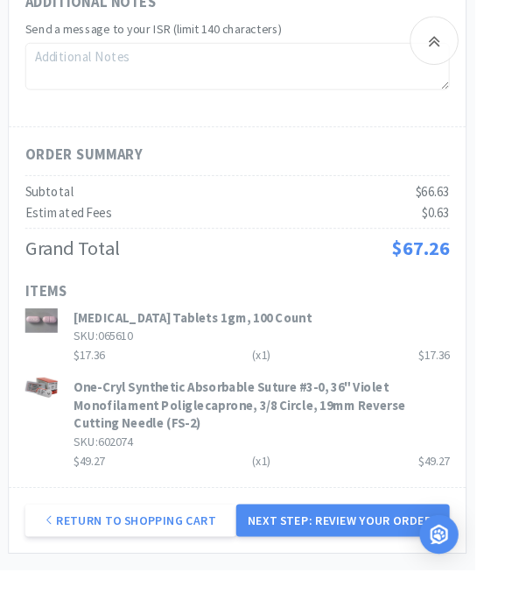
click at [446, 544] on button "Next Step: Review Your Order" at bounding box center [370, 561] width 230 height 35
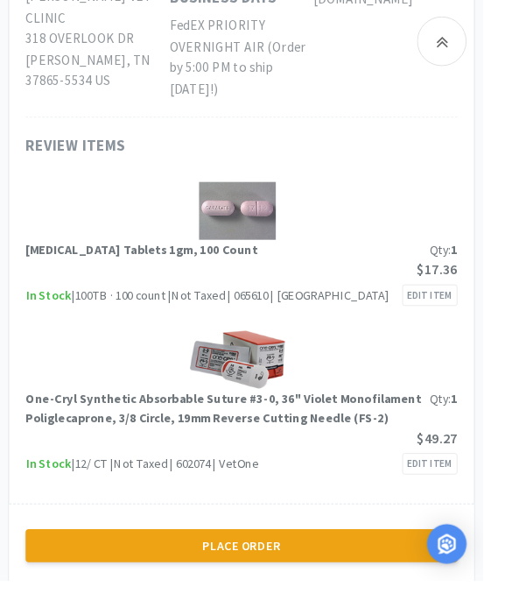
scroll to position [1258, 0]
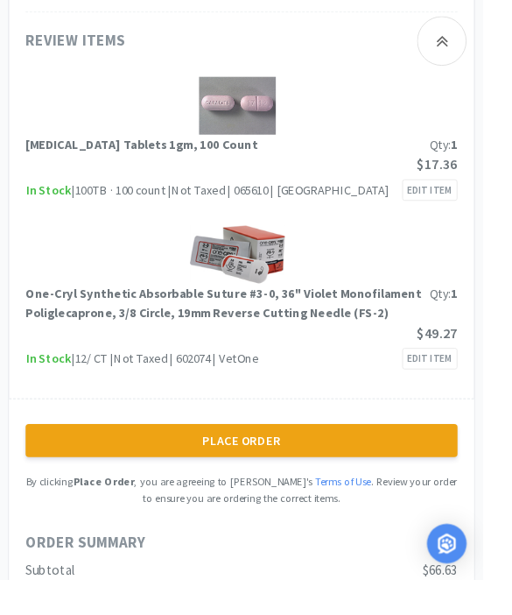
click at [422, 449] on button "Place Order" at bounding box center [256, 466] width 458 height 35
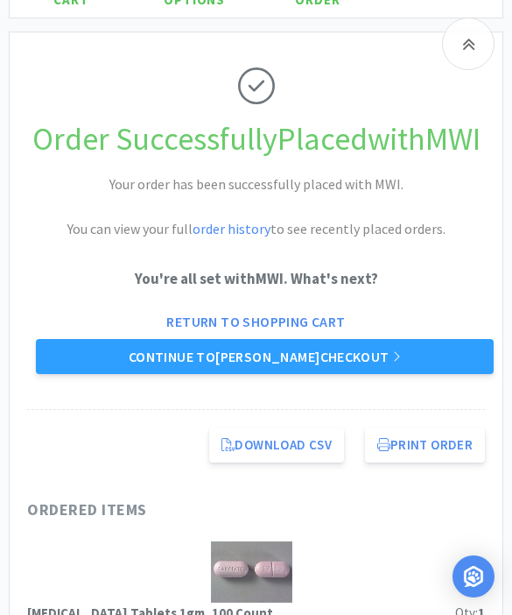
click at [394, 374] on link "Continue to [PERSON_NAME] checkout" at bounding box center [265, 356] width 458 height 35
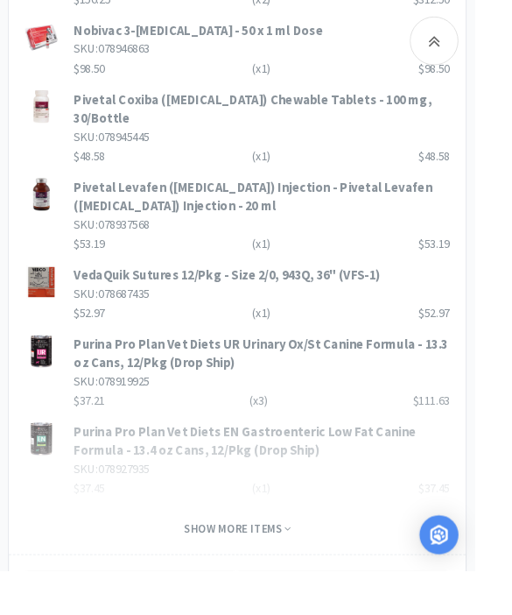
scroll to position [2427, 0]
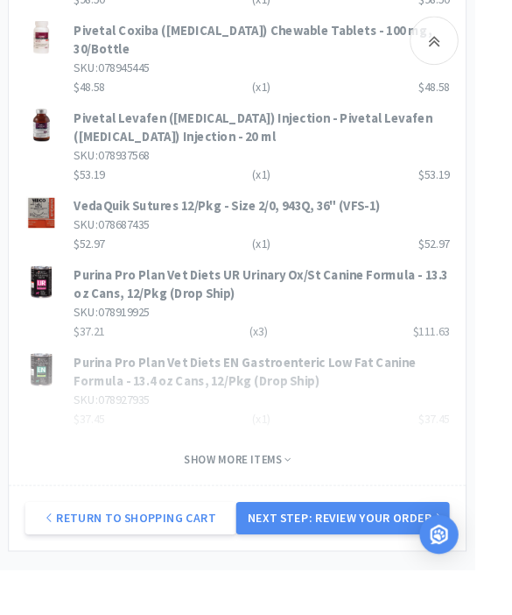
click at [448, 541] on button "Next Step: Review Your Order" at bounding box center [370, 558] width 230 height 35
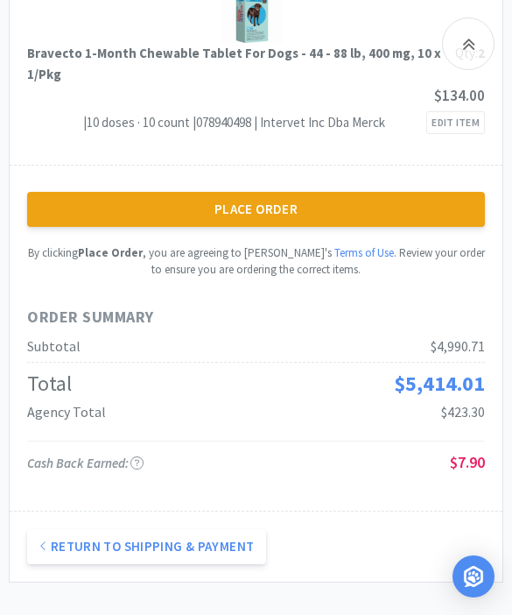
scroll to position [7438, 0]
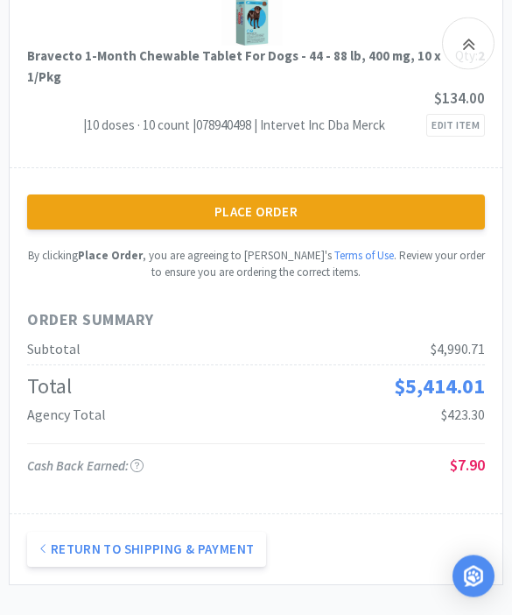
click at [425, 195] on button "Place Order" at bounding box center [256, 212] width 458 height 35
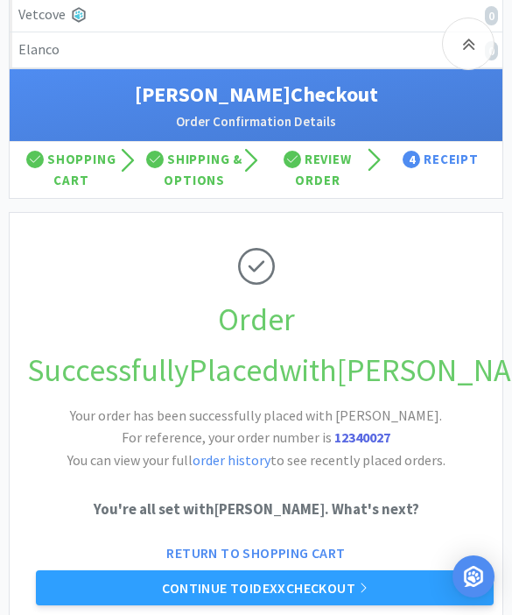
click at [387, 586] on link "Continue to Idexx checkout" at bounding box center [265, 587] width 458 height 35
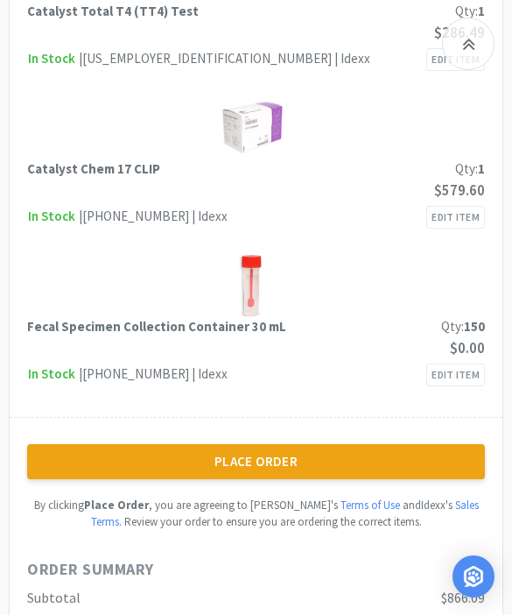
click at [459, 444] on button "Place Order" at bounding box center [256, 461] width 458 height 35
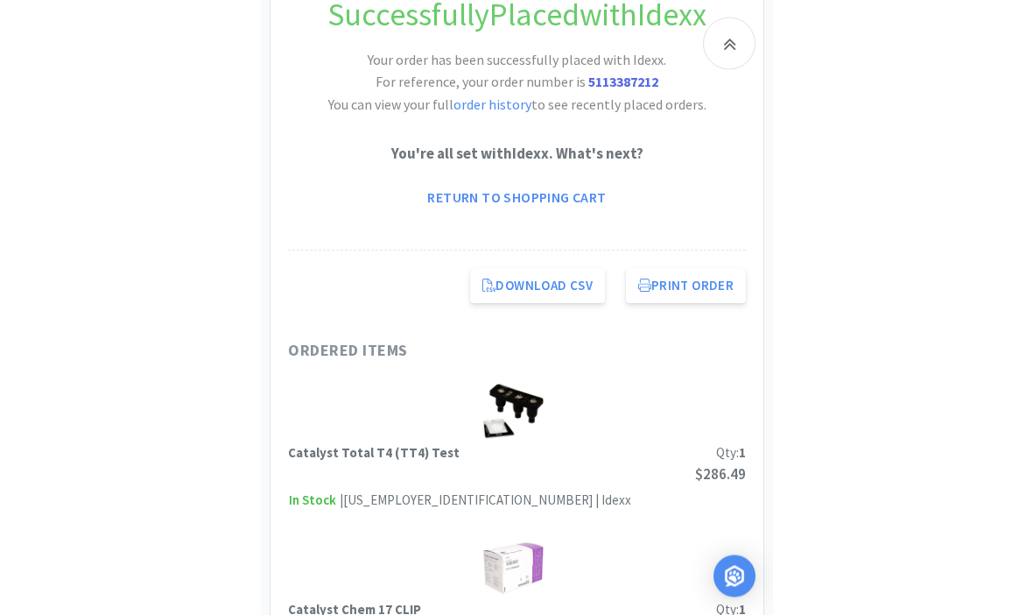
scroll to position [328, 0]
